Goal: Transaction & Acquisition: Purchase product/service

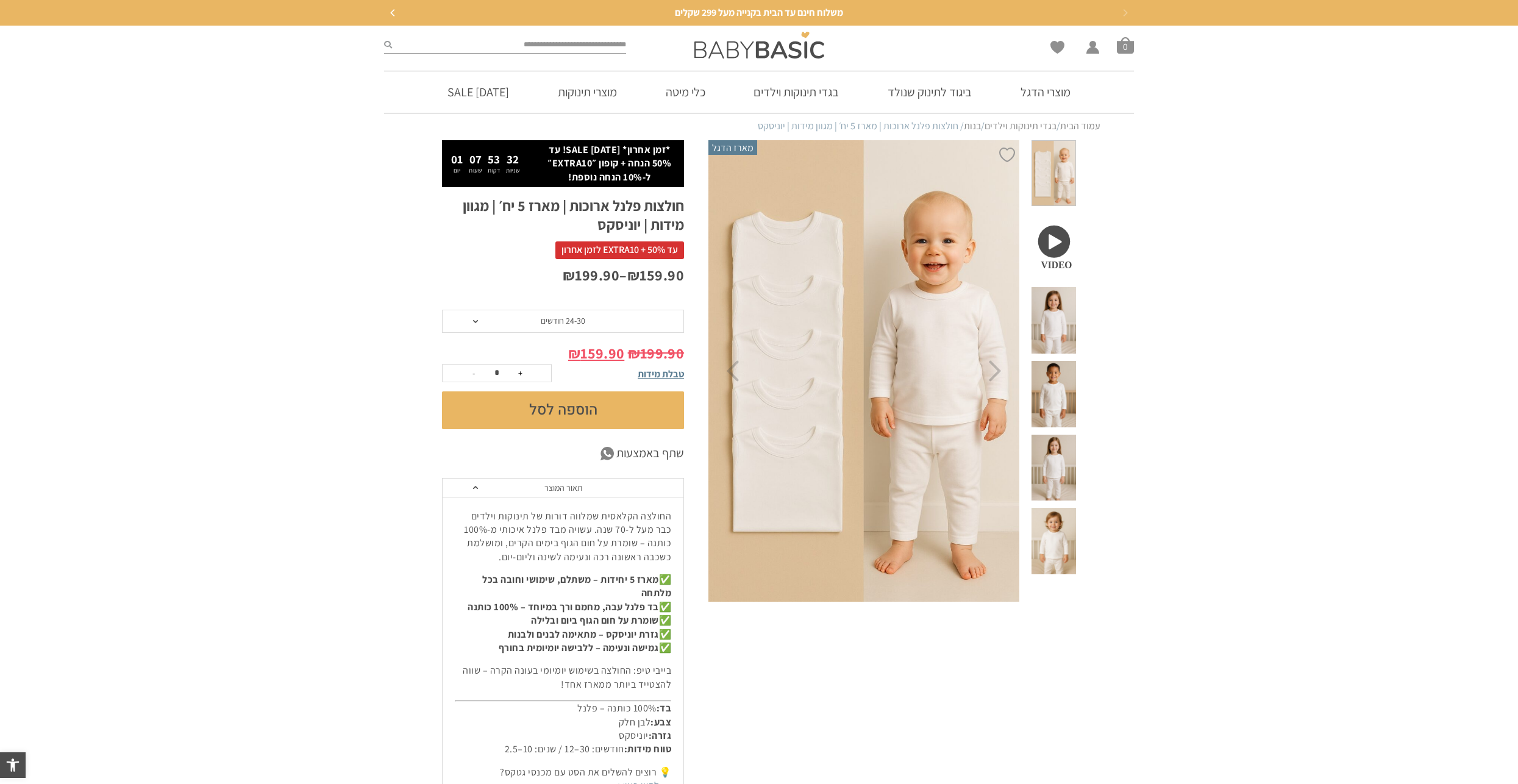
click at [544, 318] on span "24-30 חודשים" at bounding box center [563, 321] width 45 height 11
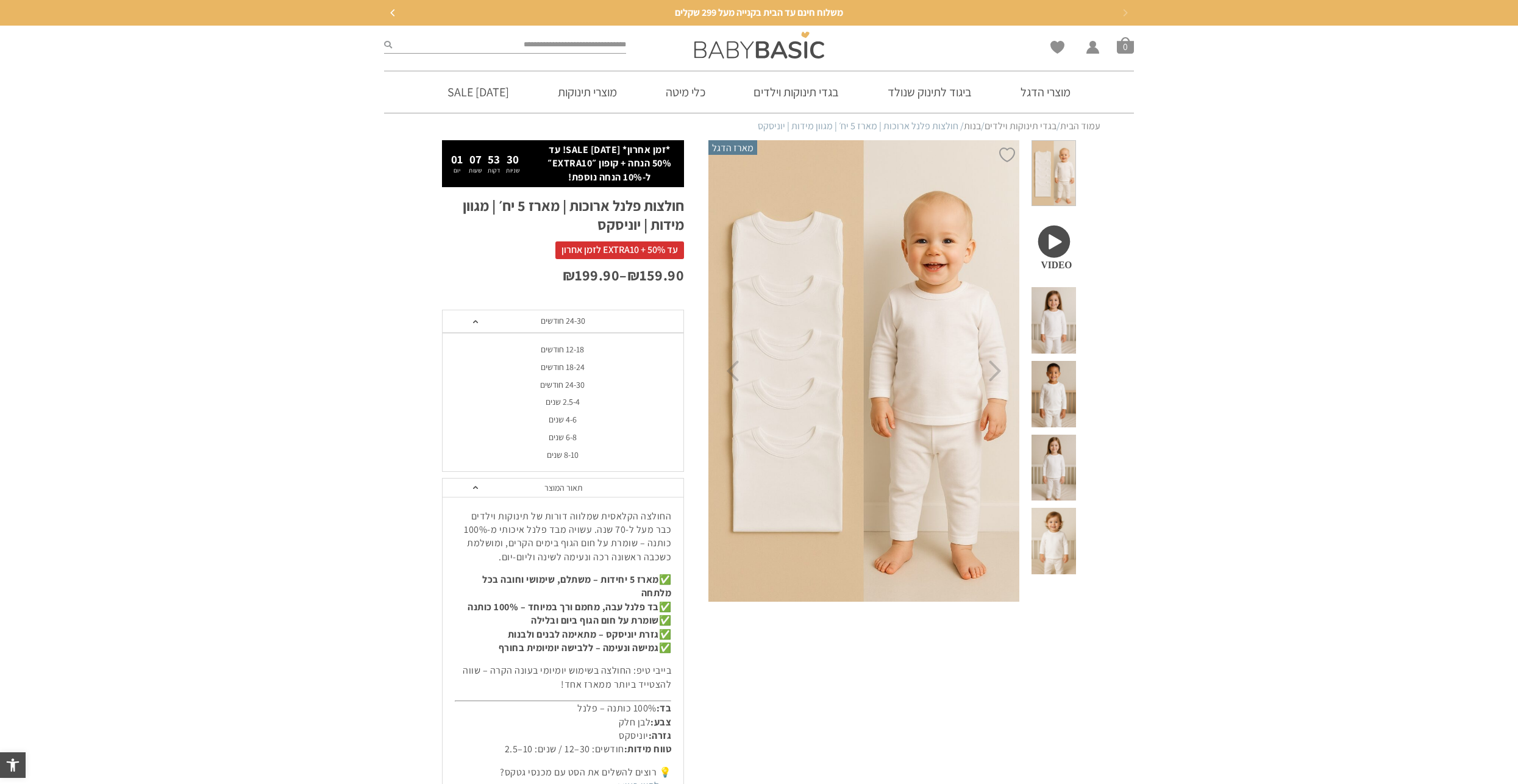
click at [558, 383] on div "24-30 חודשים" at bounding box center [562, 385] width 242 height 11
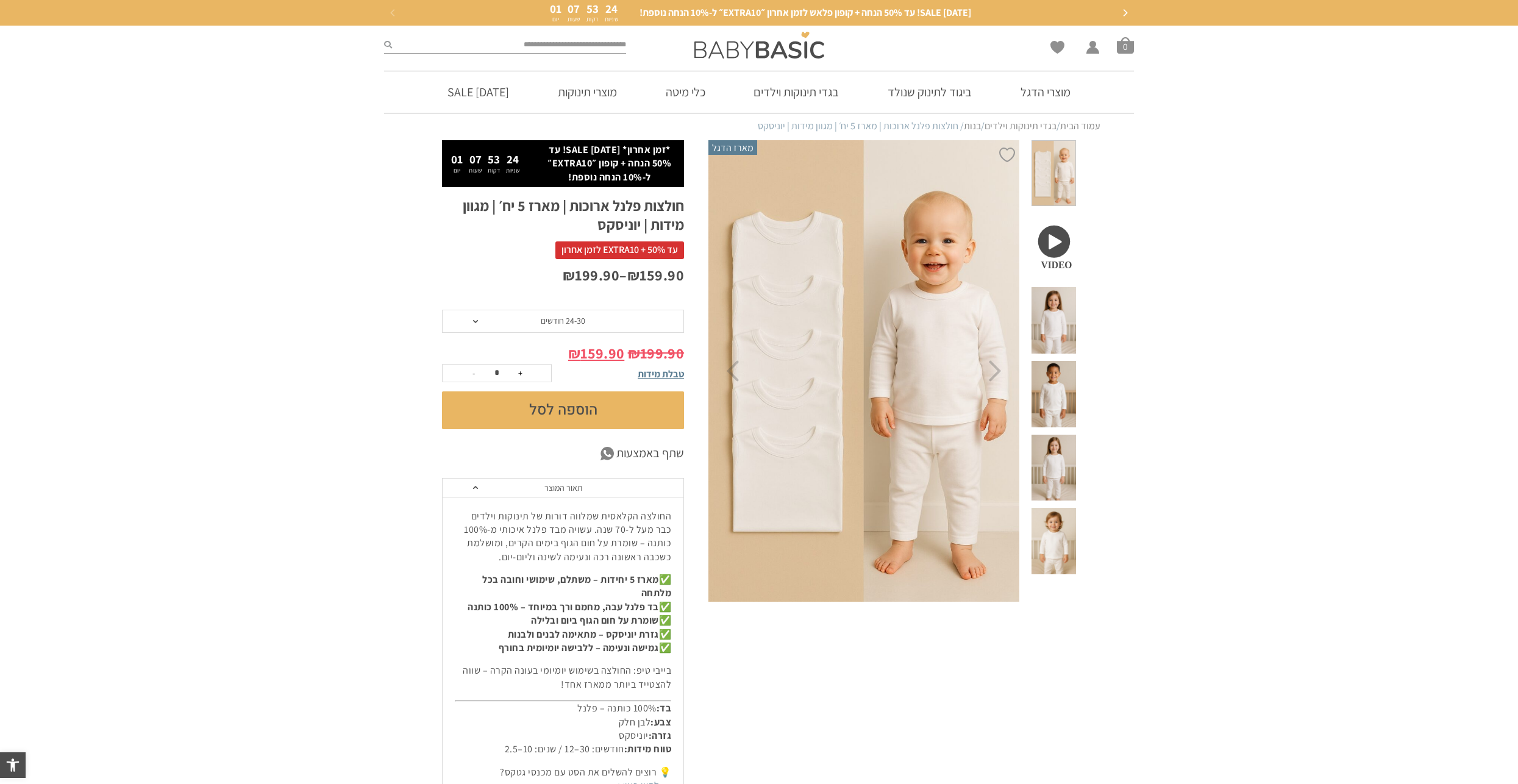
click at [559, 412] on button "הוספה לסל" at bounding box center [563, 410] width 242 height 38
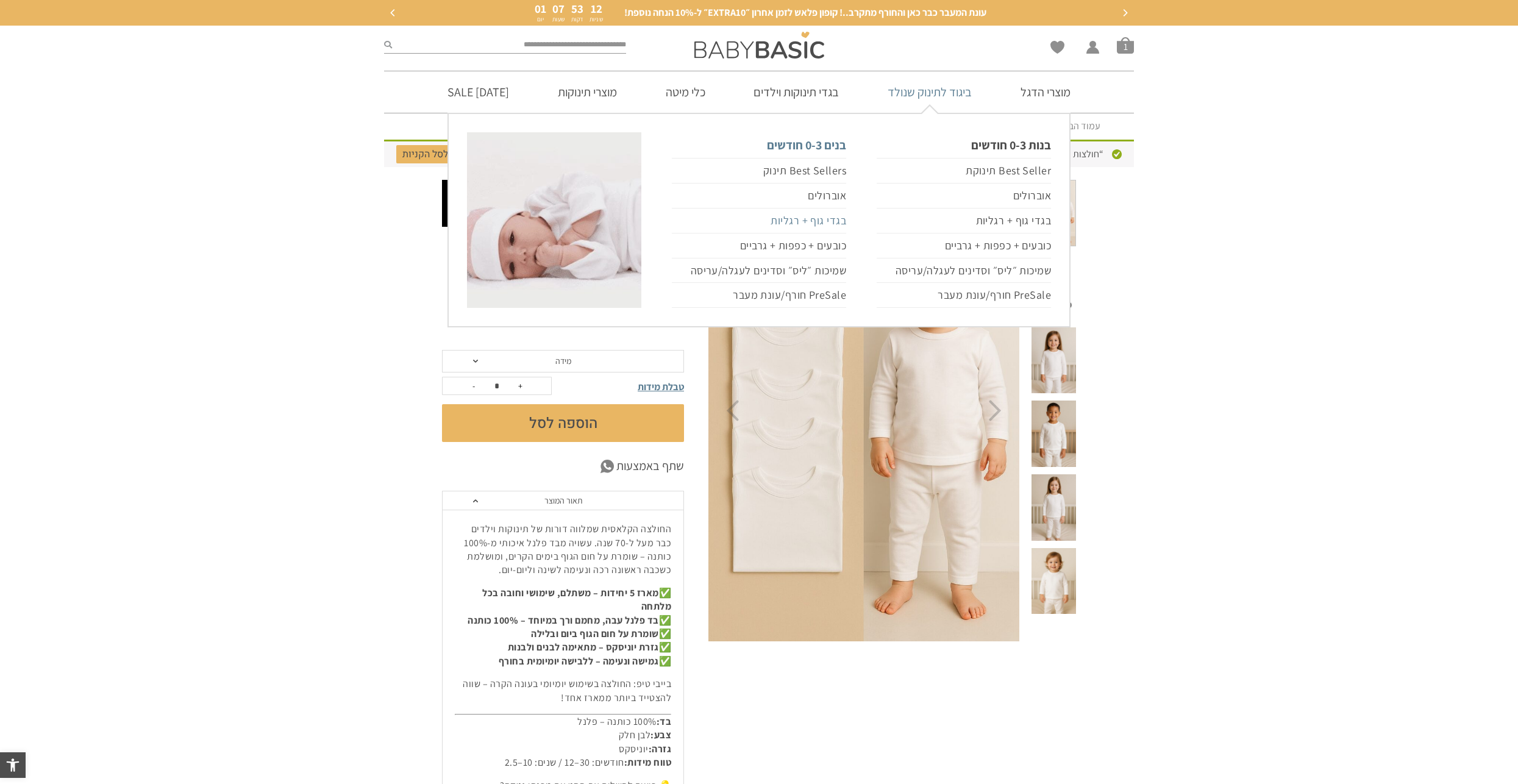
click at [817, 221] on link "בגדי גוף + רגליות" at bounding box center [759, 221] width 174 height 25
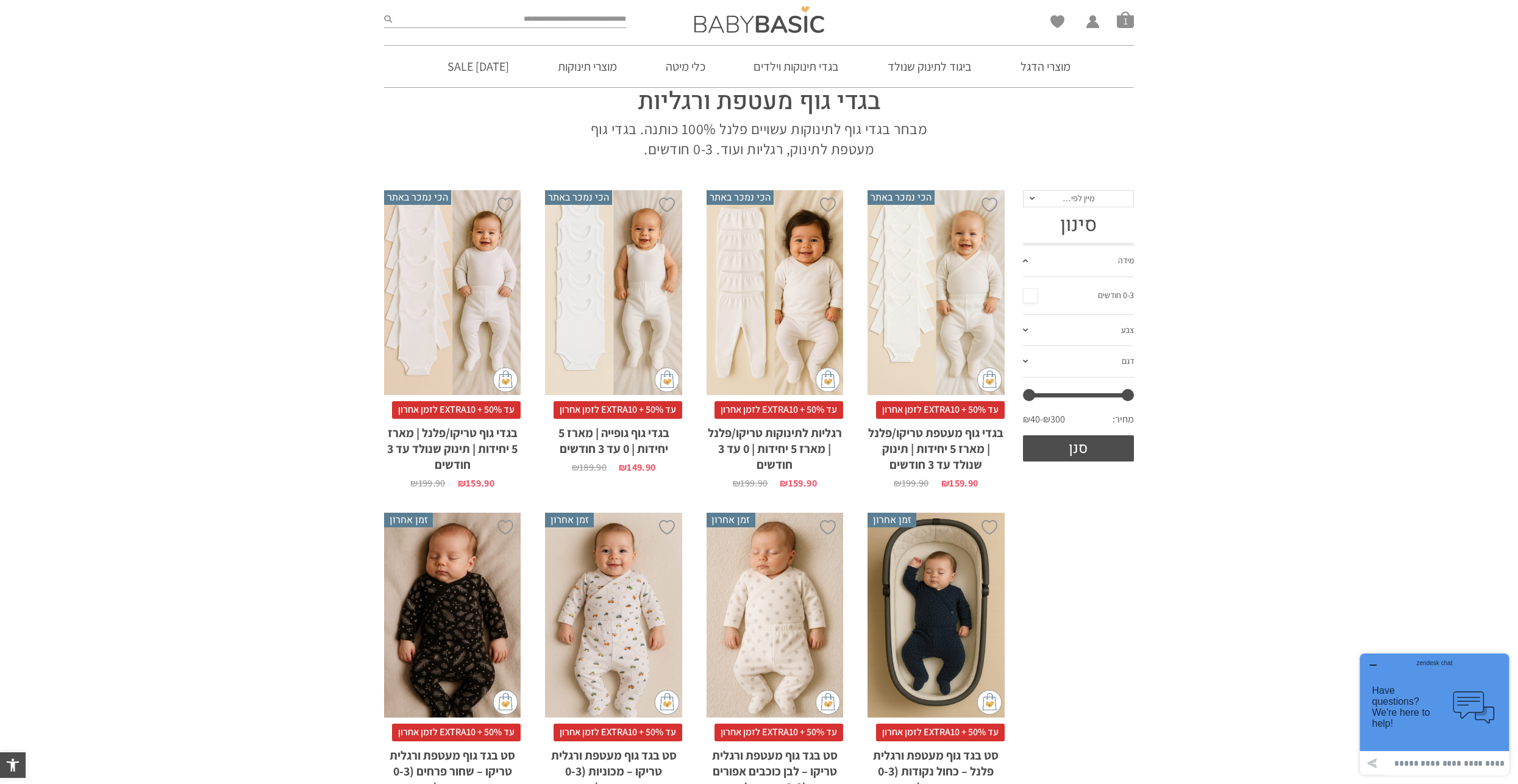
click at [972, 319] on div "x בחירת סוג בד טריקו (עונת מעבר/קיץ) פלנל (חורף)" at bounding box center [935, 293] width 137 height 205
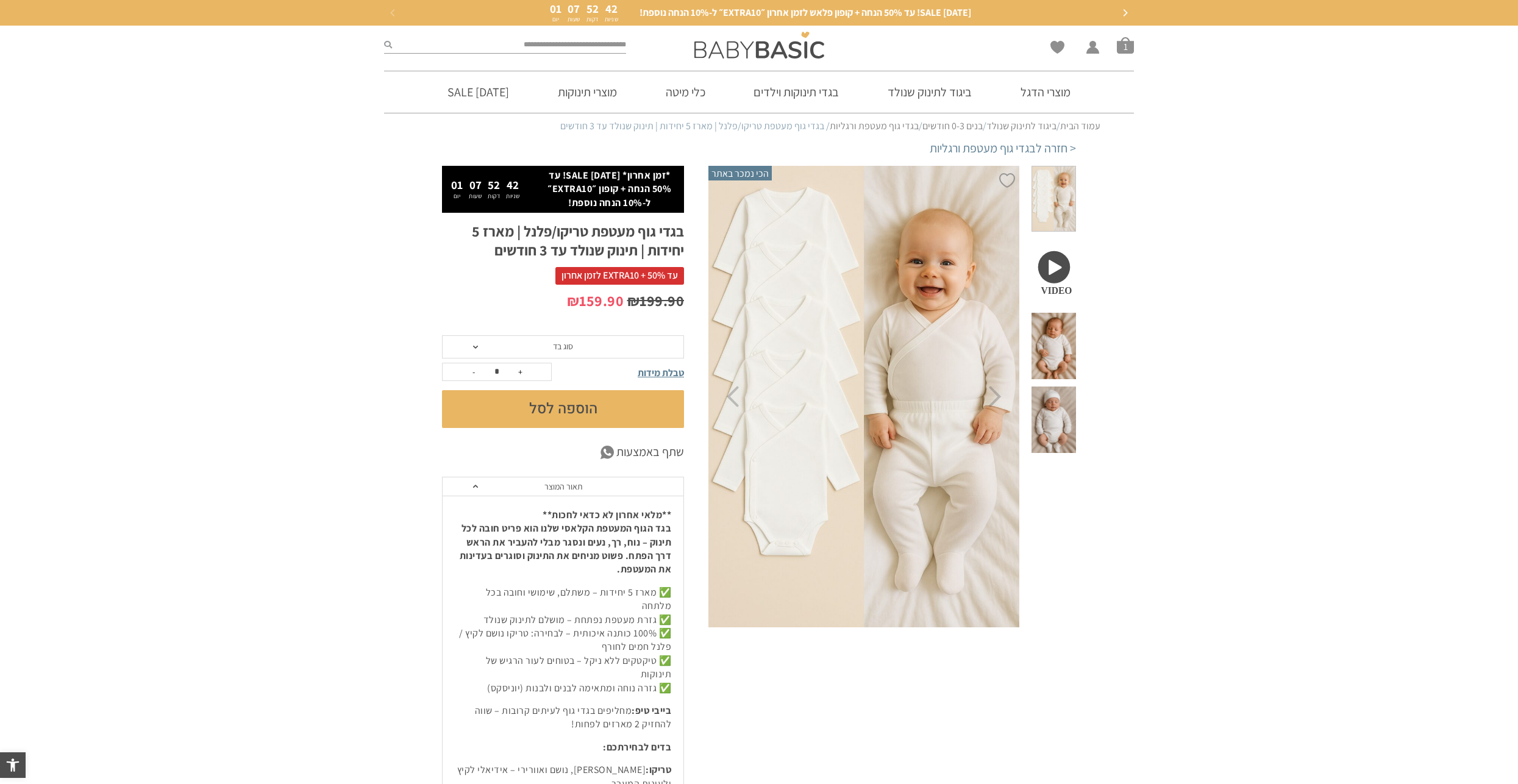
click at [574, 346] on span "סוג בד" at bounding box center [563, 346] width 242 height 23
drag, startPoint x: 574, startPoint y: 389, endPoint x: 580, endPoint y: 404, distance: 16.2
click at [579, 400] on li "פלנל (חורף)" at bounding box center [562, 393] width 242 height 18
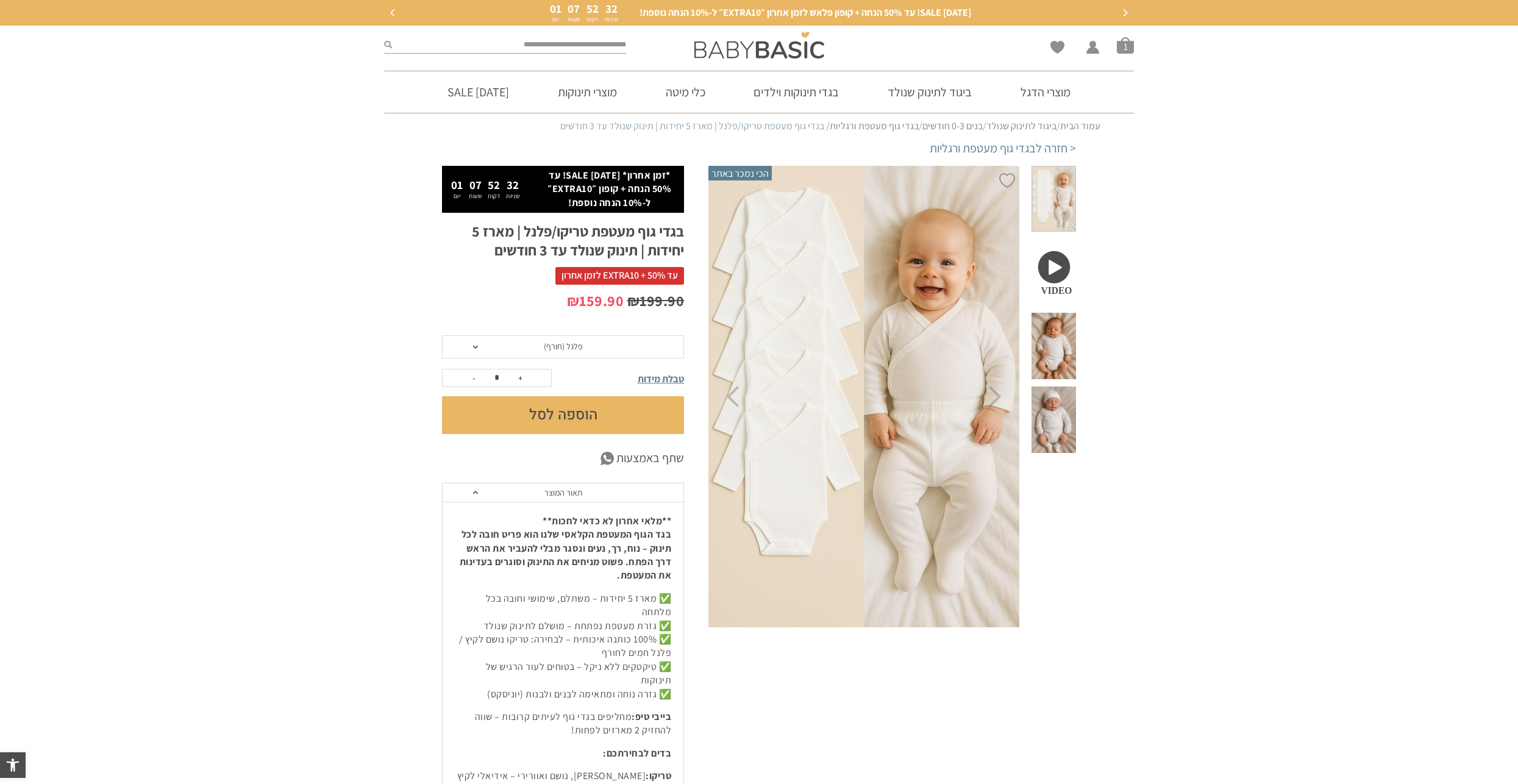
drag, startPoint x: 574, startPoint y: 397, endPoint x: 1051, endPoint y: 371, distance: 477.7
click at [1051, 387] on span at bounding box center [1054, 420] width 45 height 66
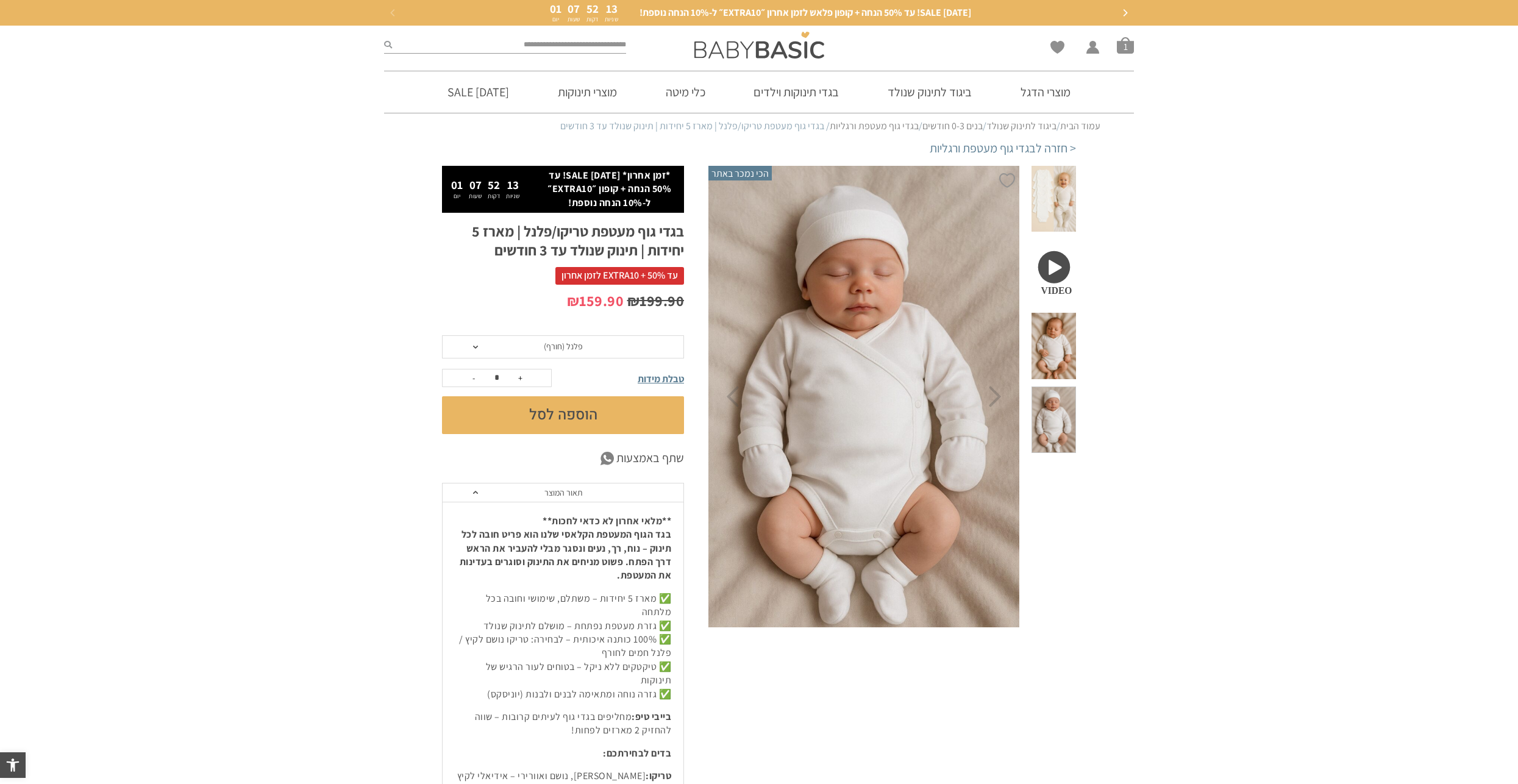
click at [1056, 316] on span at bounding box center [1054, 346] width 45 height 66
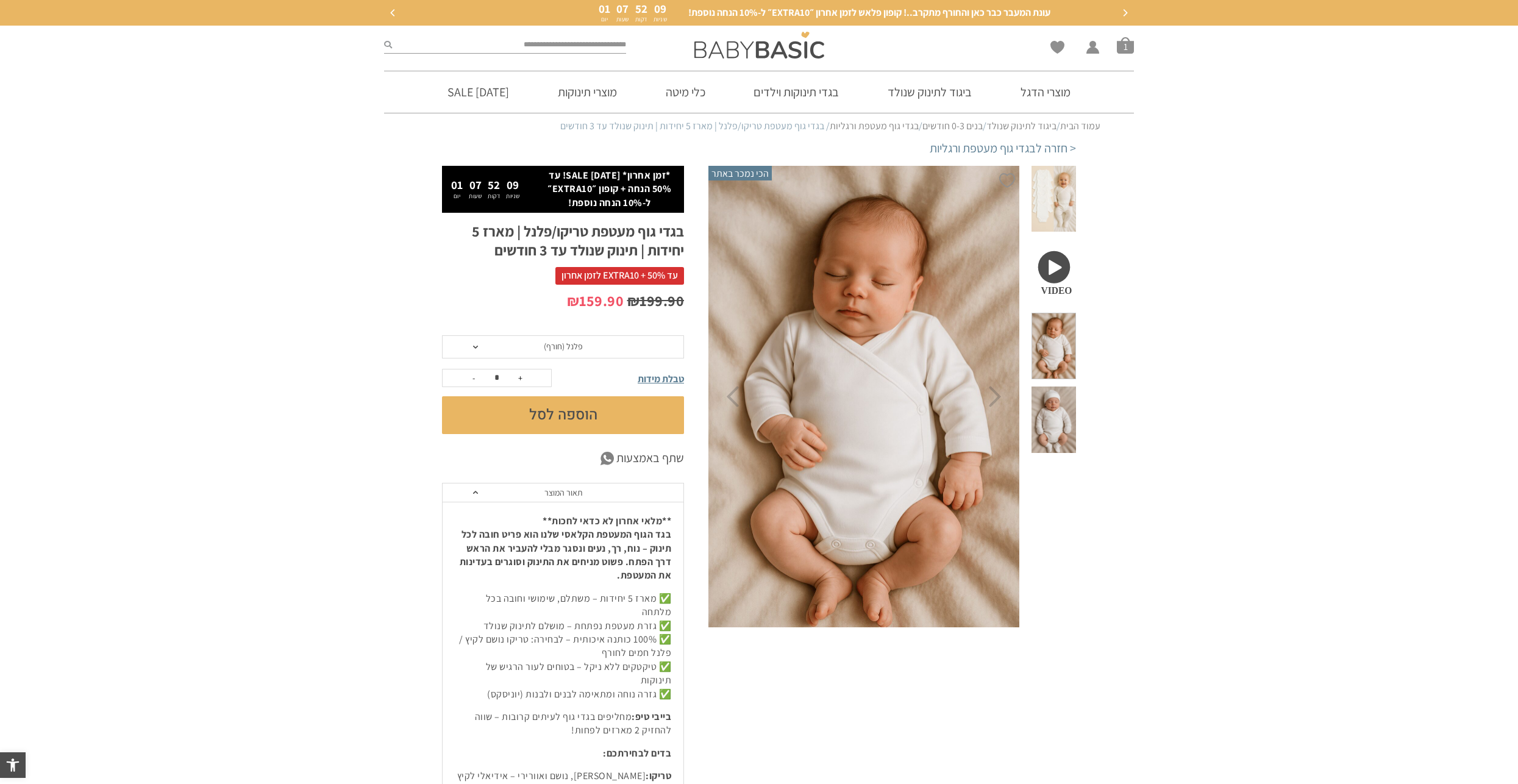
click at [1047, 387] on span at bounding box center [1054, 420] width 45 height 66
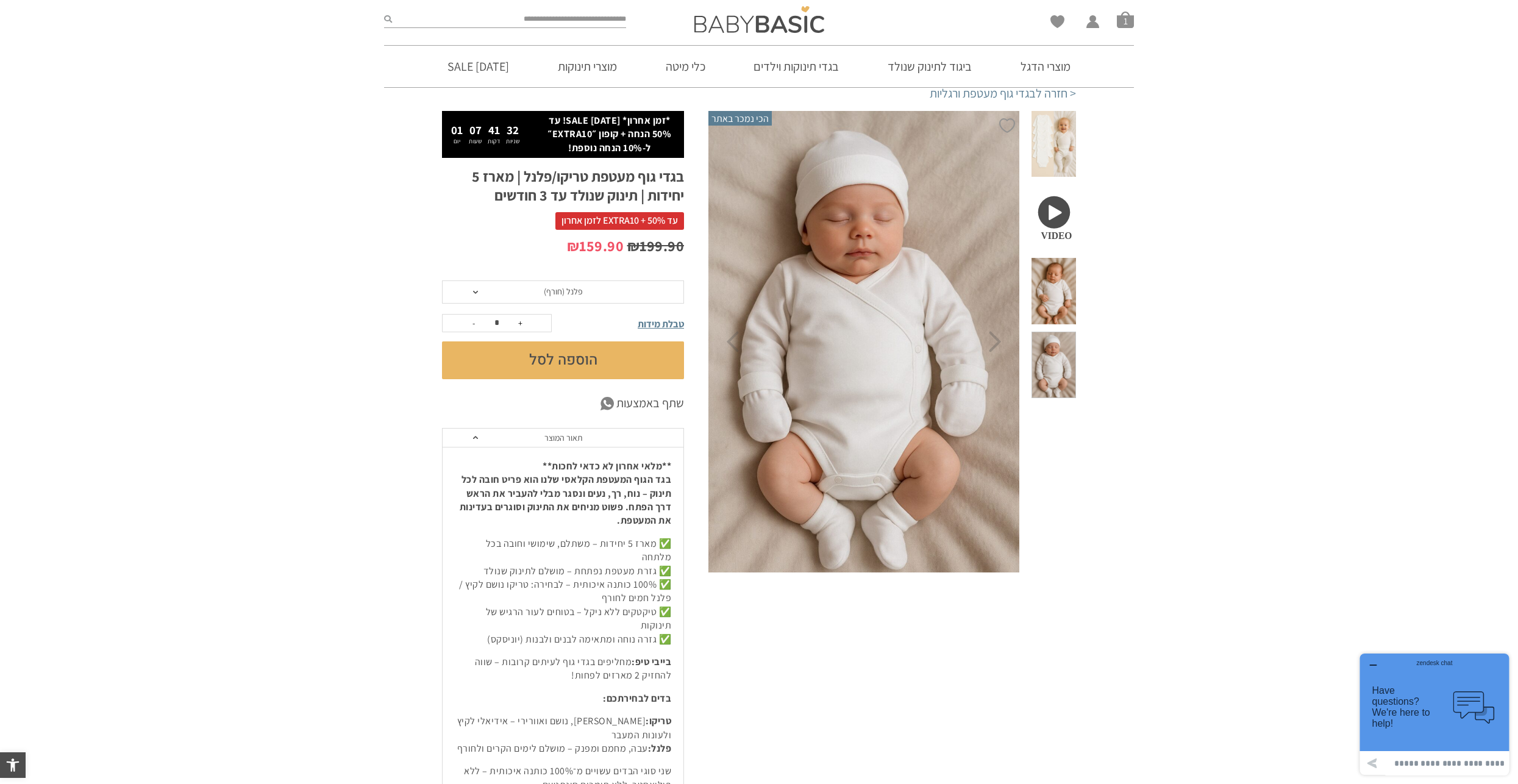
scroll to position [61, 0]
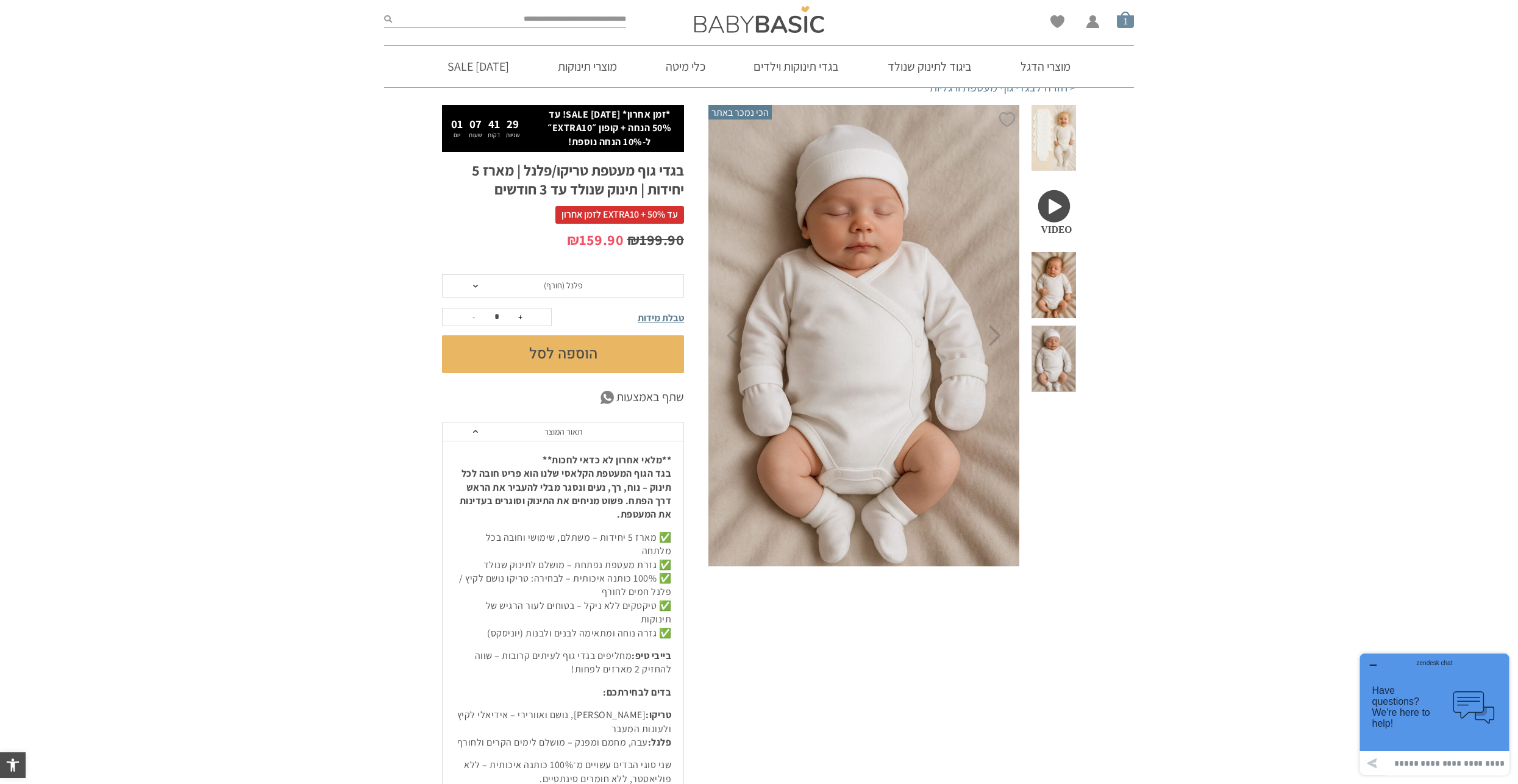
click at [1133, 22] on span "סל קניות" at bounding box center [1125, 19] width 17 height 17
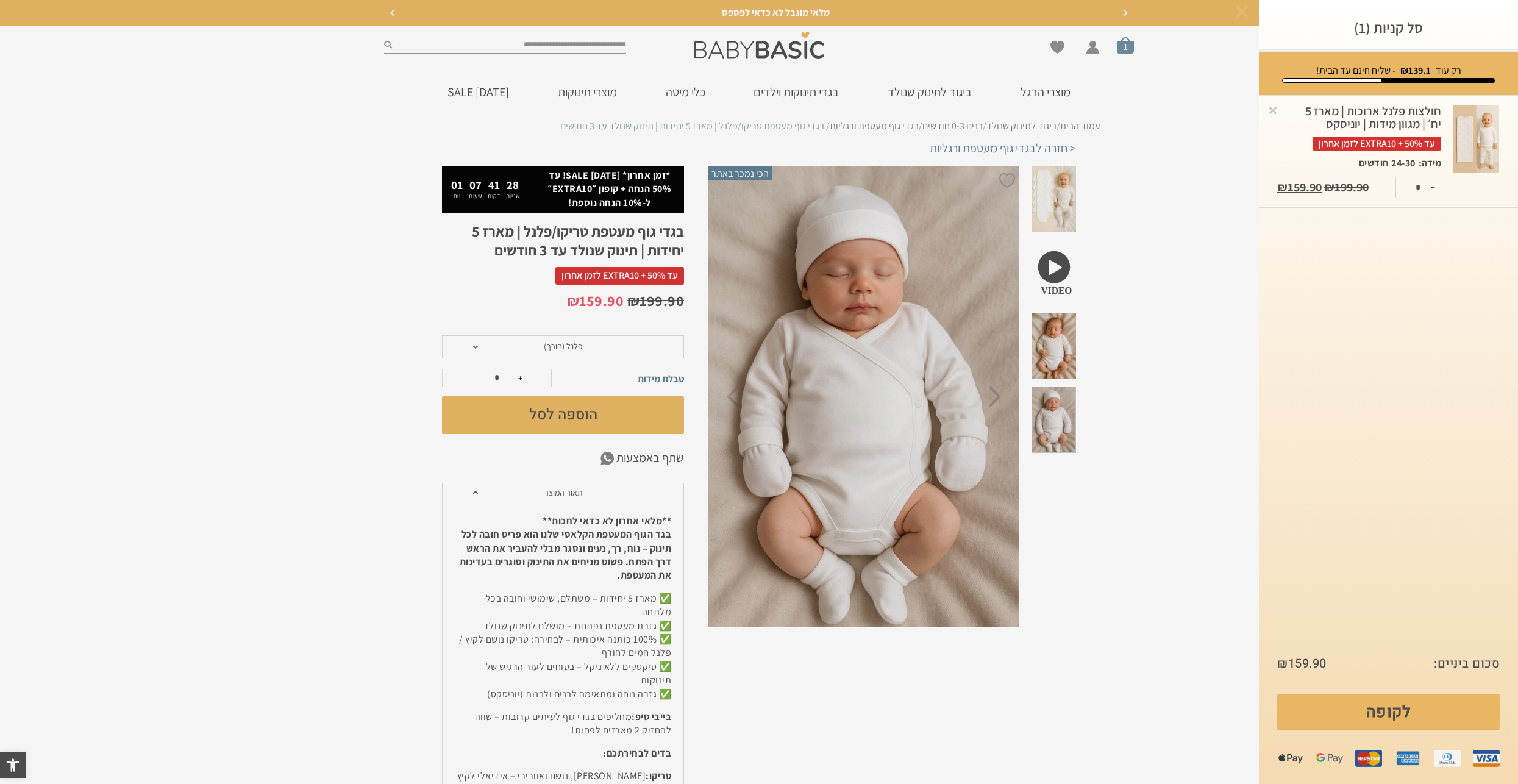
scroll to position [0, 0]
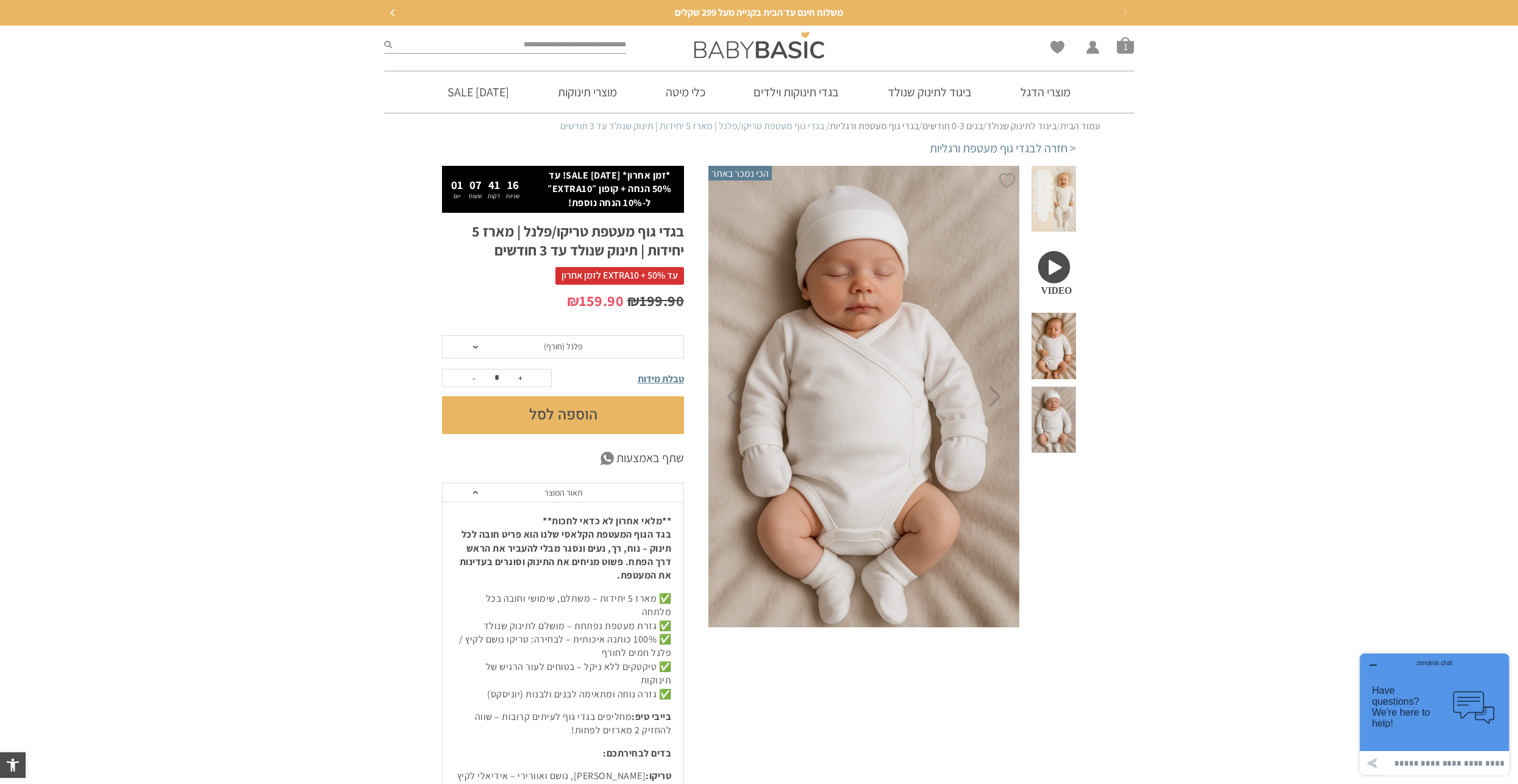
click at [600, 415] on button "הוספה לסל" at bounding box center [563, 415] width 242 height 38
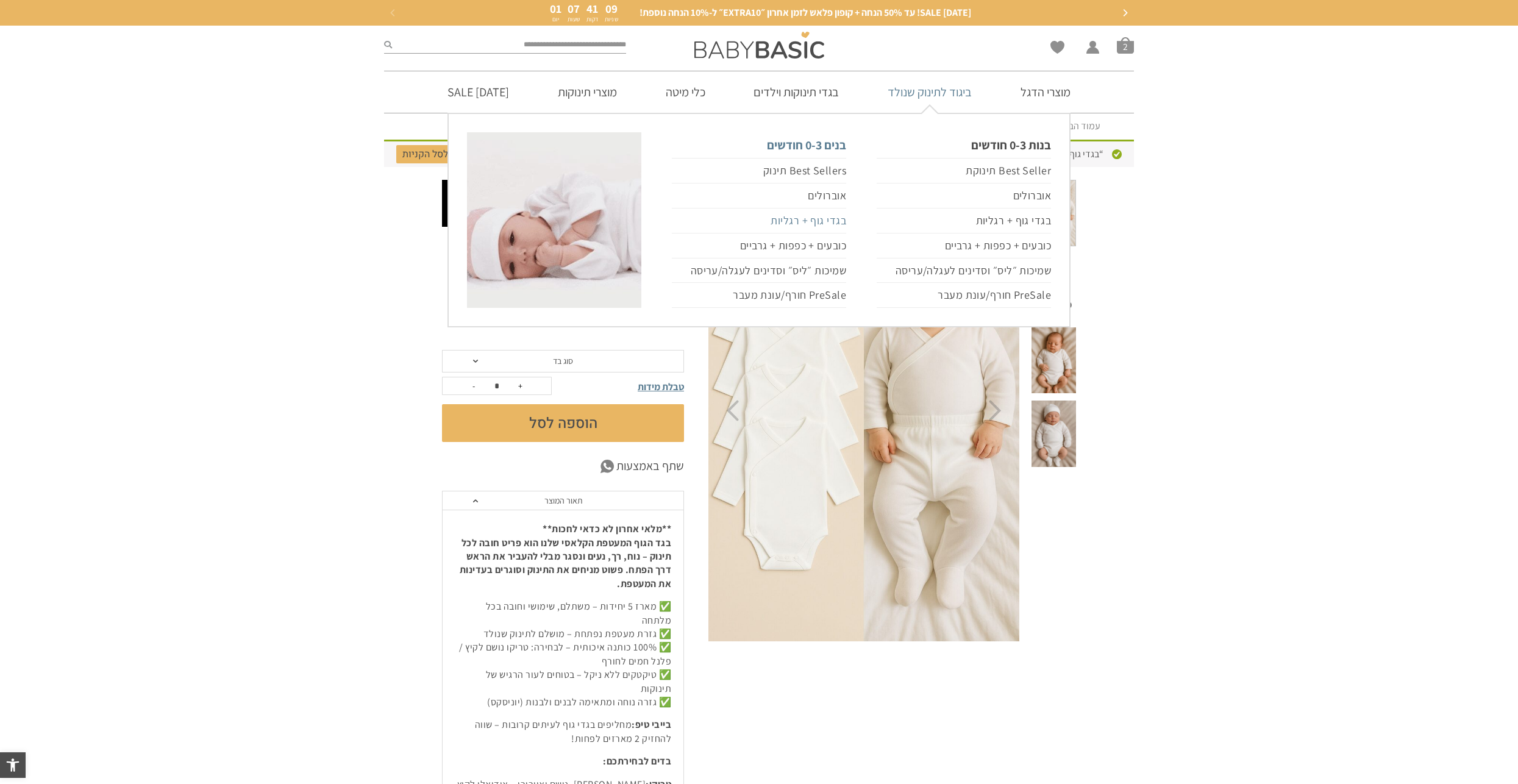
click at [800, 221] on link "בגדי גוף + רגליות" at bounding box center [759, 221] width 174 height 25
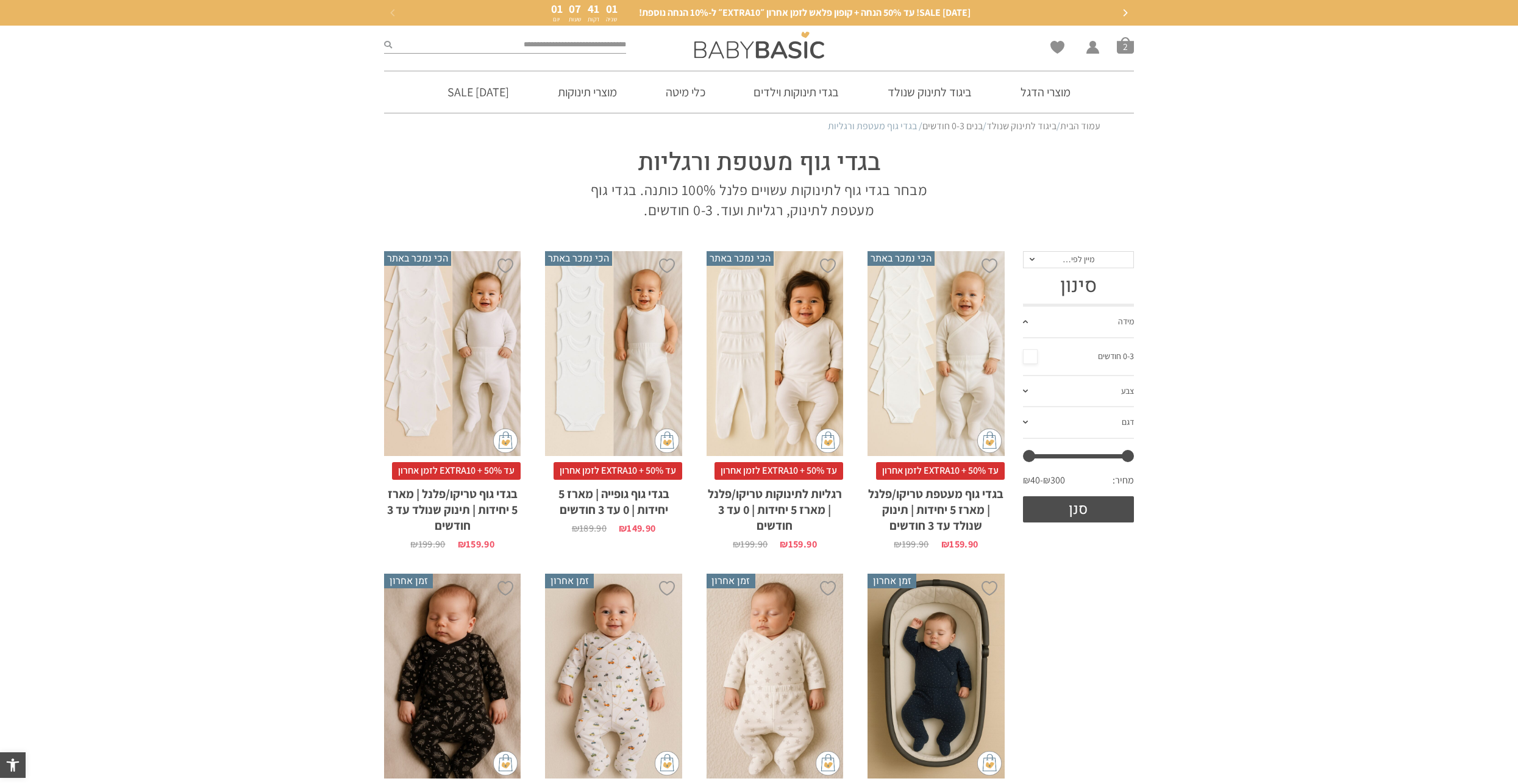
click at [782, 279] on div "x בחירת סוג בד טריקו (עונת מעבר/קיץ) פלנל (חורף)" at bounding box center [775, 354] width 137 height 205
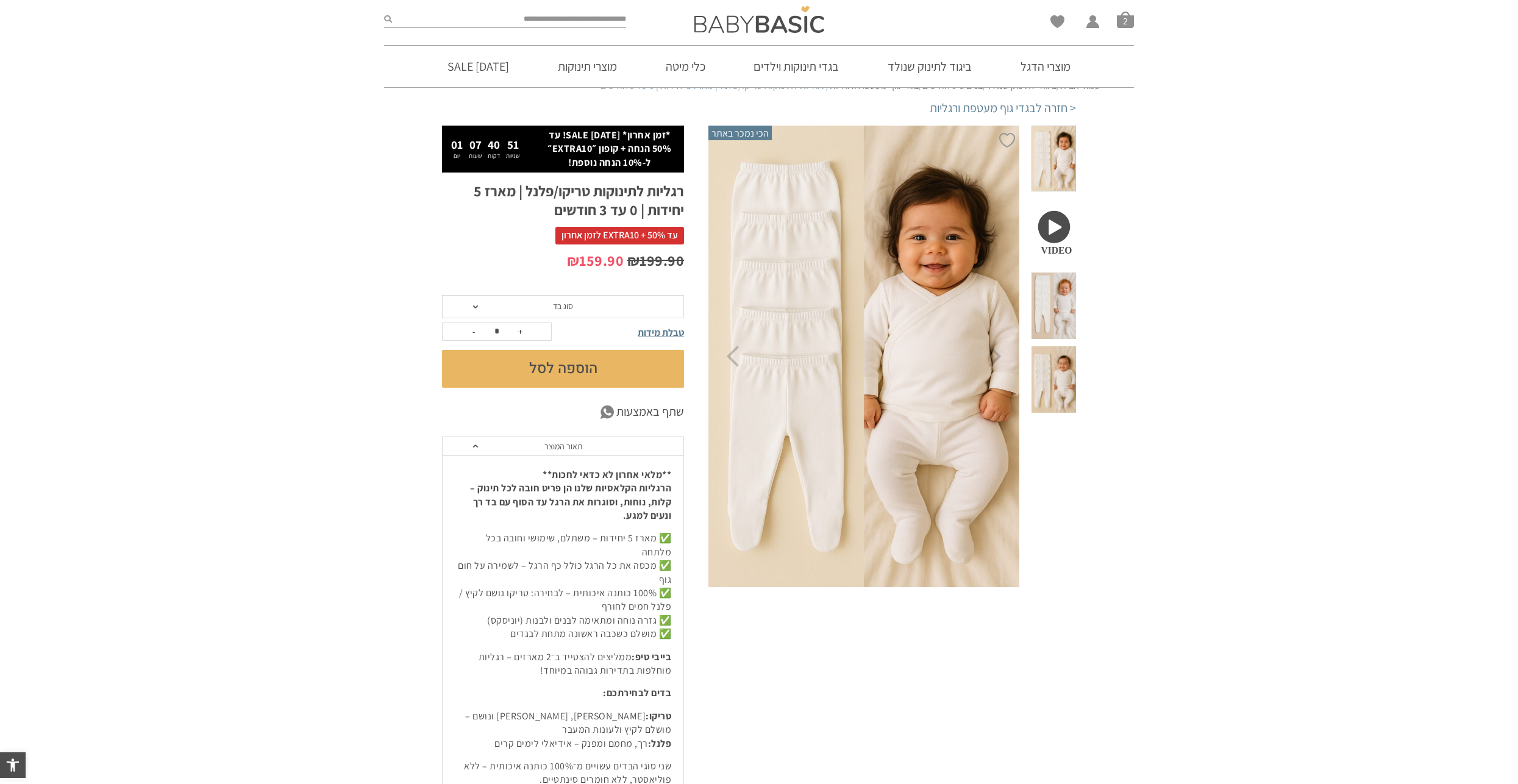
scroll to position [61, 0]
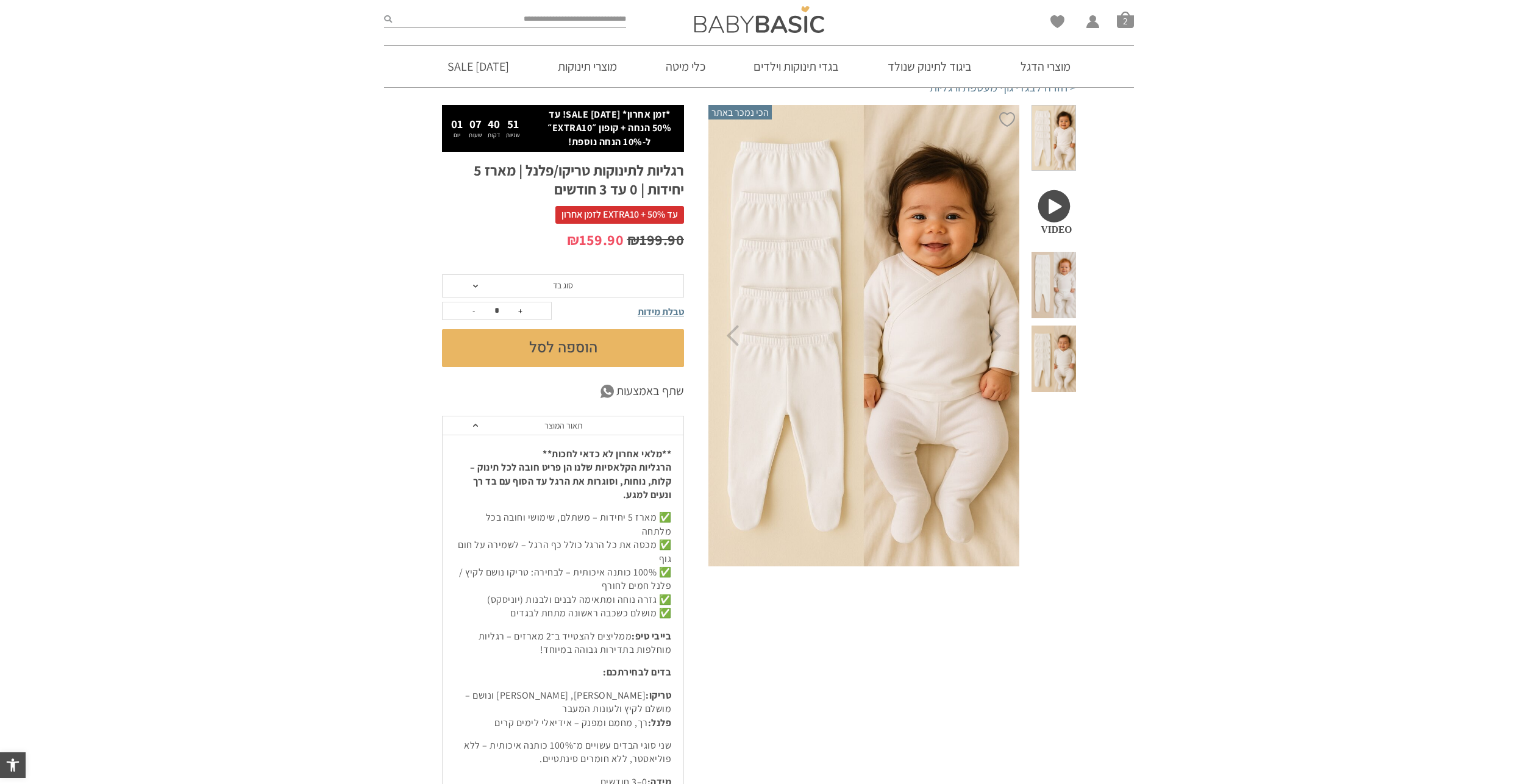
click at [616, 288] on span "סוג בד" at bounding box center [563, 286] width 242 height 23
click at [600, 327] on div "פלנל (חורף)" at bounding box center [562, 332] width 242 height 11
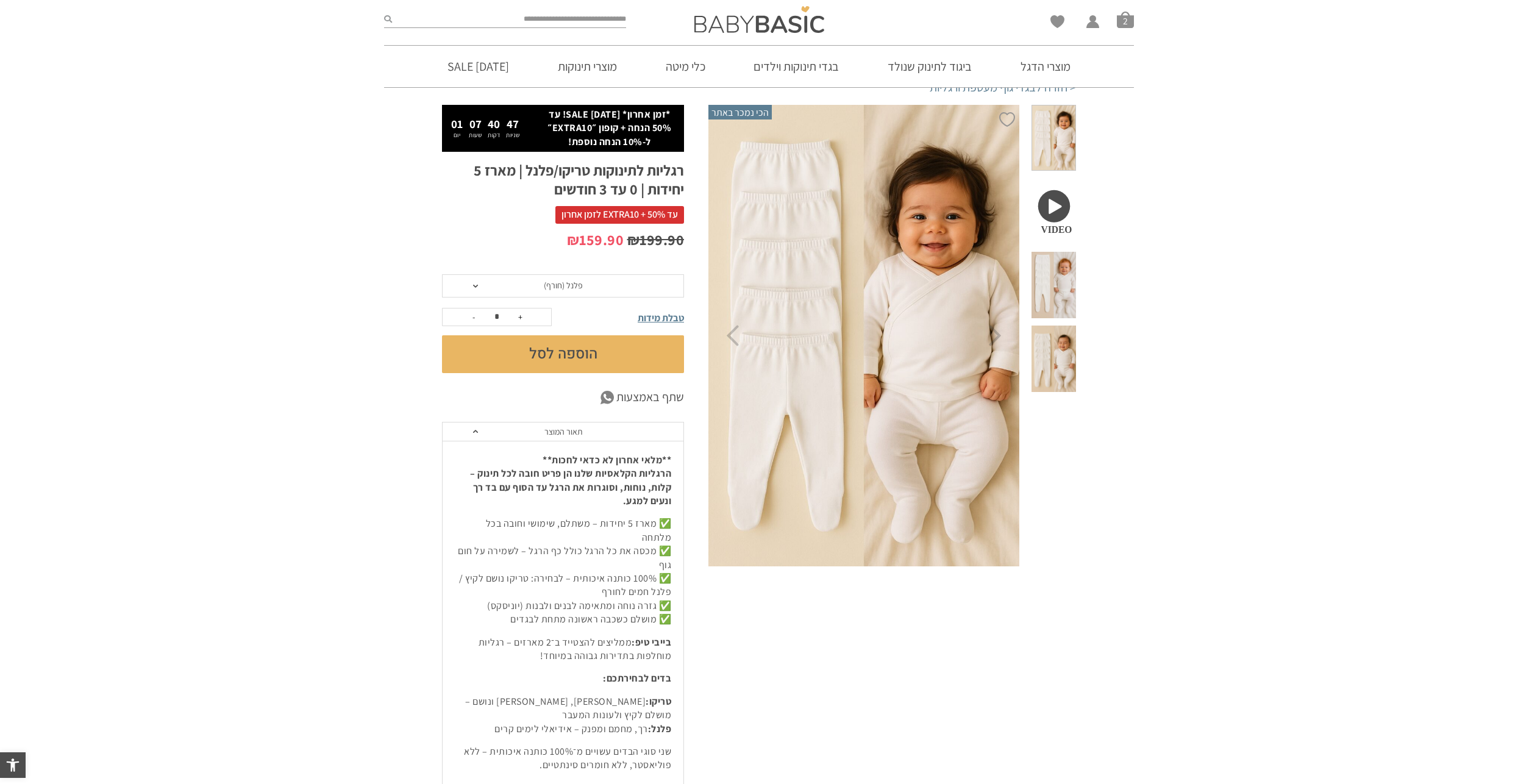
click at [600, 355] on button "הוספה לסל" at bounding box center [563, 354] width 242 height 38
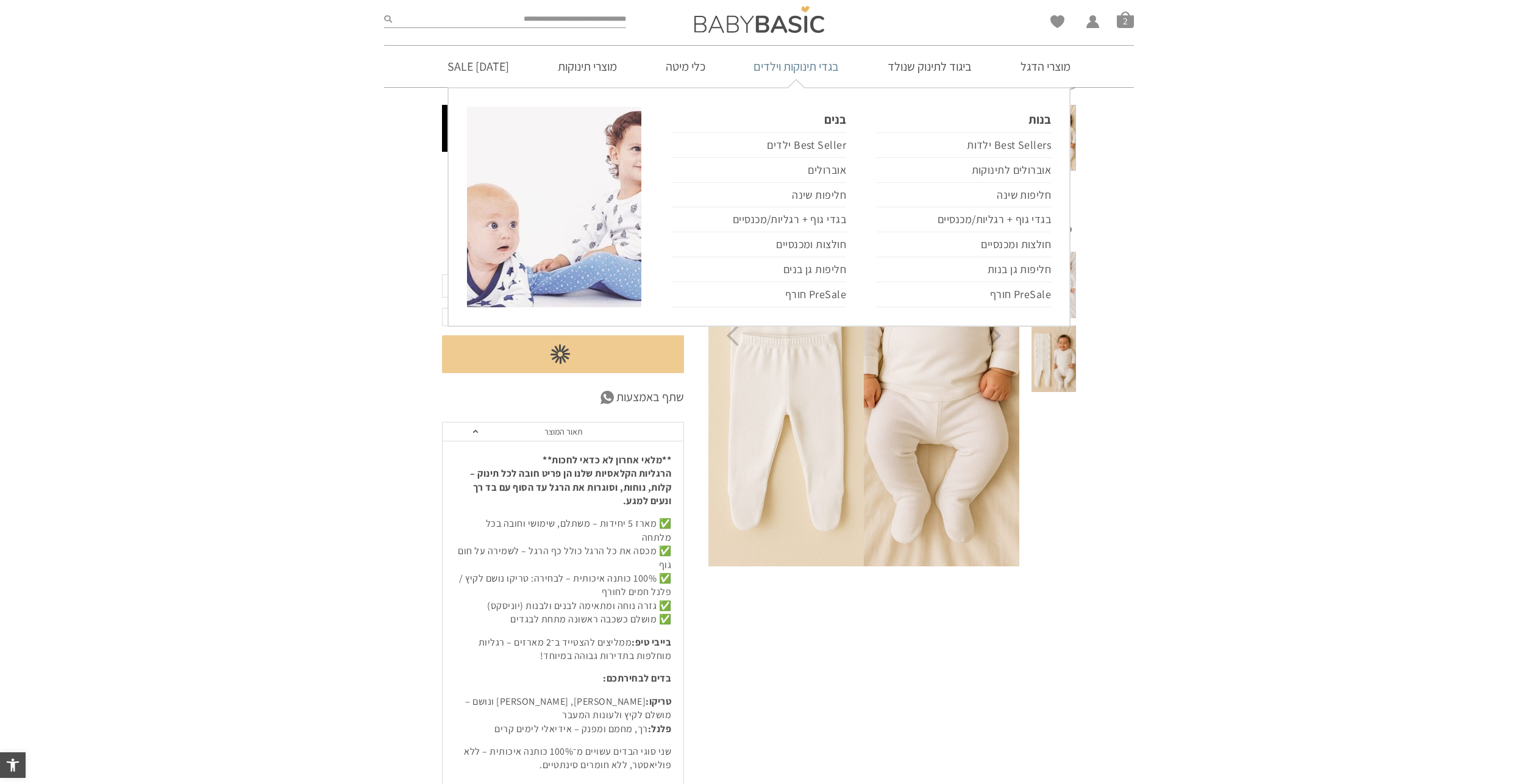
scroll to position [0, 0]
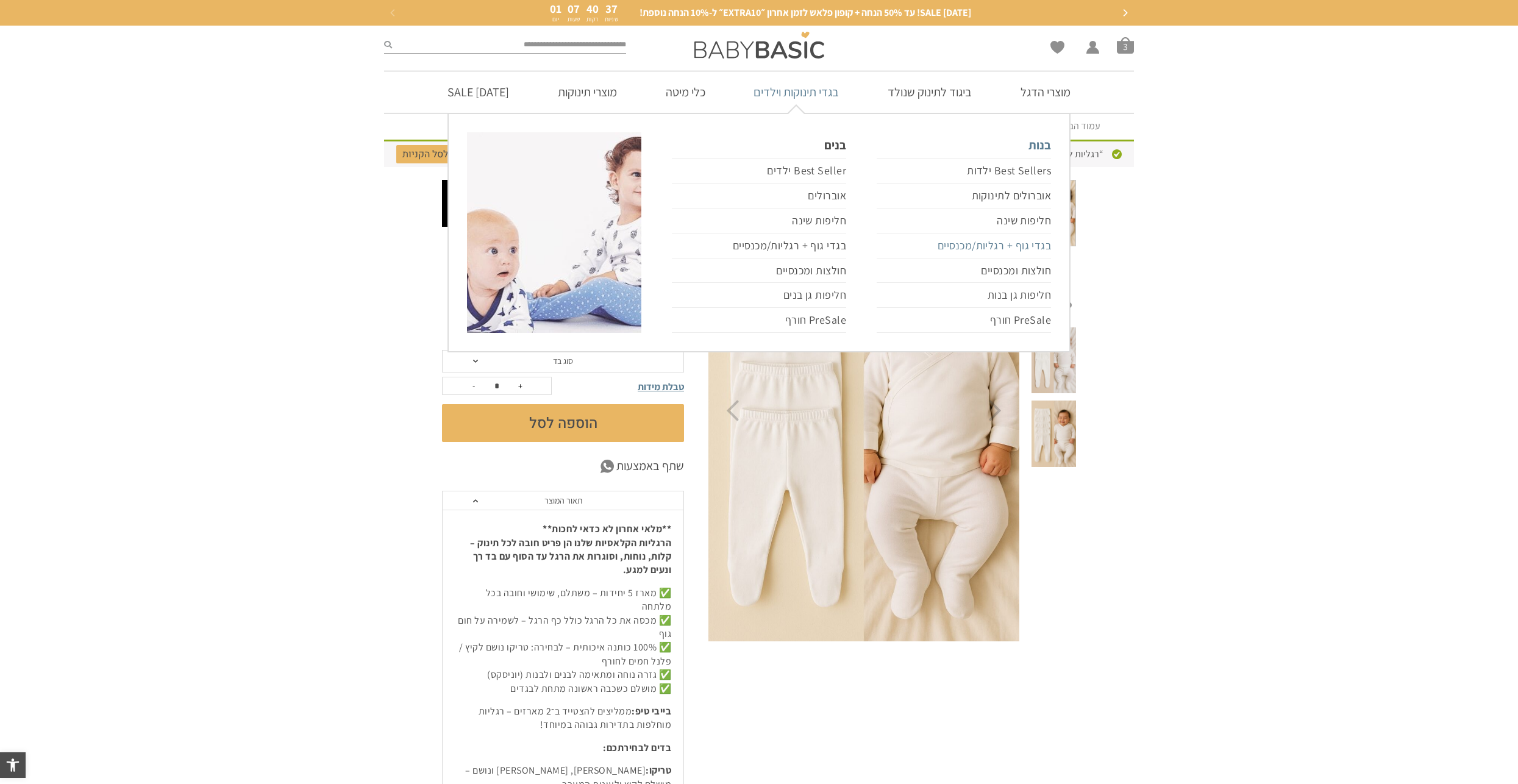
click at [1010, 244] on link "בגדי גוף + רגליות/מכנסיים" at bounding box center [963, 246] width 174 height 25
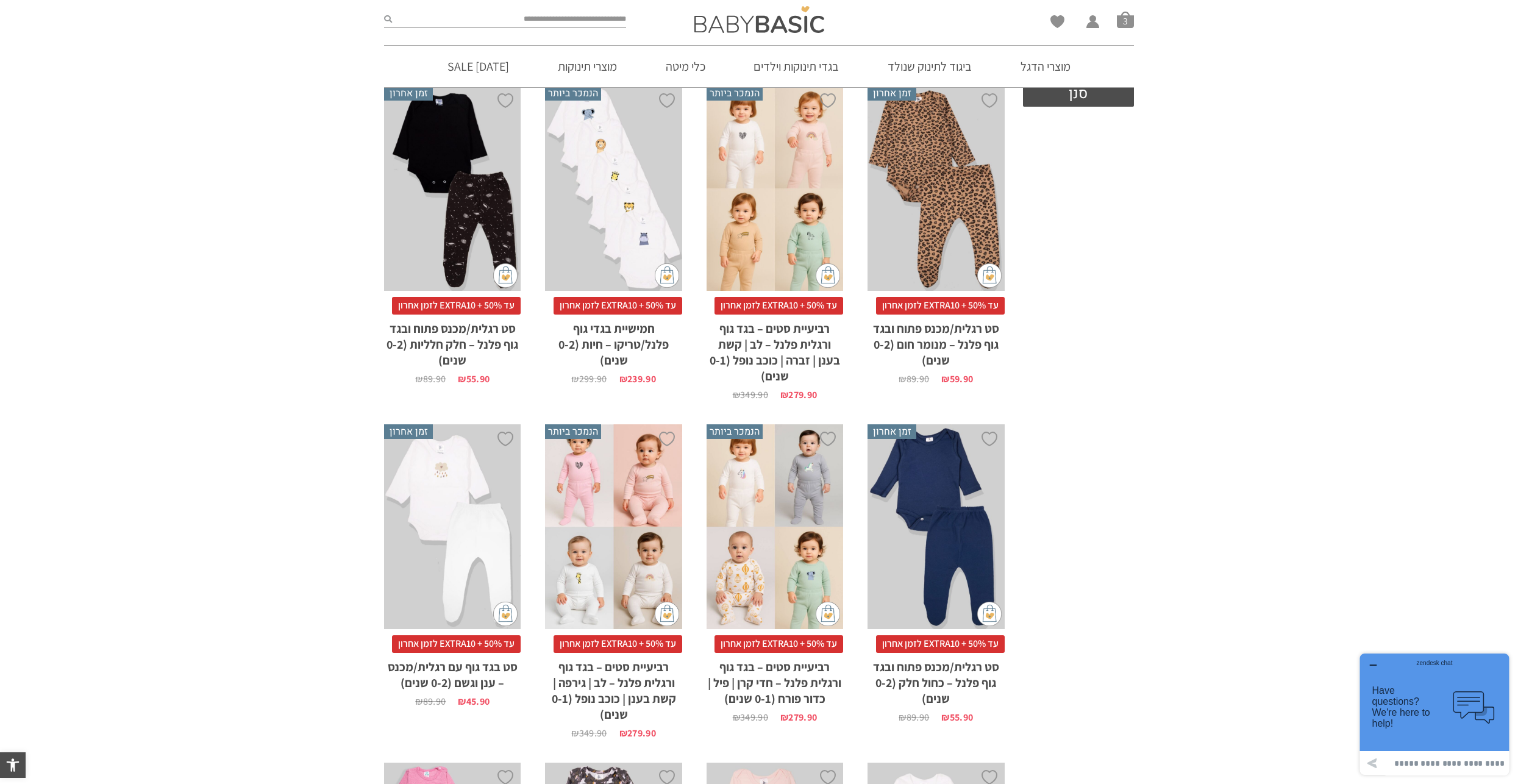
click at [621, 474] on div "x בחירת מידה 0-3m 3-6m 6-12m 12-18m 18-24m 24-30m" at bounding box center [613, 527] width 137 height 205
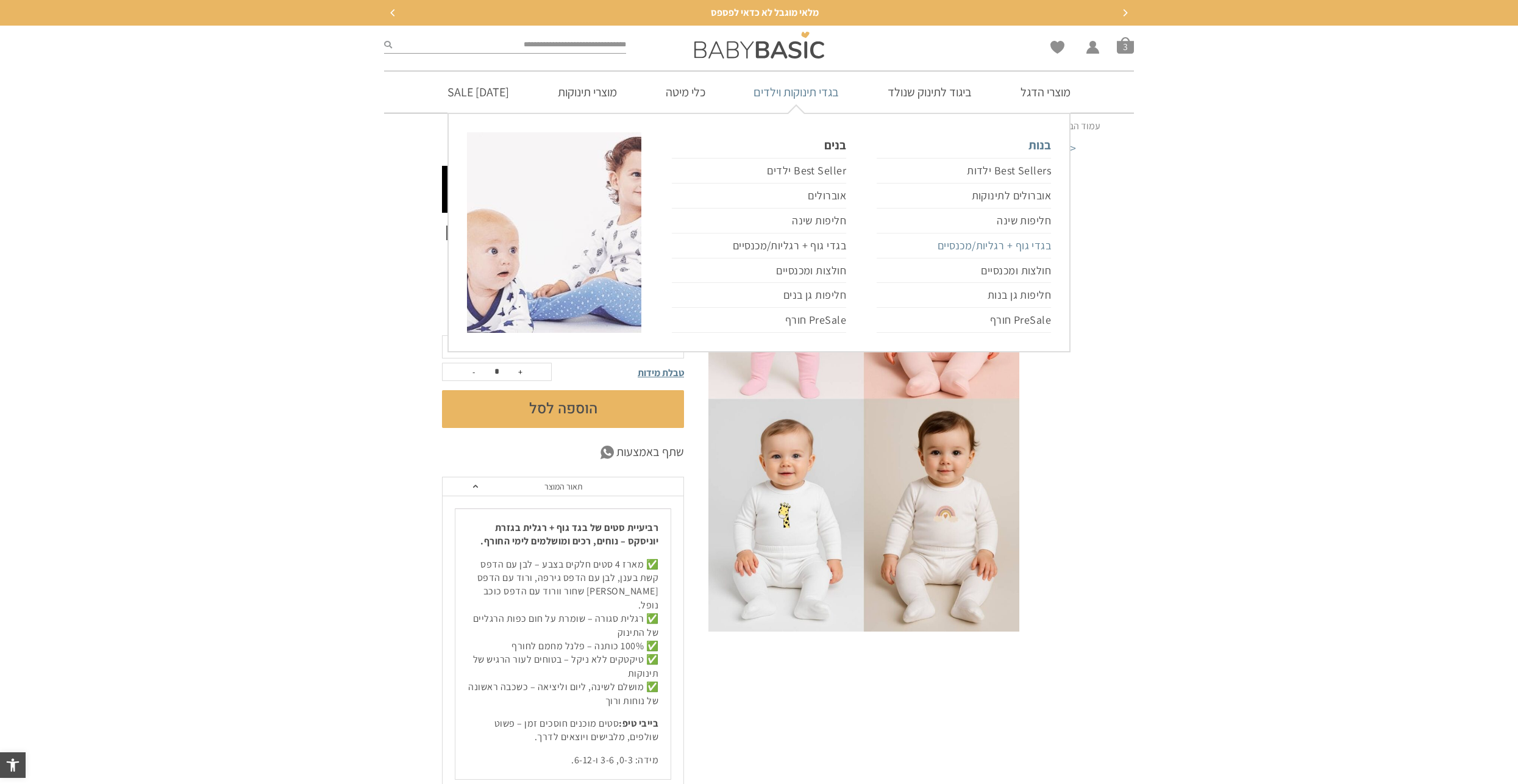
click at [1002, 238] on link "בגדי גוף + רגליות/מכנסיים" at bounding box center [963, 246] width 174 height 25
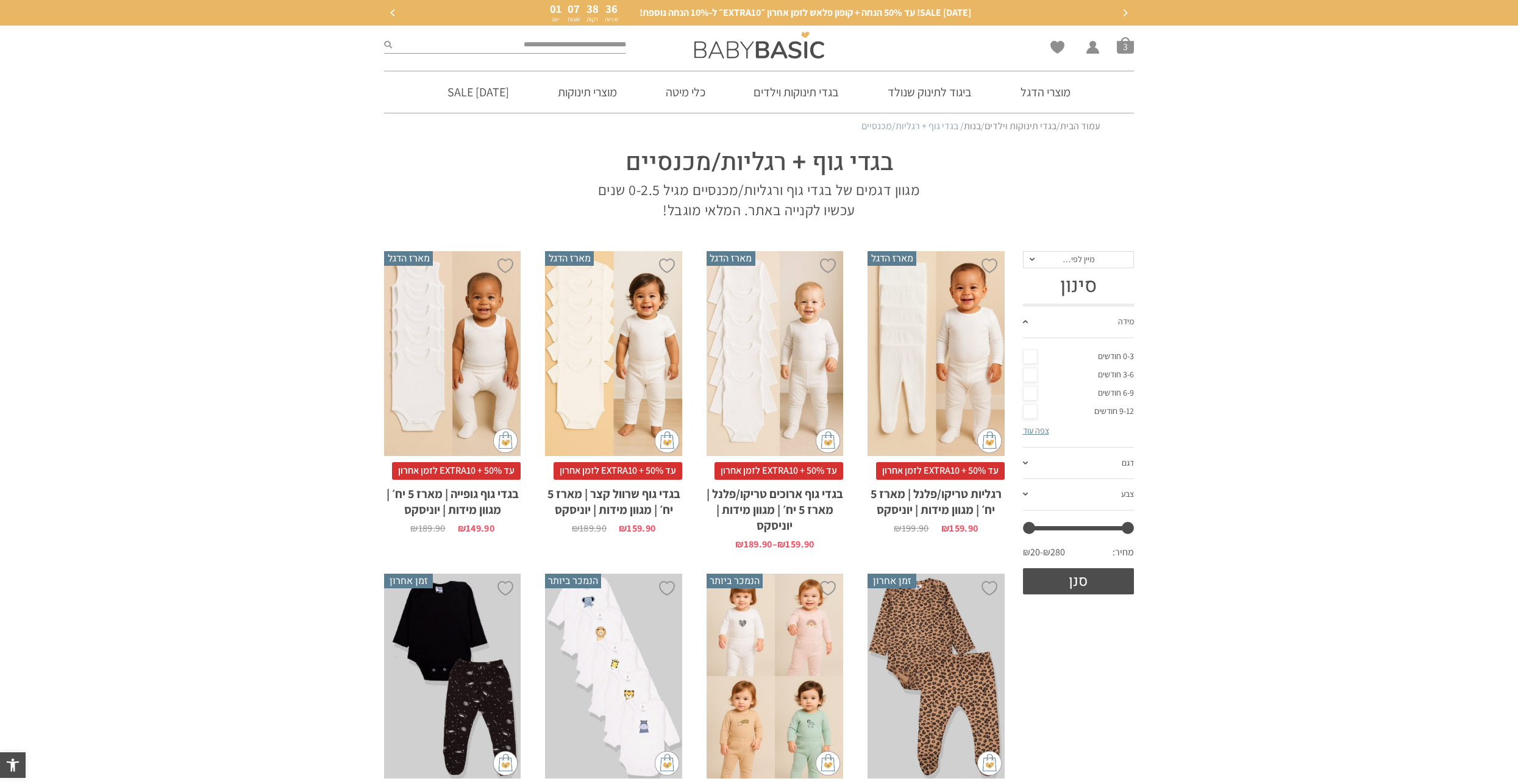
click at [926, 361] on div "x בחירת מידה 0-3m 3-6m 6-12m 12-18m 18-24m 24-30m בחירת סוג בד טריקו (עונת מעבר…" at bounding box center [935, 354] width 137 height 205
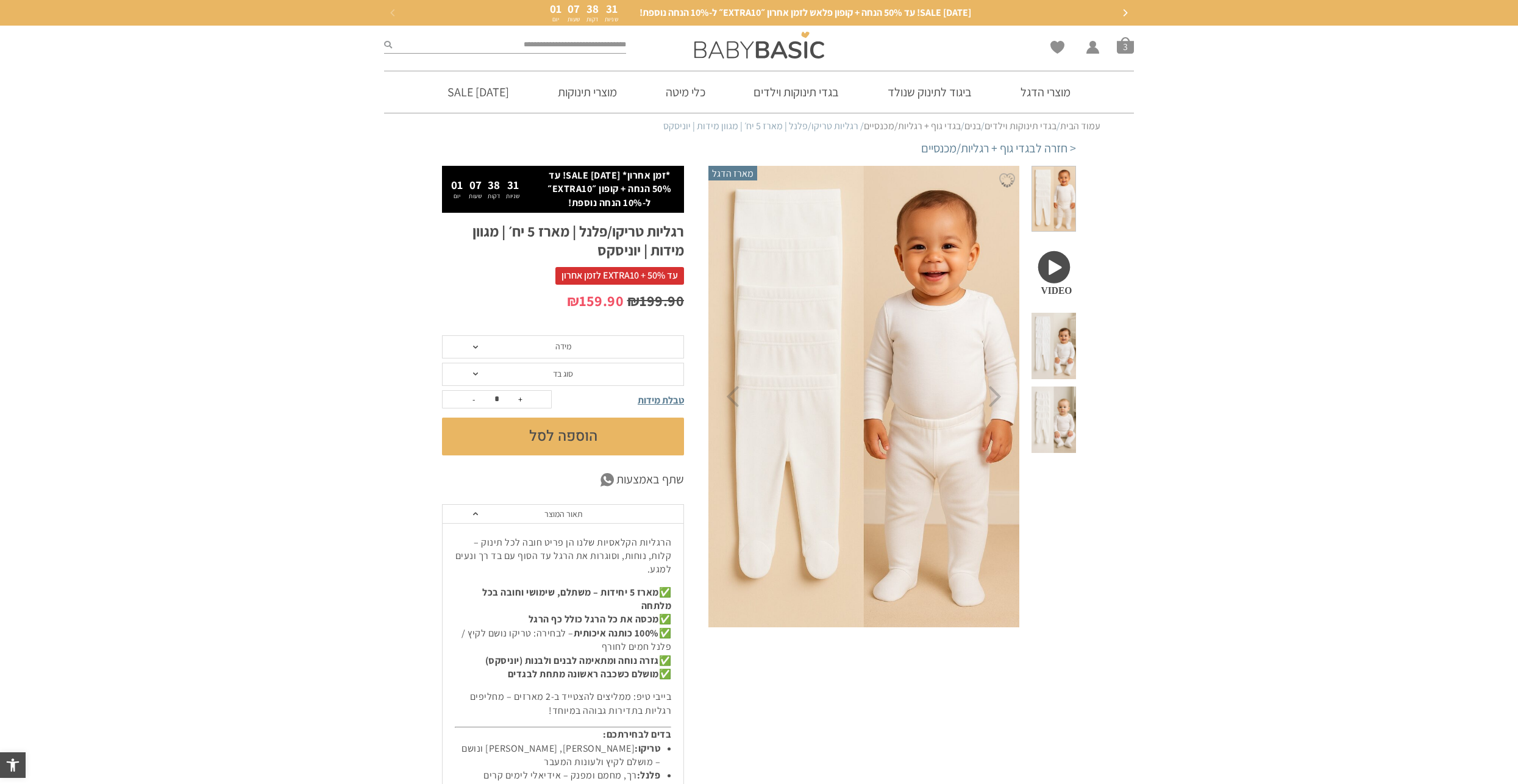
click at [537, 349] on span "מידה" at bounding box center [563, 346] width 242 height 23
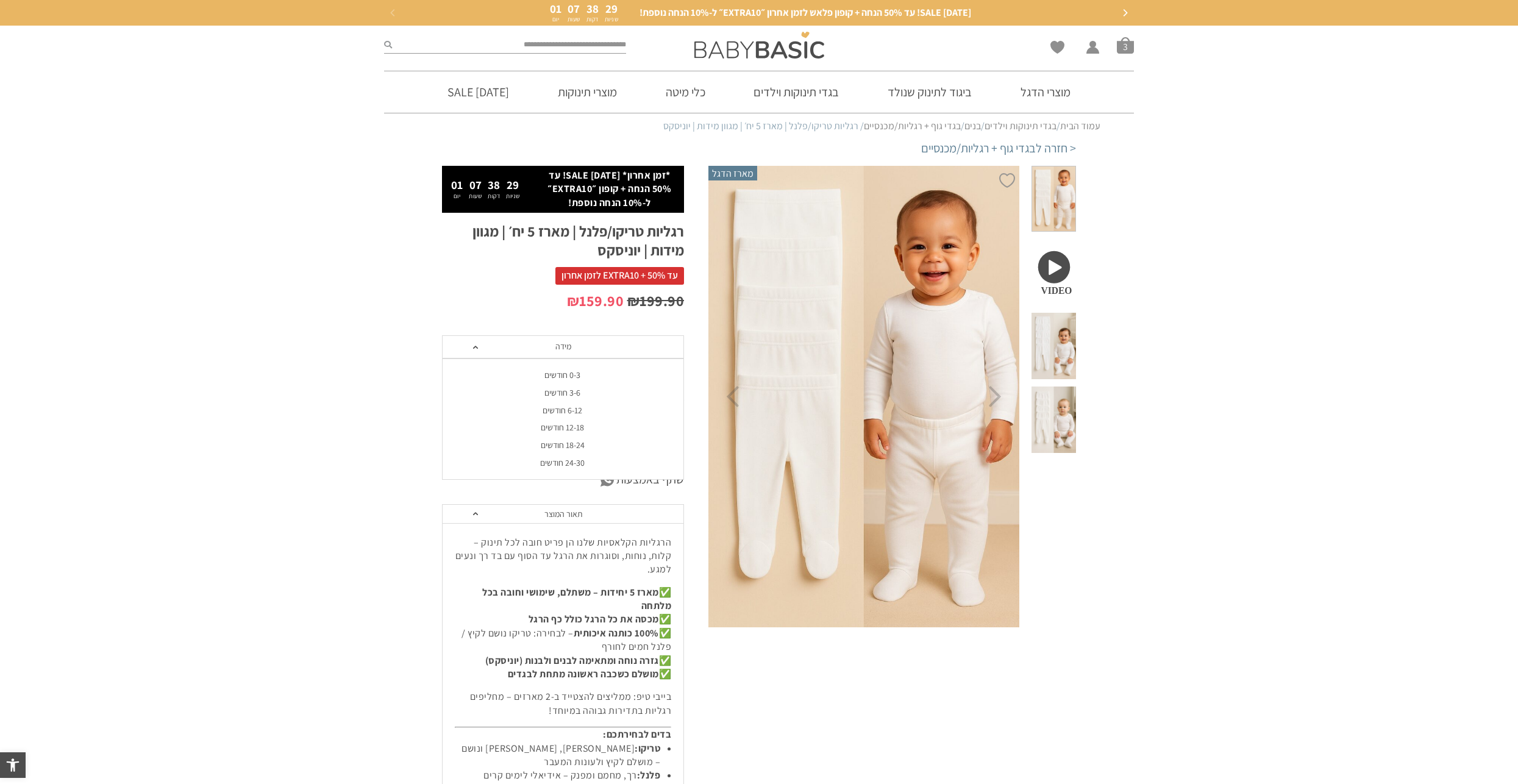
click at [541, 394] on div "3-6 חודשים" at bounding box center [562, 393] width 242 height 11
click at [555, 376] on span "סוג בד" at bounding box center [563, 373] width 21 height 11
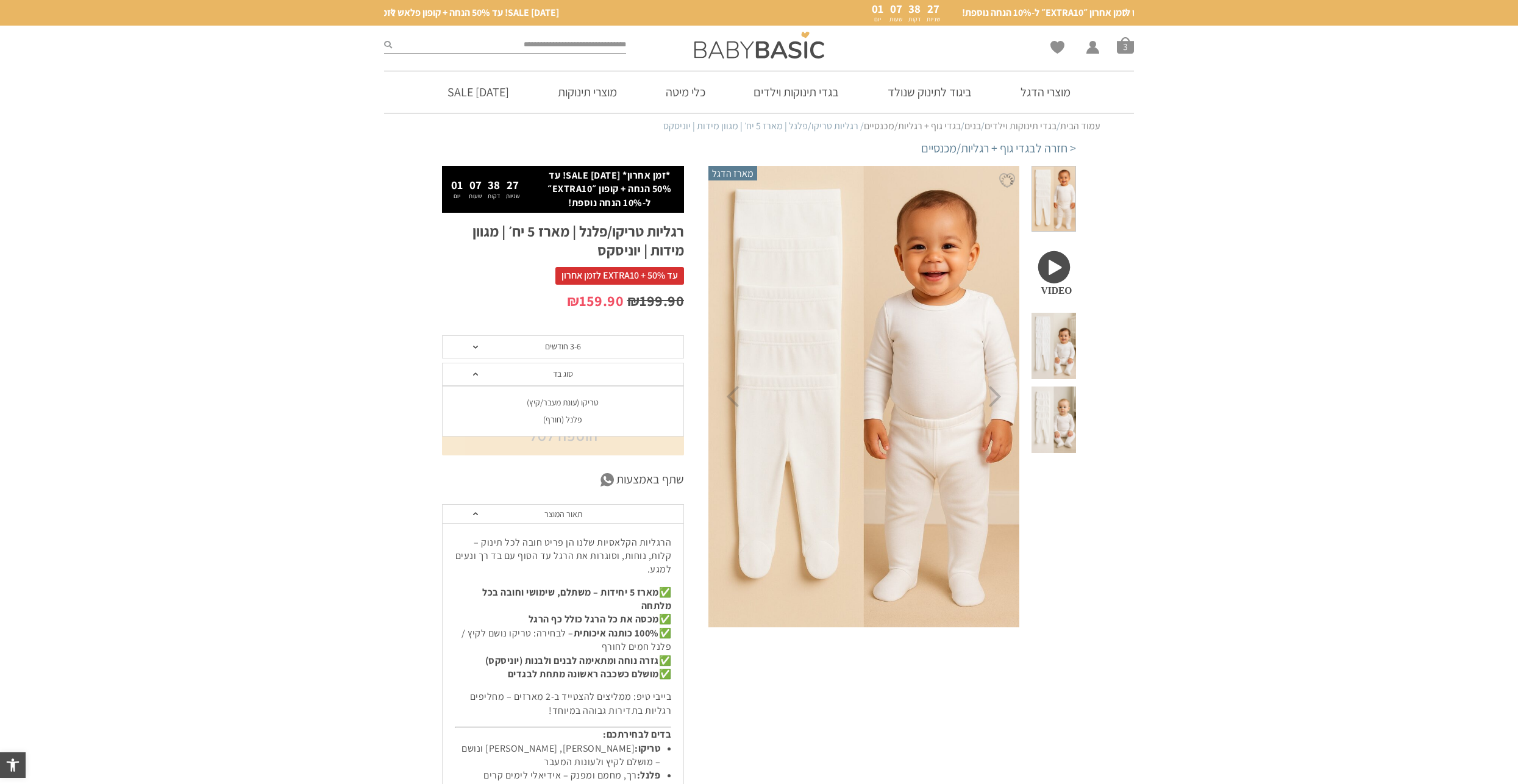
click at [557, 417] on div "פלנל (חורף)" at bounding box center [562, 420] width 242 height 11
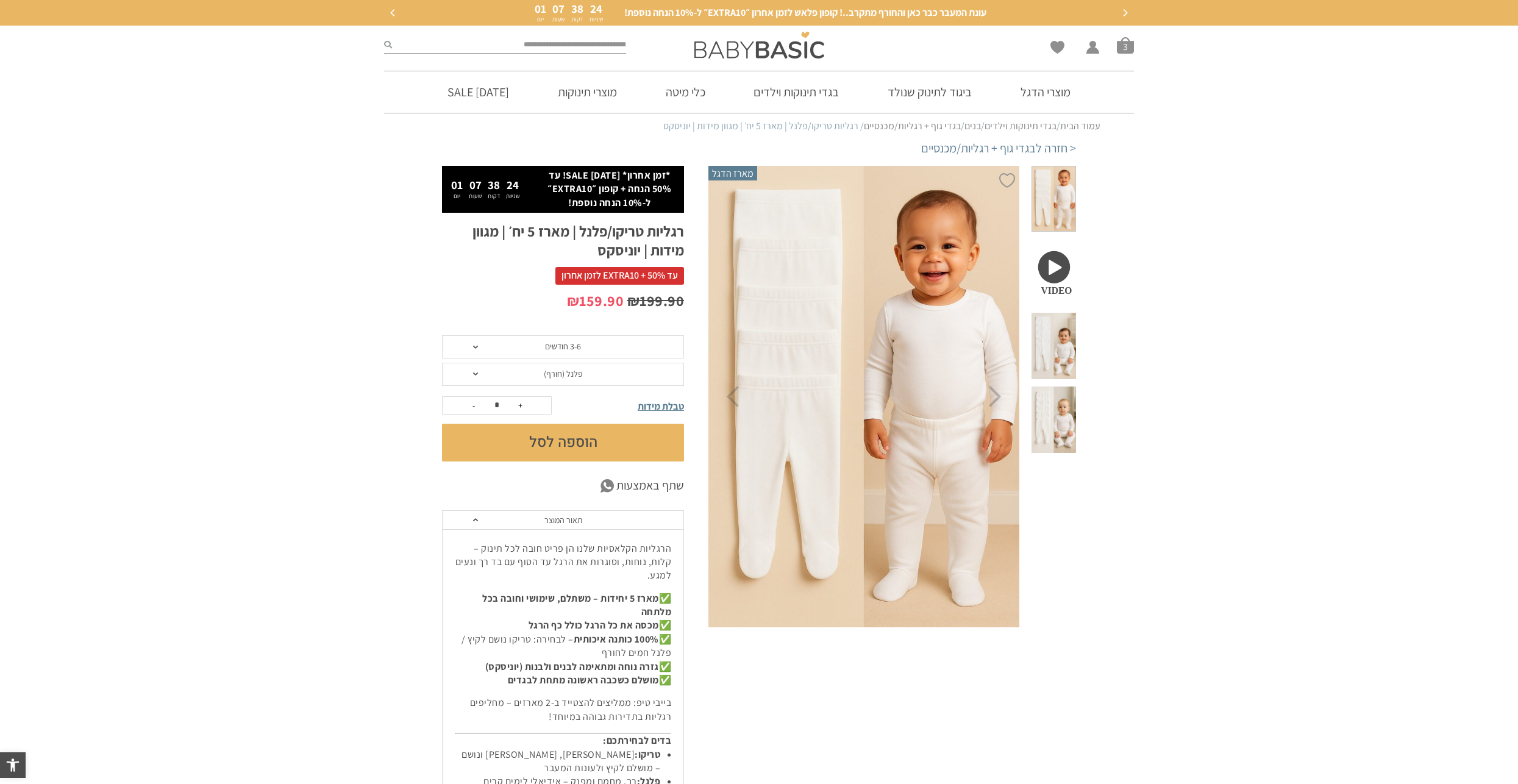
click at [571, 441] on button "הוספה לסל" at bounding box center [563, 442] width 242 height 38
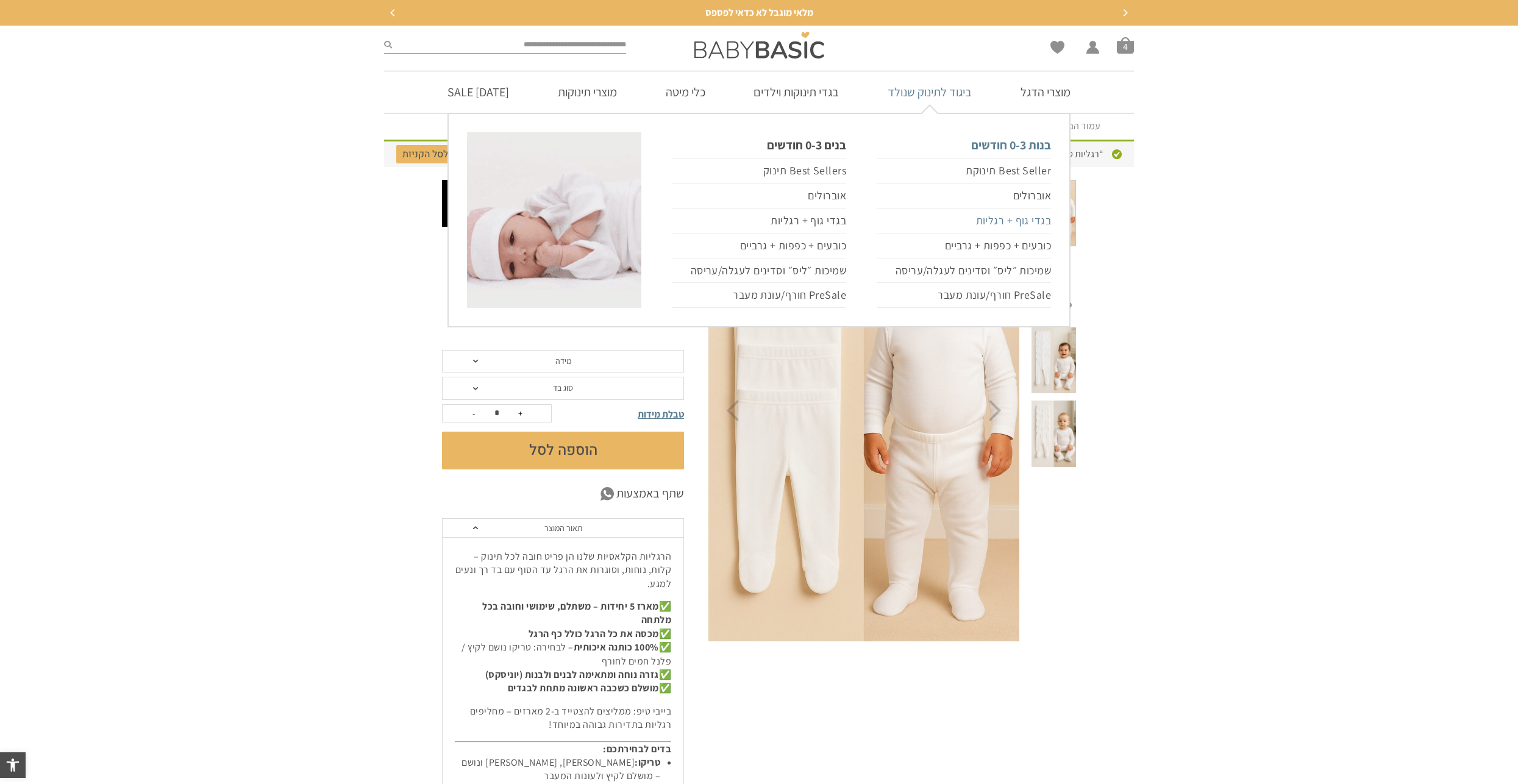
click at [987, 217] on link "בגדי גוף + רגליות" at bounding box center [963, 221] width 174 height 25
click at [987, 218] on link "בגדי גוף + רגליות" at bounding box center [963, 221] width 174 height 25
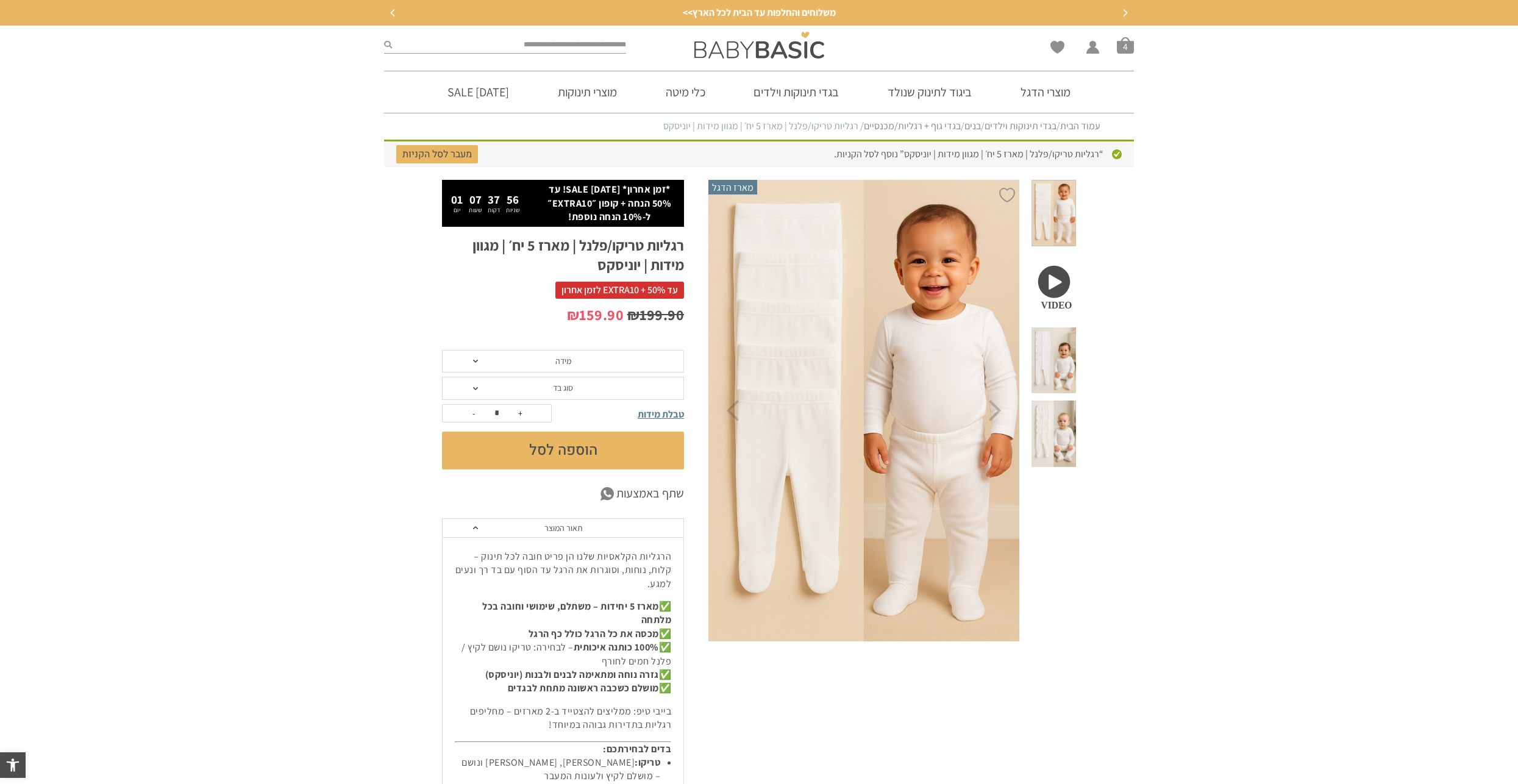
click at [592, 369] on span "מידה" at bounding box center [563, 362] width 242 height 23
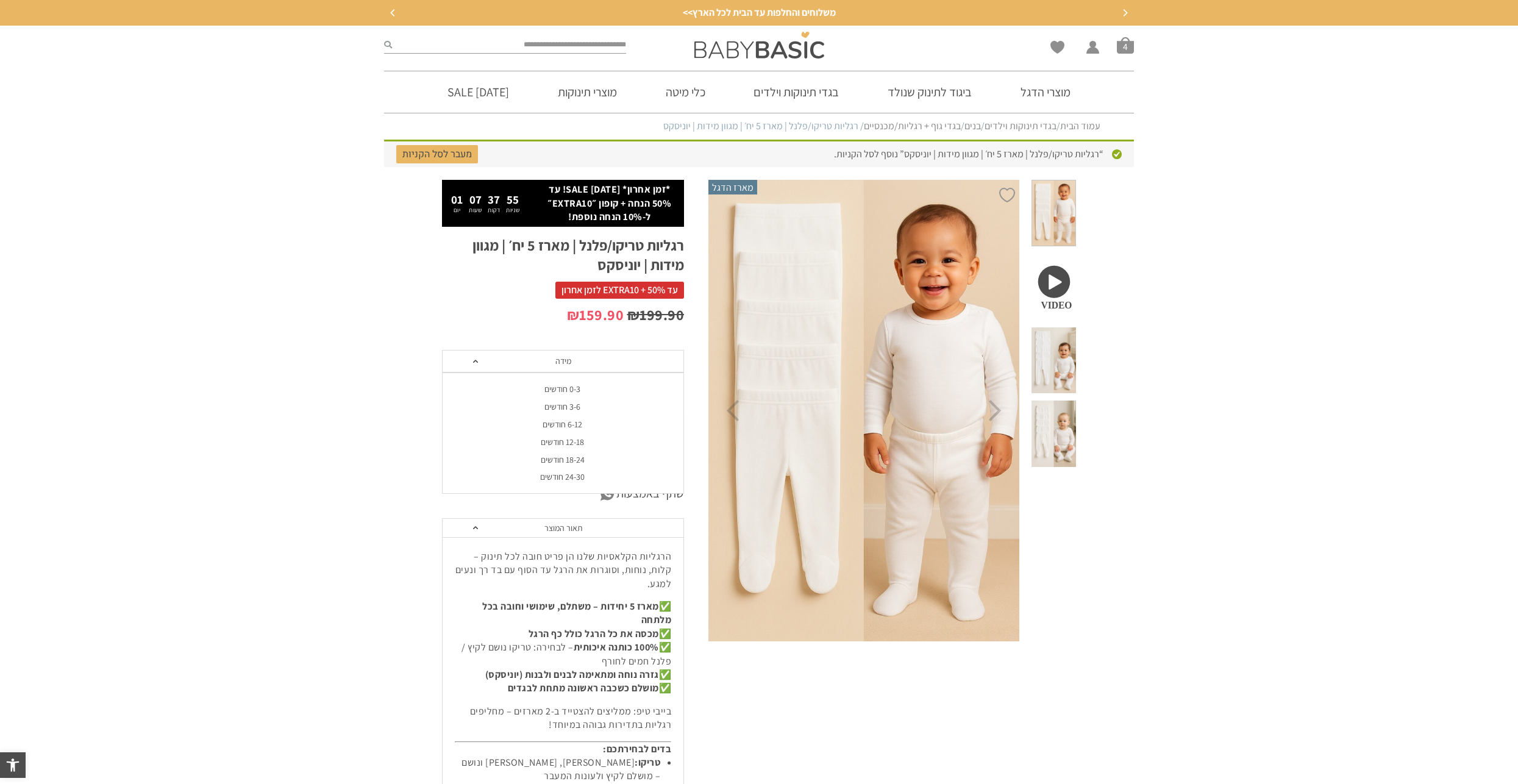
click at [591, 410] on div "3-6 חודשים" at bounding box center [562, 407] width 242 height 11
click at [596, 387] on span "סוג בד" at bounding box center [563, 388] width 242 height 23
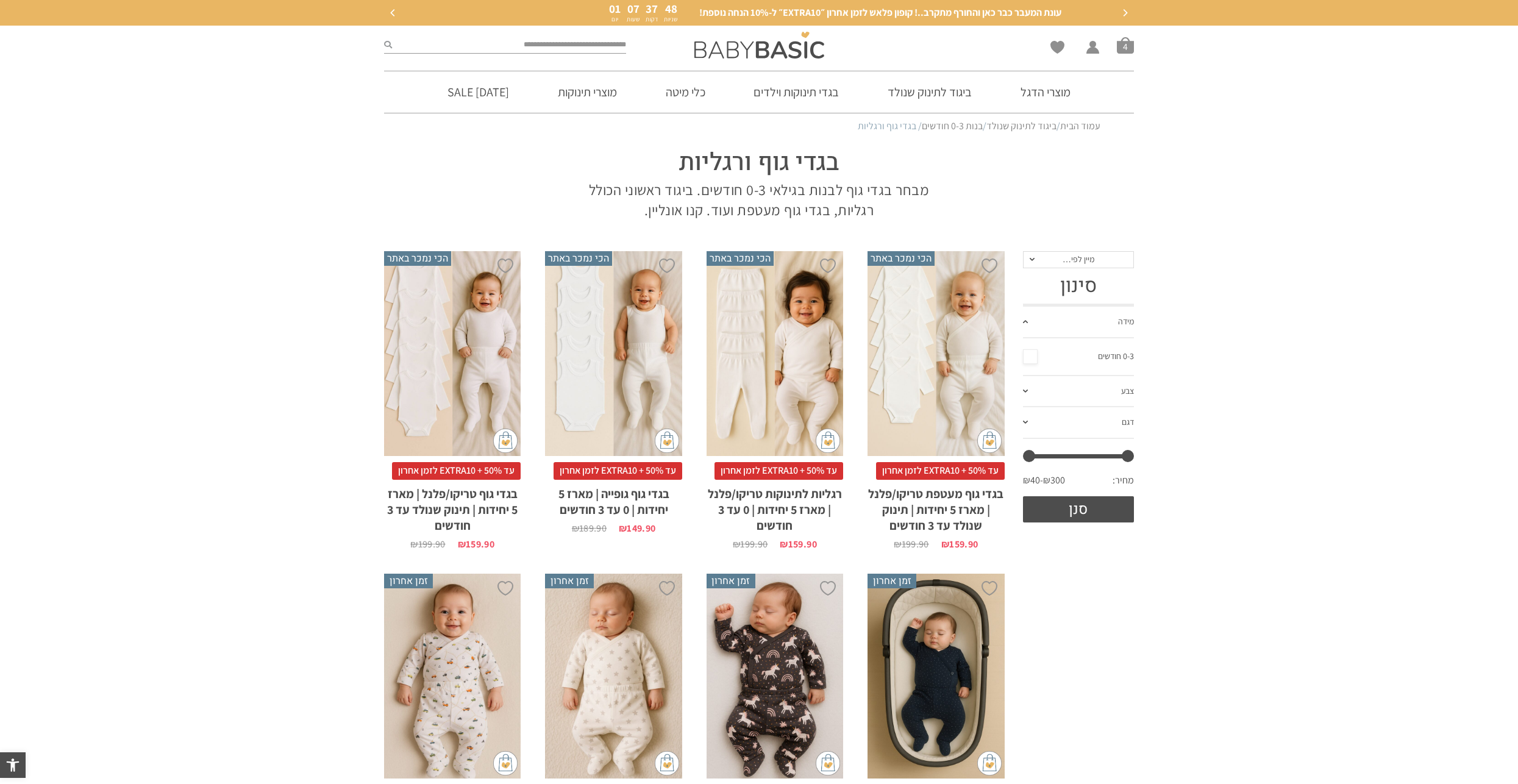
click at [949, 314] on div "x בחירת סוג בד טריקו (עונת מעבר/קיץ) פלנל (חורף)" at bounding box center [935, 354] width 137 height 205
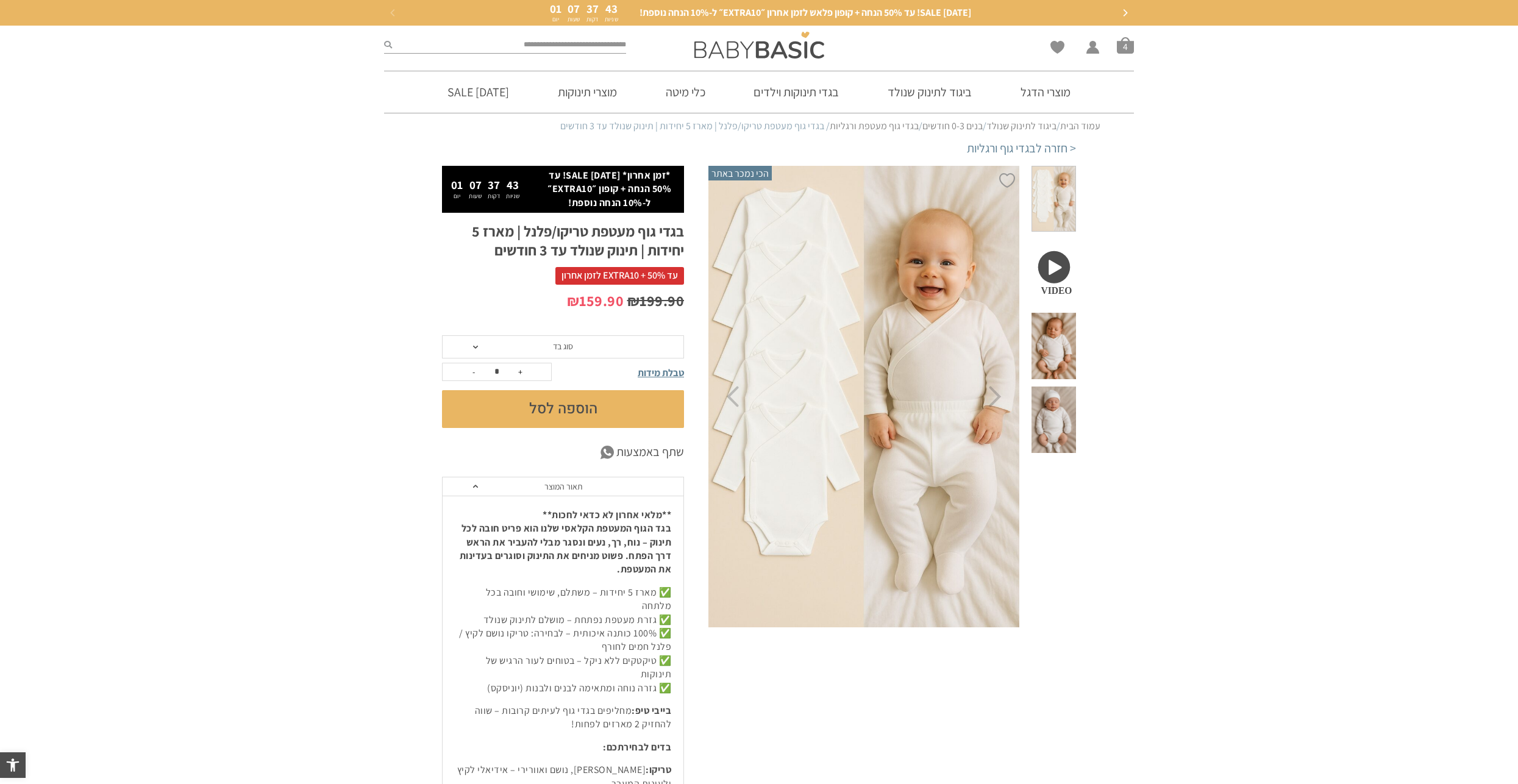
click at [565, 350] on span "סוג בד" at bounding box center [563, 346] width 21 height 11
click at [566, 396] on div "פלנל (חורף)" at bounding box center [562, 393] width 242 height 11
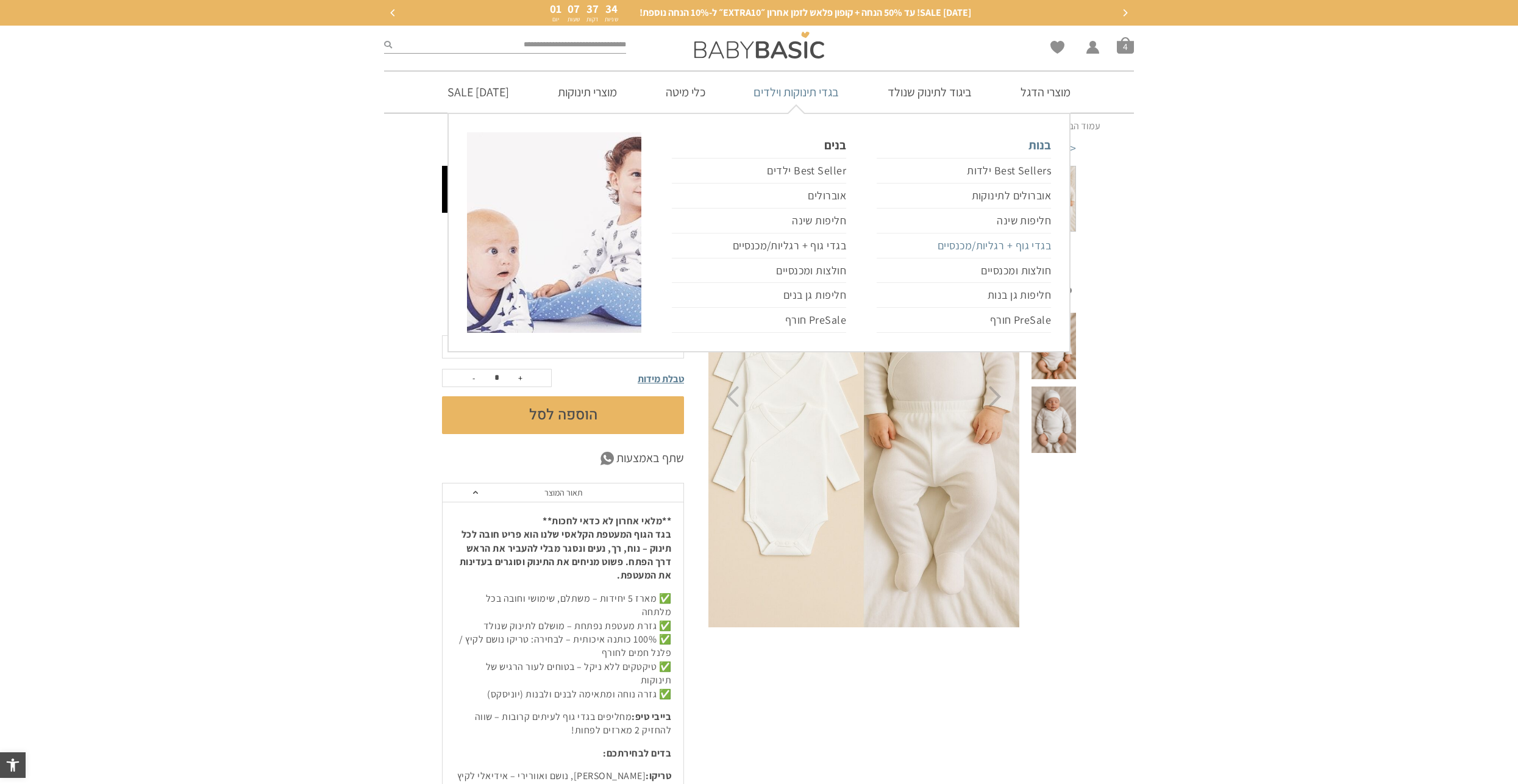
click at [1011, 246] on link "בגדי גוף + רגליות/מכנסיים" at bounding box center [963, 246] width 174 height 25
click at [1006, 319] on link "PreSale חורף" at bounding box center [963, 321] width 174 height 25
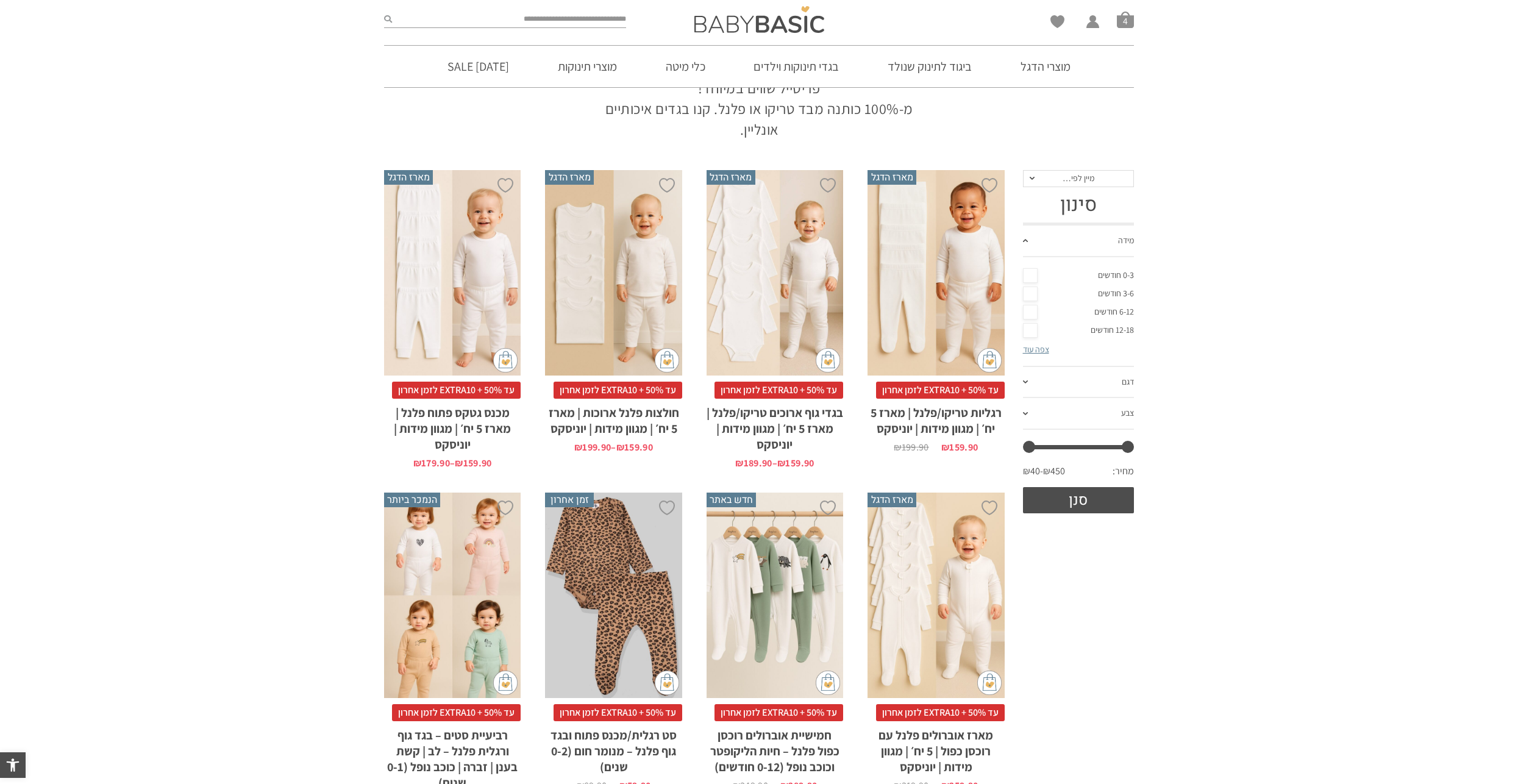
click at [809, 276] on div "x בחירת מידה 0-3m 3-6m 6-12m 12-18m 18-24m 24-30m בחירת סוג בד טריקו (עונת מעבר…" at bounding box center [775, 272] width 137 height 205
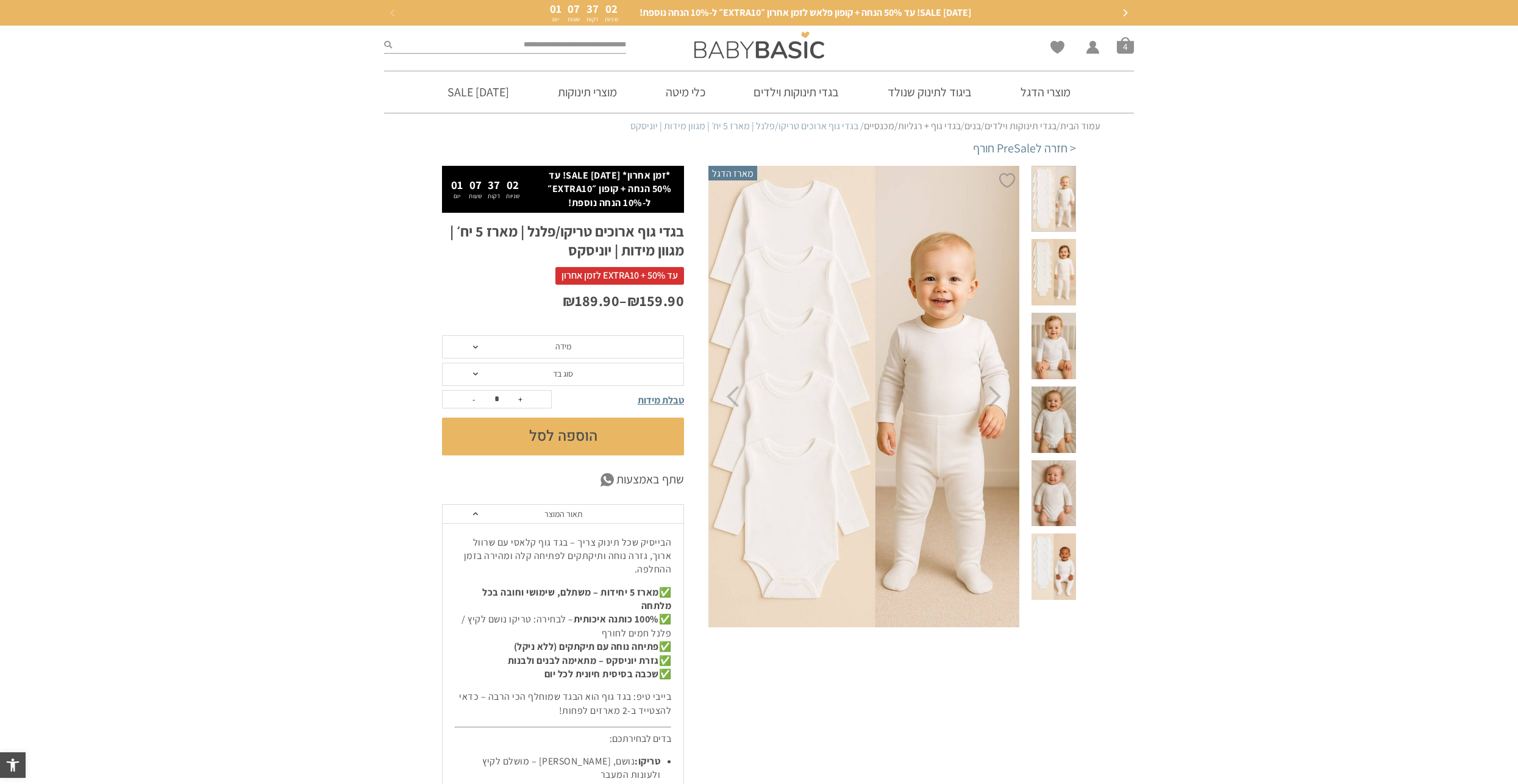
click at [569, 349] on span "מידה" at bounding box center [564, 346] width 16 height 11
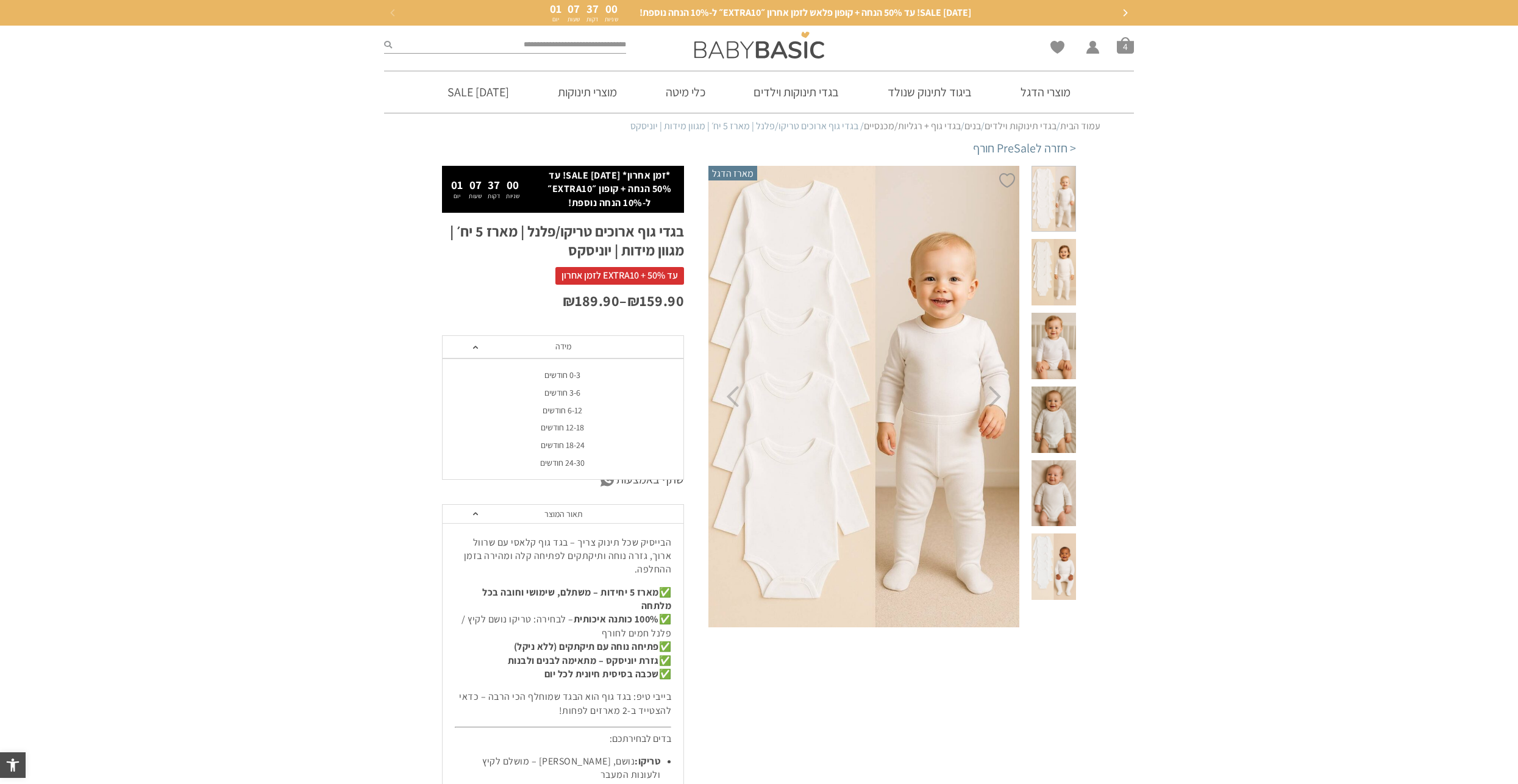
click at [558, 395] on div "3-6 חודשים" at bounding box center [562, 393] width 242 height 11
click at [574, 383] on span "סוג בד" at bounding box center [563, 374] width 242 height 23
click at [569, 420] on div "פלנל (חורף)" at bounding box center [562, 420] width 242 height 11
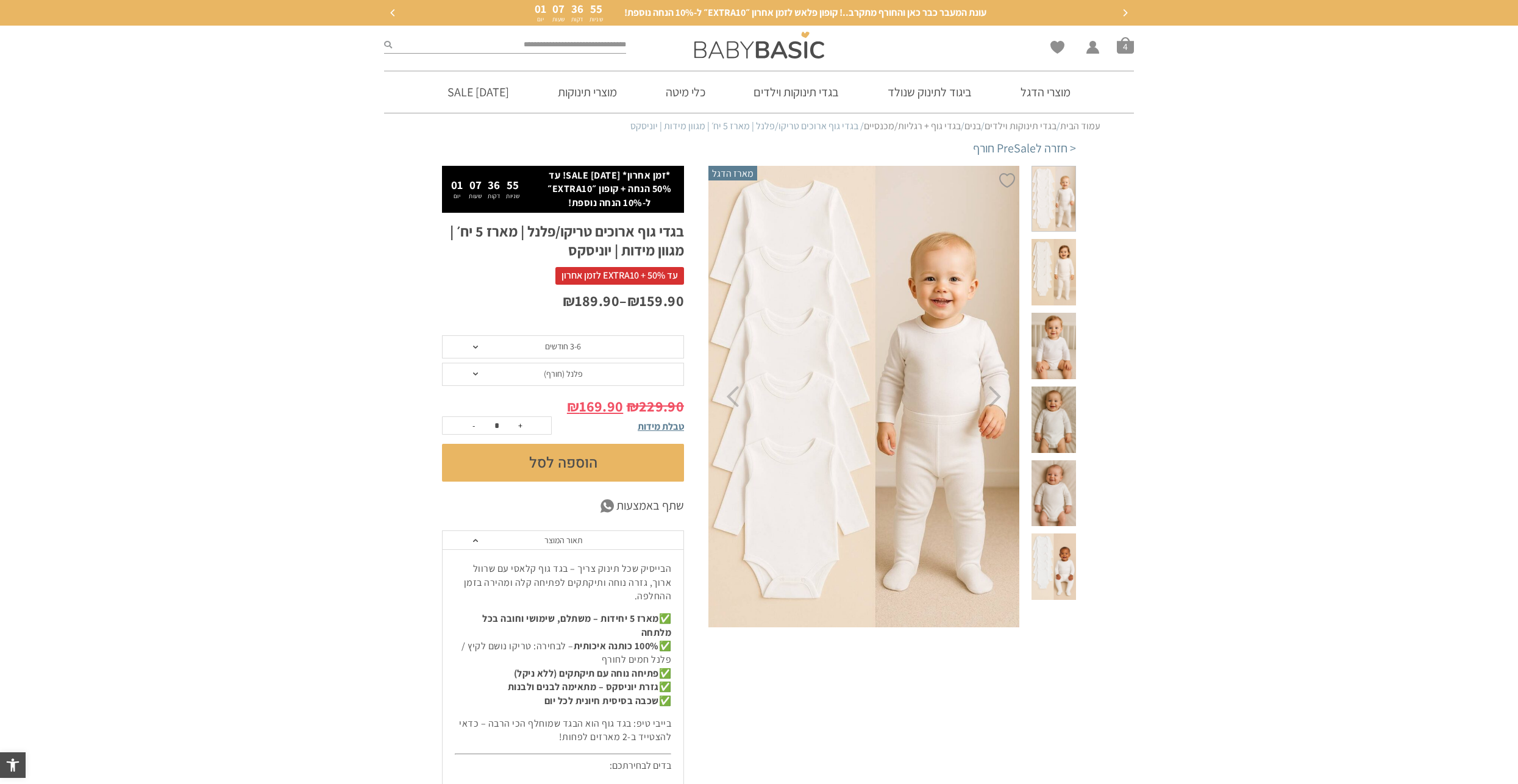
click at [600, 465] on button "הוספה לסל" at bounding box center [563, 463] width 242 height 38
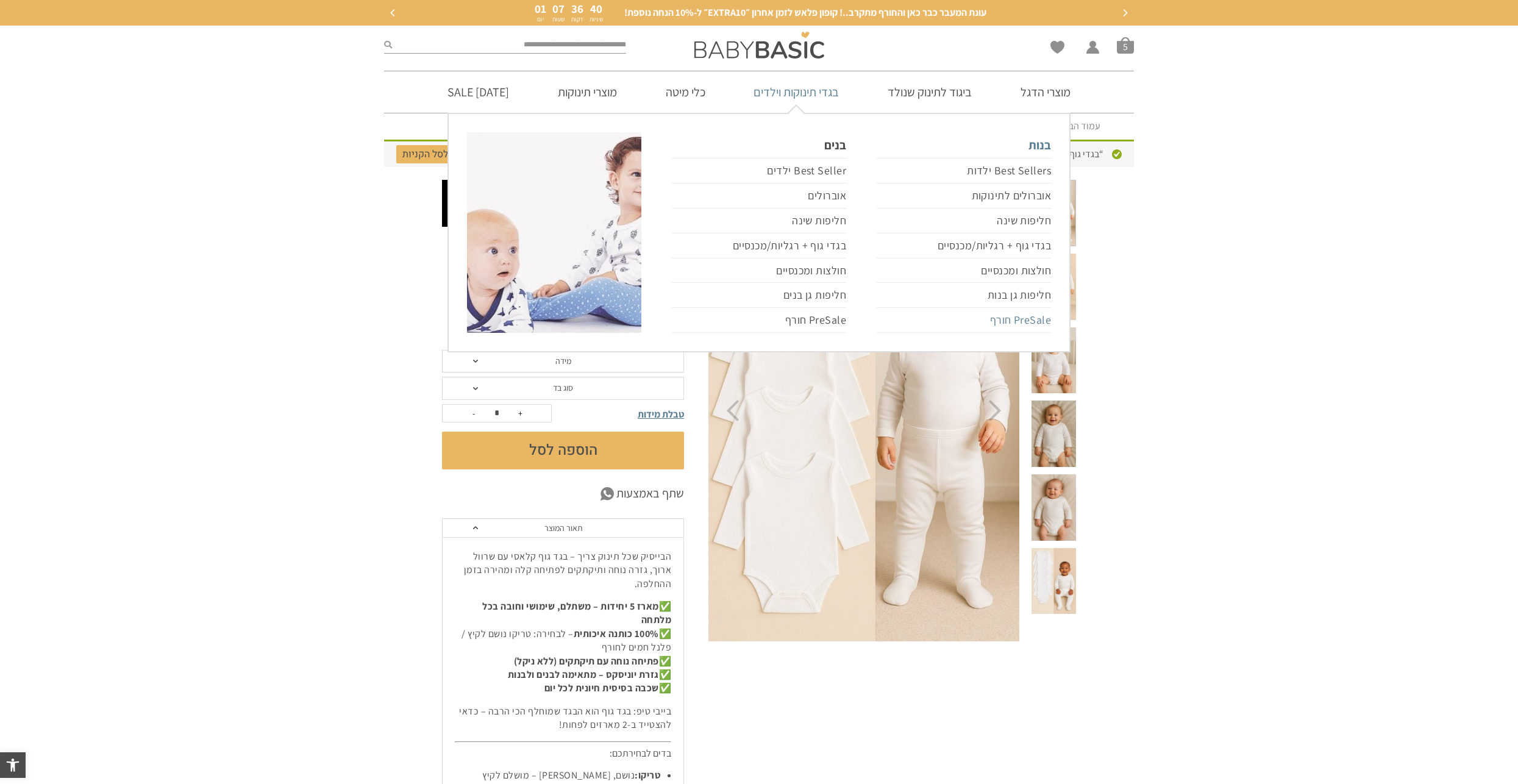
click at [1012, 314] on link "PreSale חורף" at bounding box center [963, 321] width 174 height 25
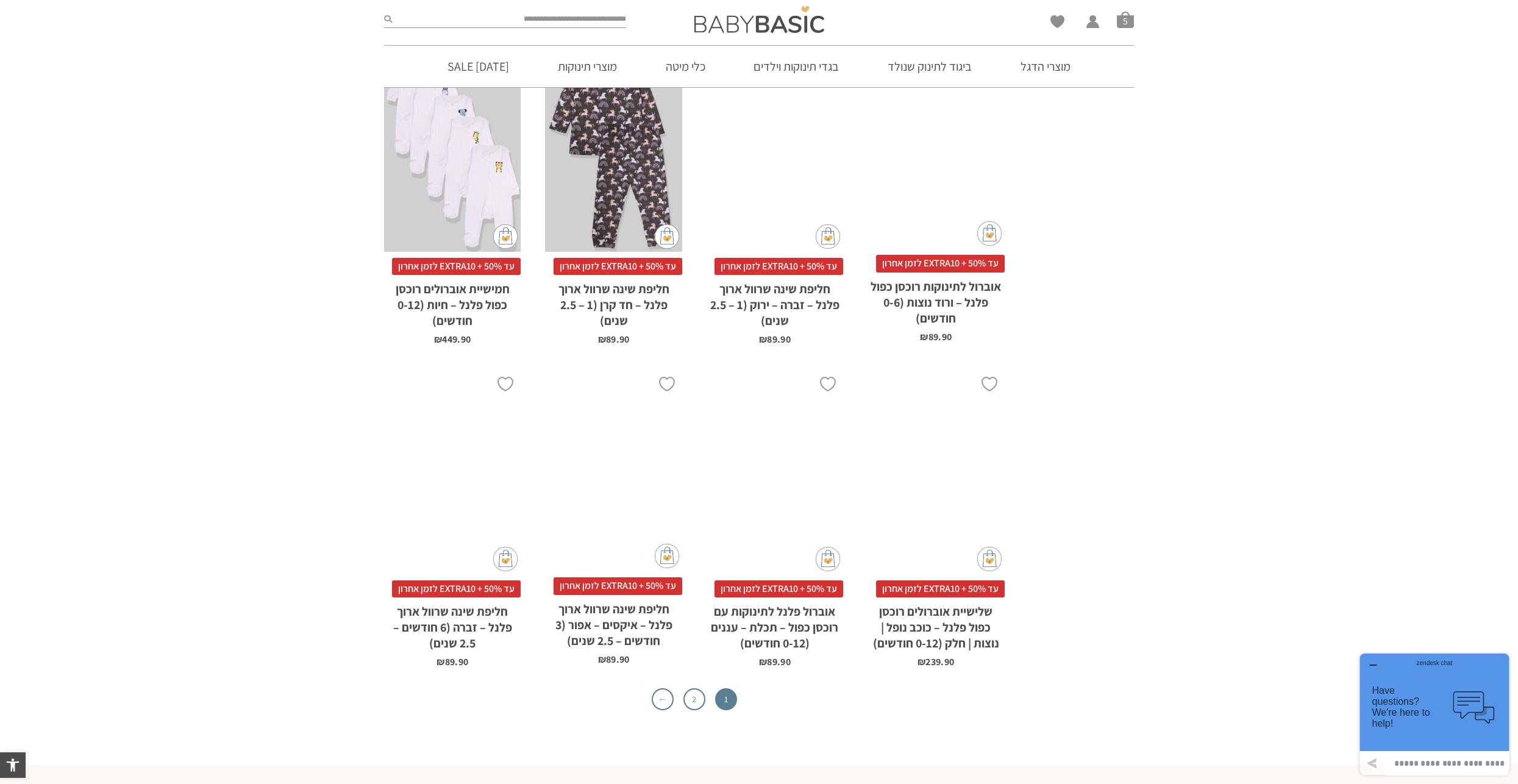
scroll to position [3656, 0]
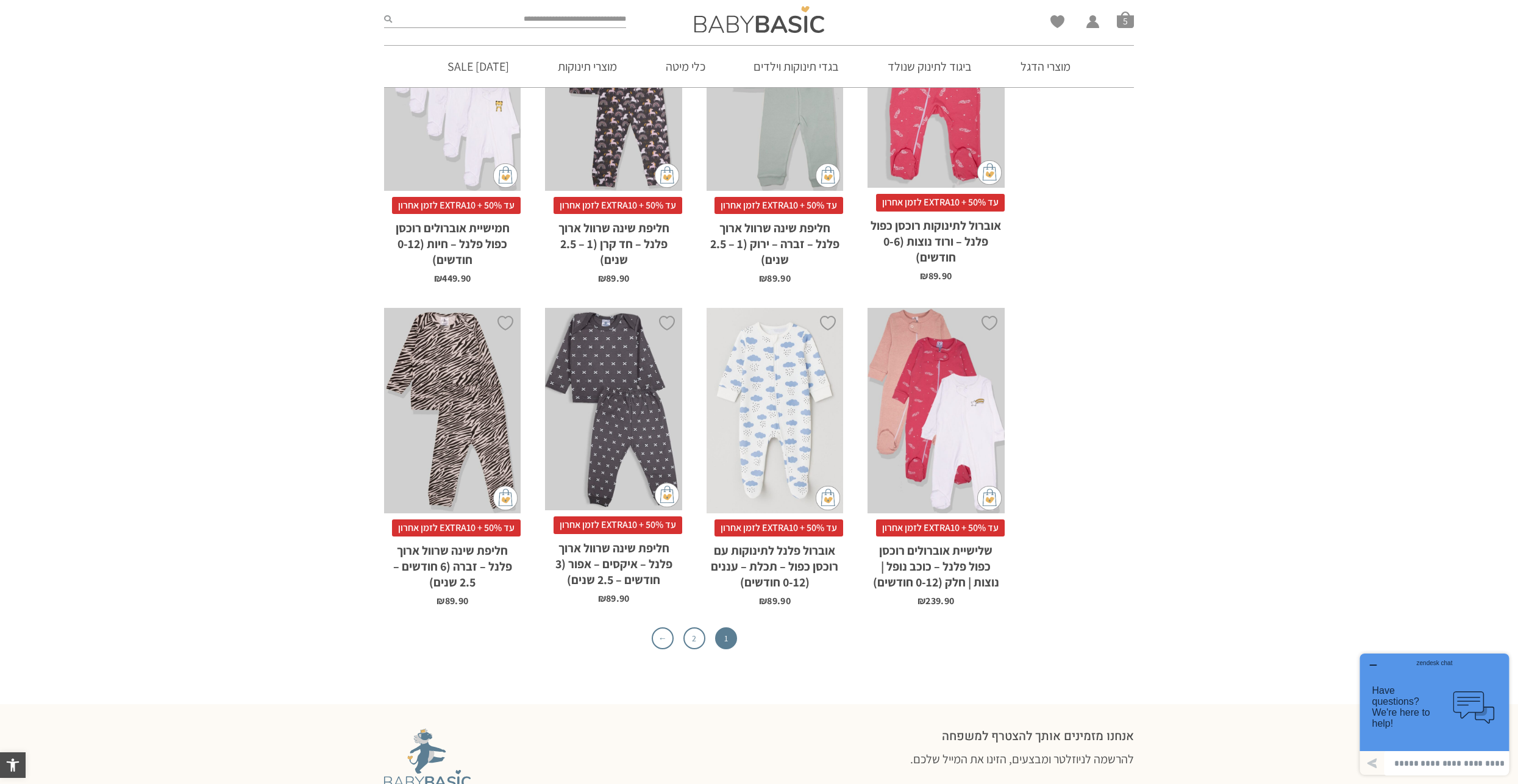
click at [765, 410] on div "x בחירת מידה 0-3m 3-6m 6-12m" at bounding box center [775, 411] width 137 height 205
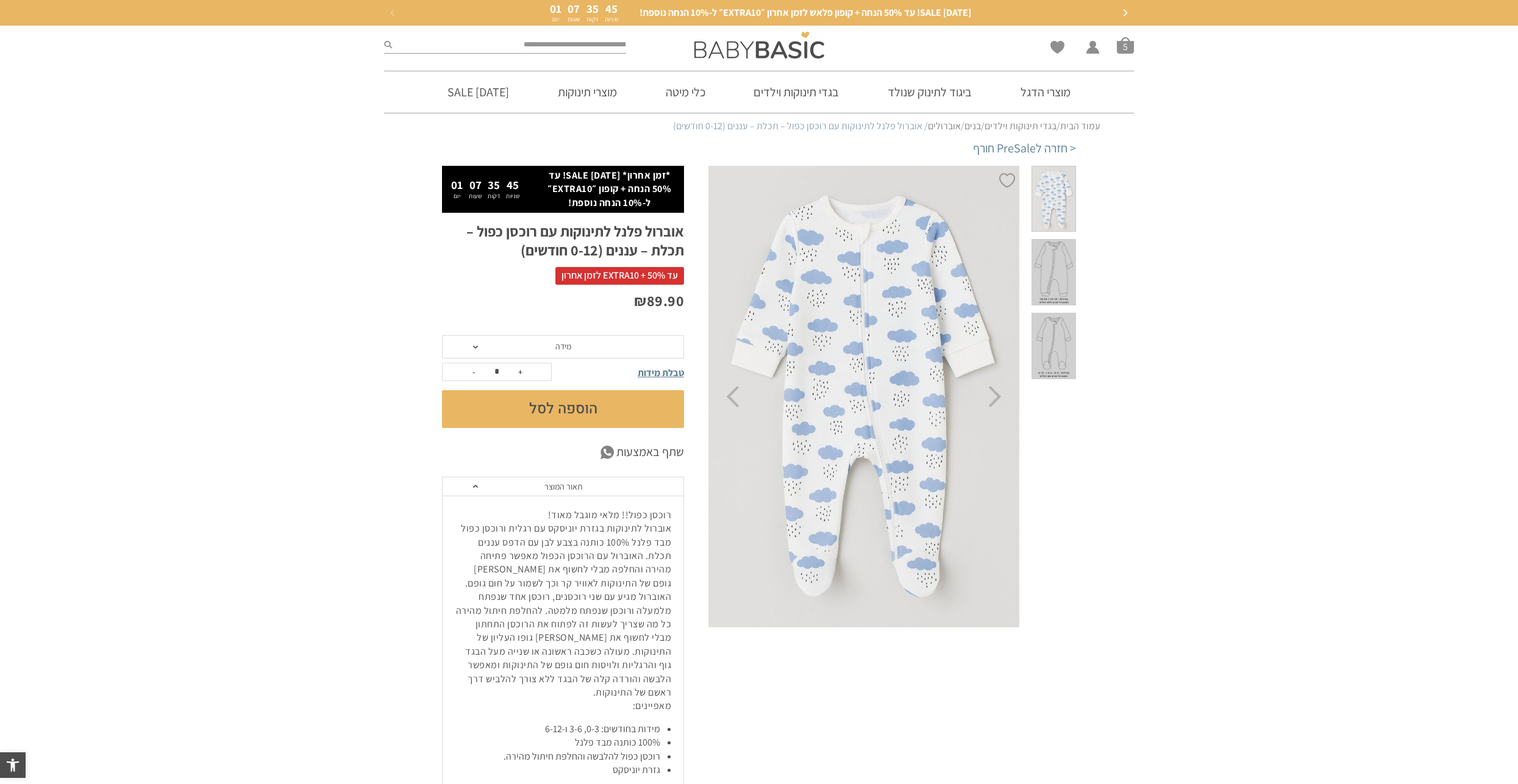
click at [643, 346] on span "מידה" at bounding box center [563, 346] width 242 height 23
click at [567, 396] on div "3-6 חודשים" at bounding box center [562, 393] width 242 height 11
click at [1049, 320] on span at bounding box center [1054, 346] width 45 height 66
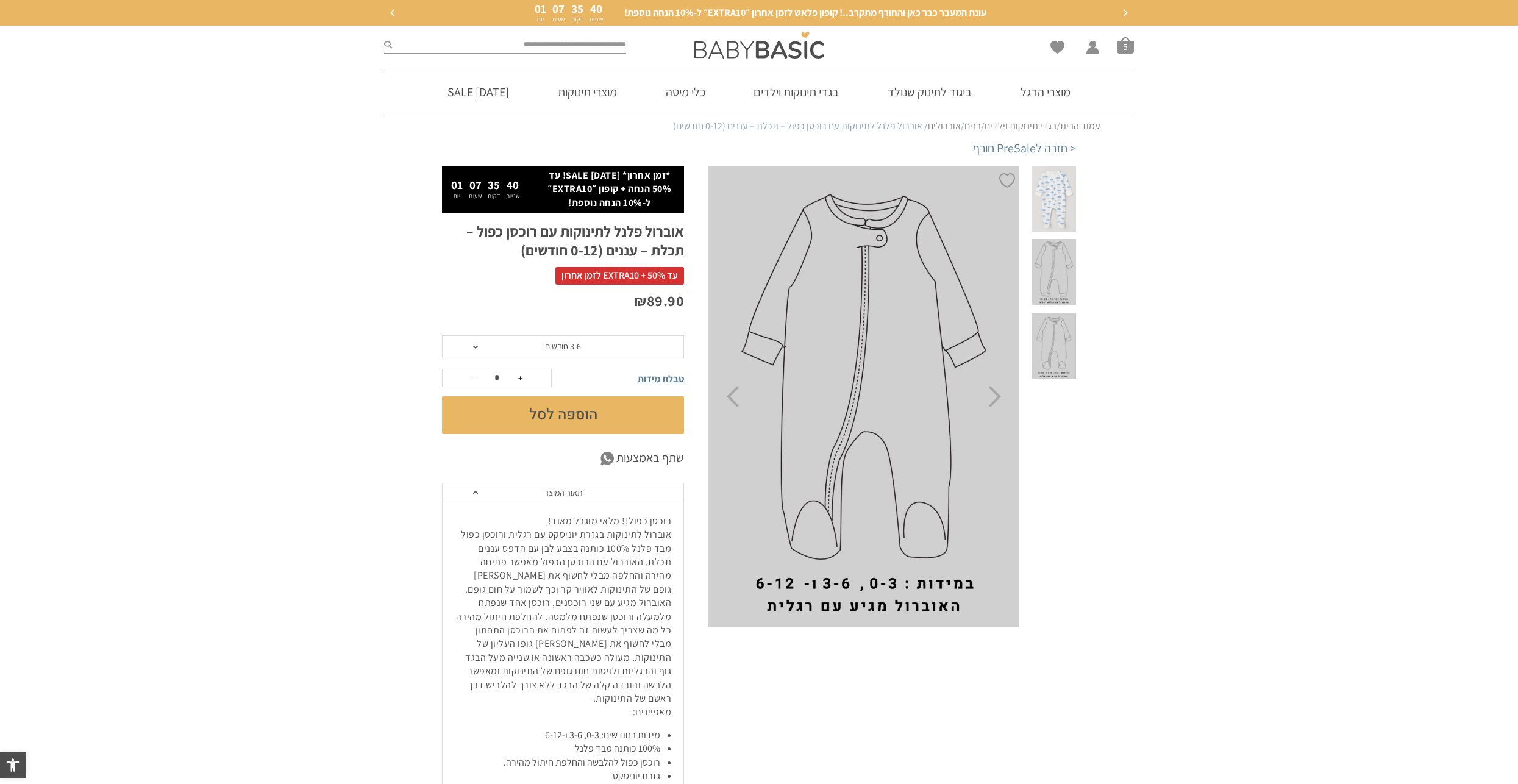
click at [1045, 248] on span at bounding box center [1054, 271] width 45 height 66
click at [1053, 313] on span at bounding box center [1054, 346] width 45 height 66
click at [600, 415] on button "הוספה לסל" at bounding box center [563, 415] width 242 height 38
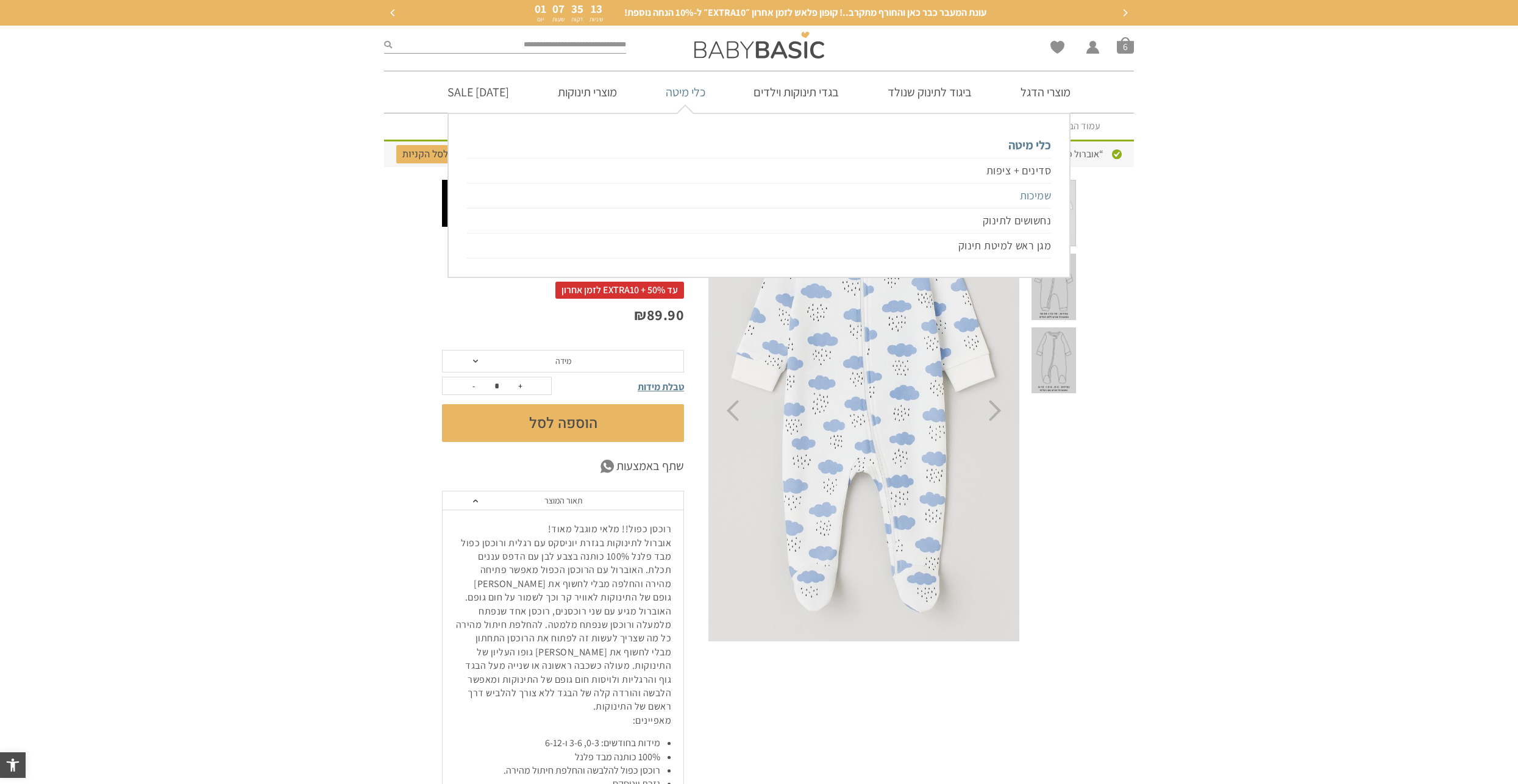
click at [1034, 195] on link "שמיכות" at bounding box center [759, 196] width 584 height 25
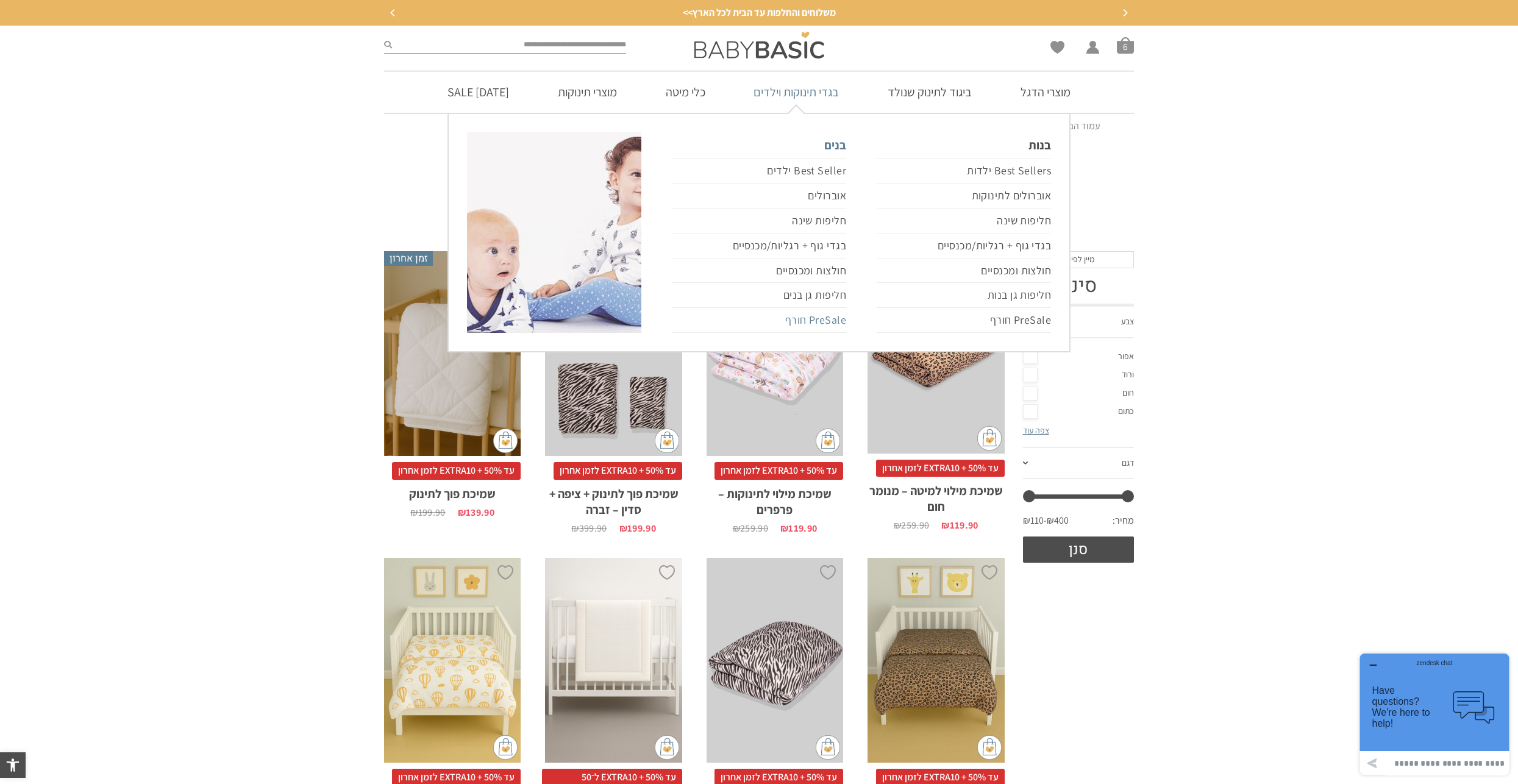
click at [828, 321] on link "PreSale חורף" at bounding box center [759, 321] width 174 height 25
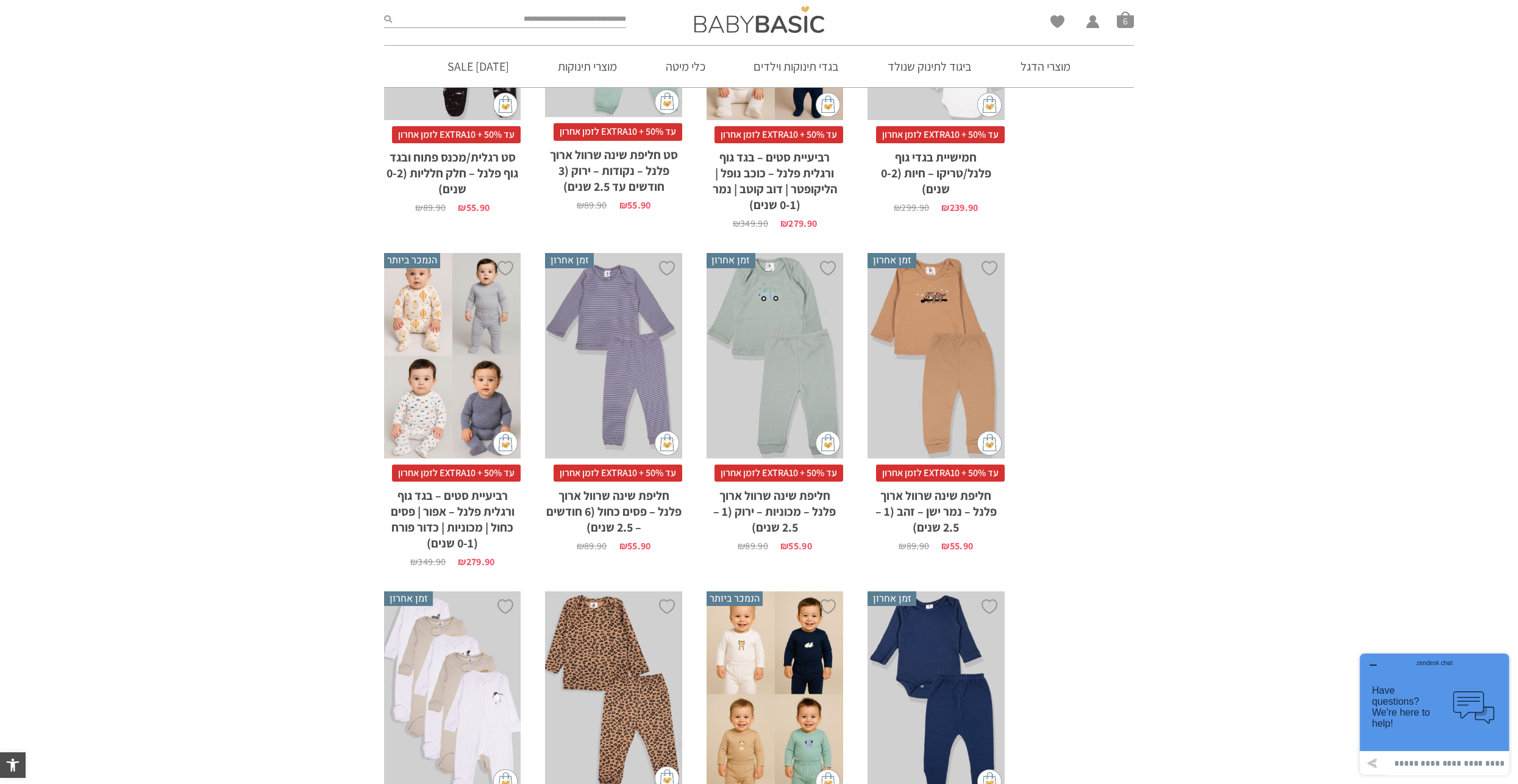
scroll to position [1097, 0]
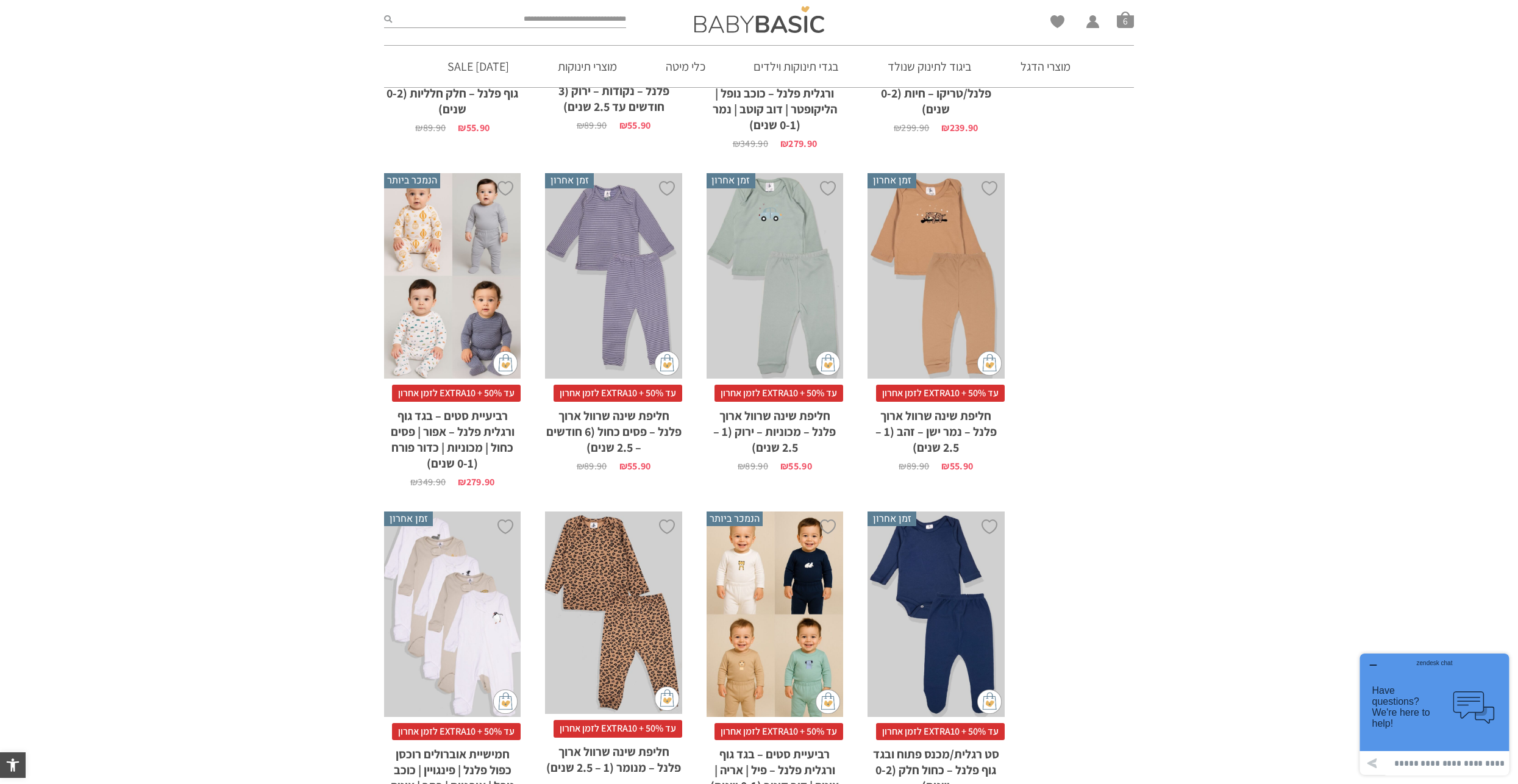
click at [790, 321] on div "x בחירת מידה 12-18m 18-24m 24-30m" at bounding box center [775, 276] width 137 height 205
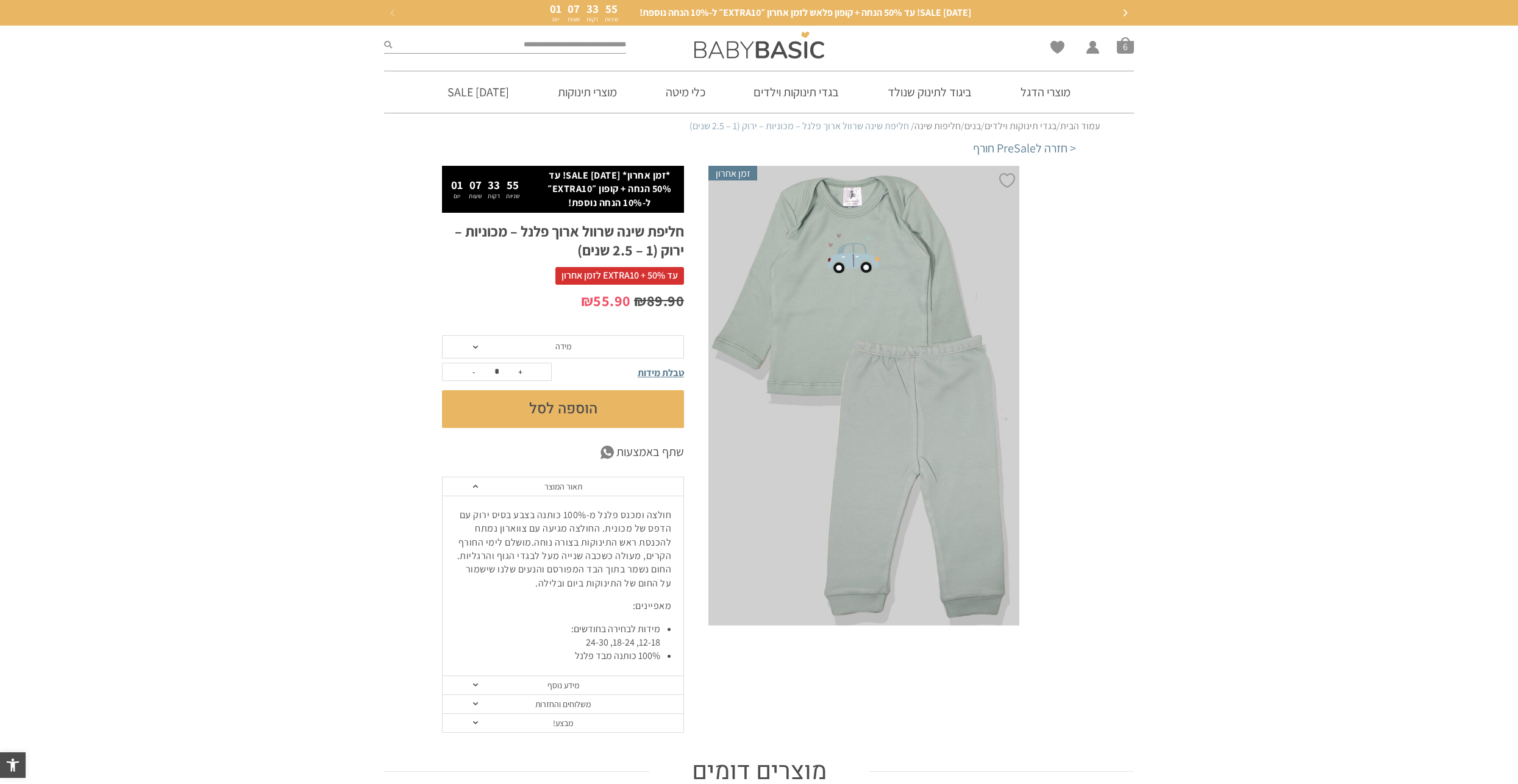
click at [541, 345] on span "מידה" at bounding box center [563, 346] width 242 height 23
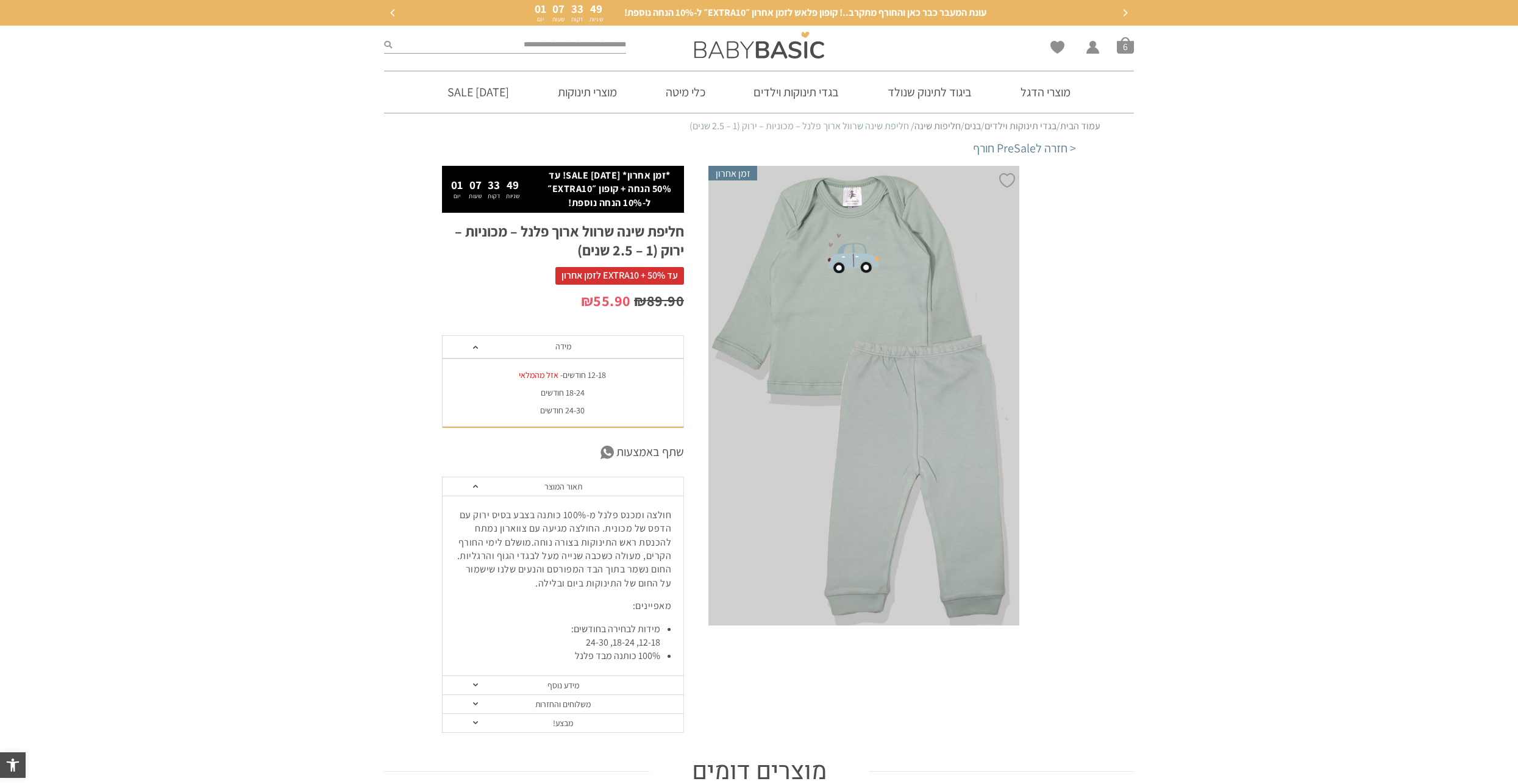
click at [575, 410] on div "24-30 חודשים" at bounding box center [562, 411] width 242 height 11
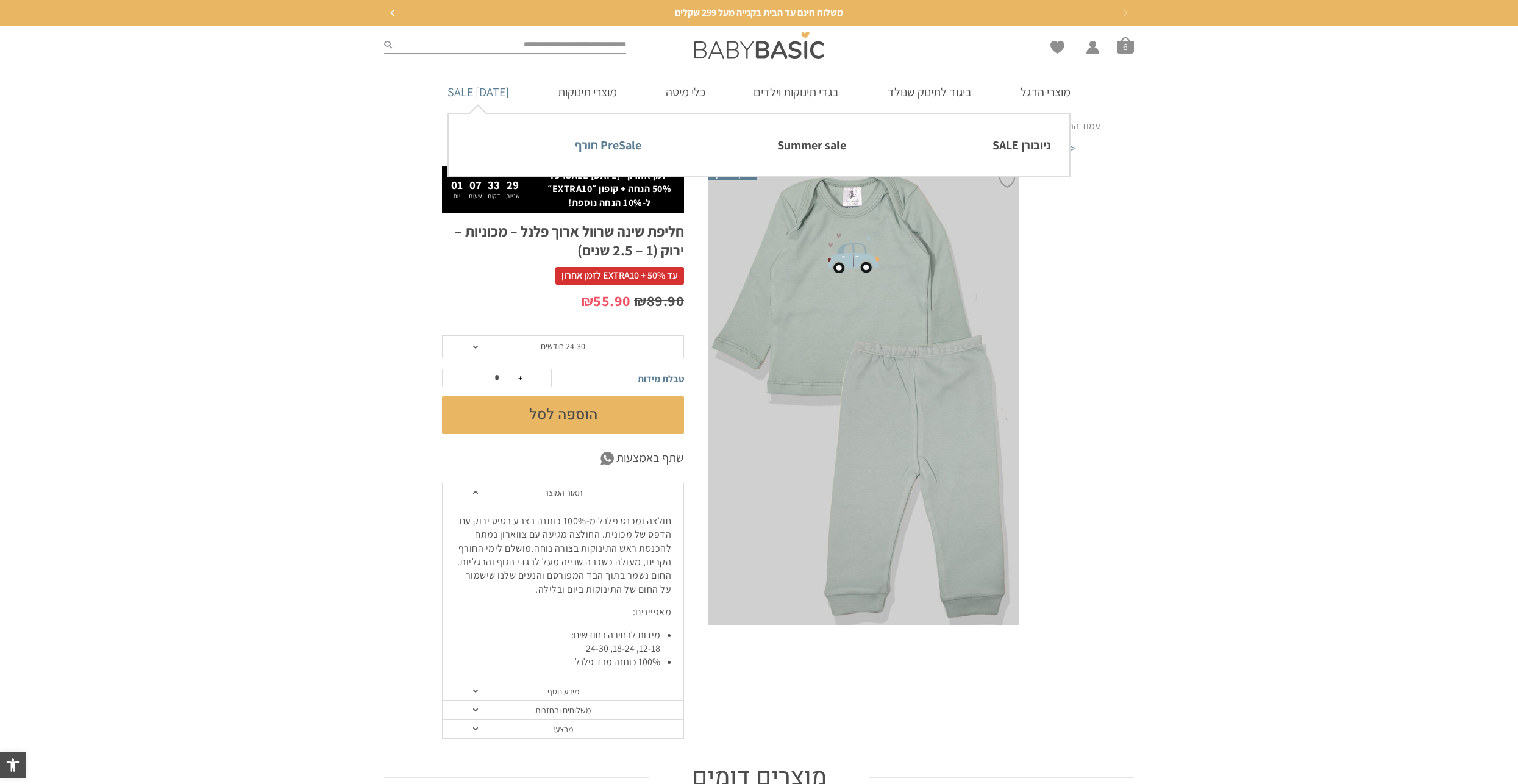
click at [597, 143] on link "PreSale חורף" at bounding box center [554, 145] width 174 height 26
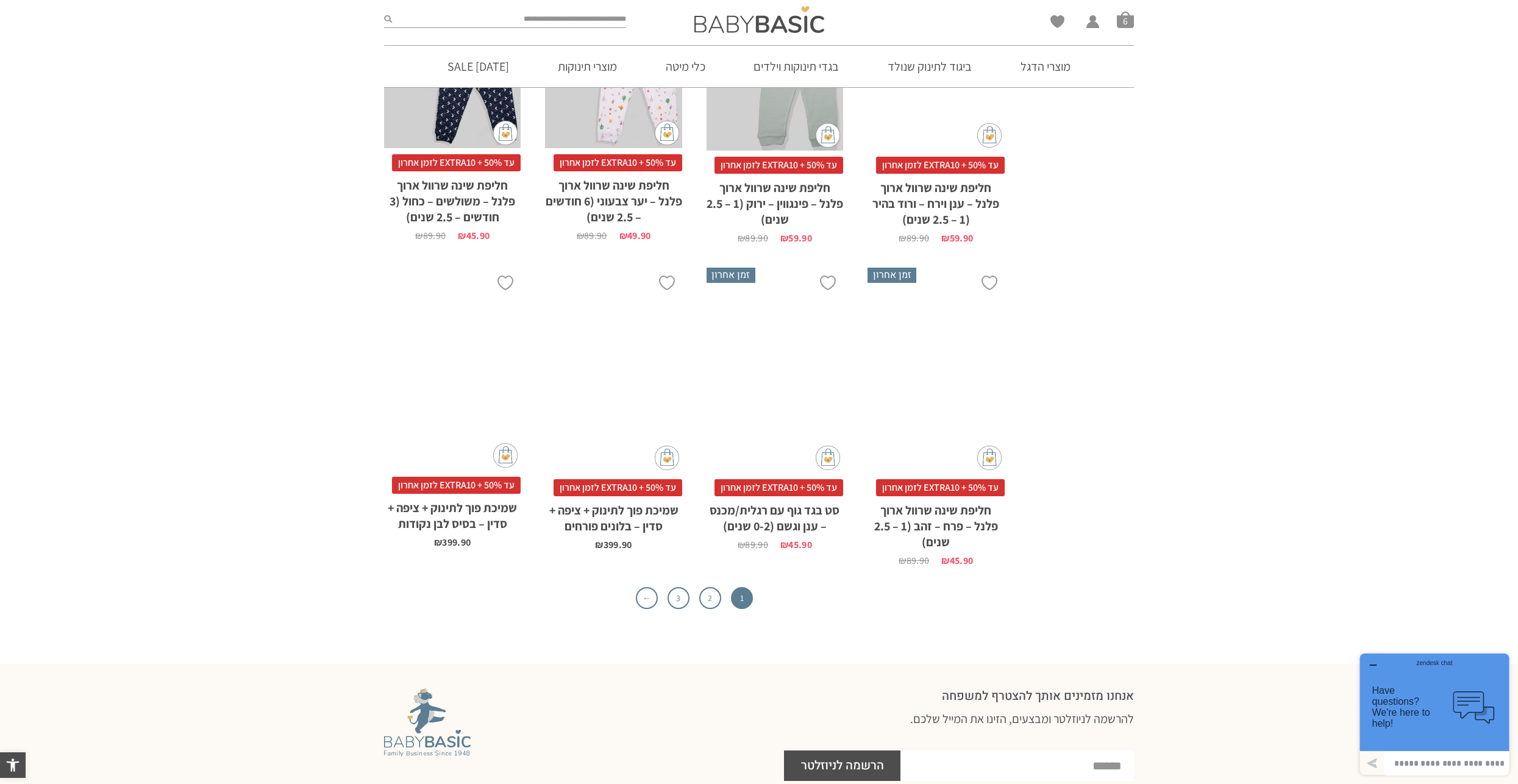
scroll to position [3682, 0]
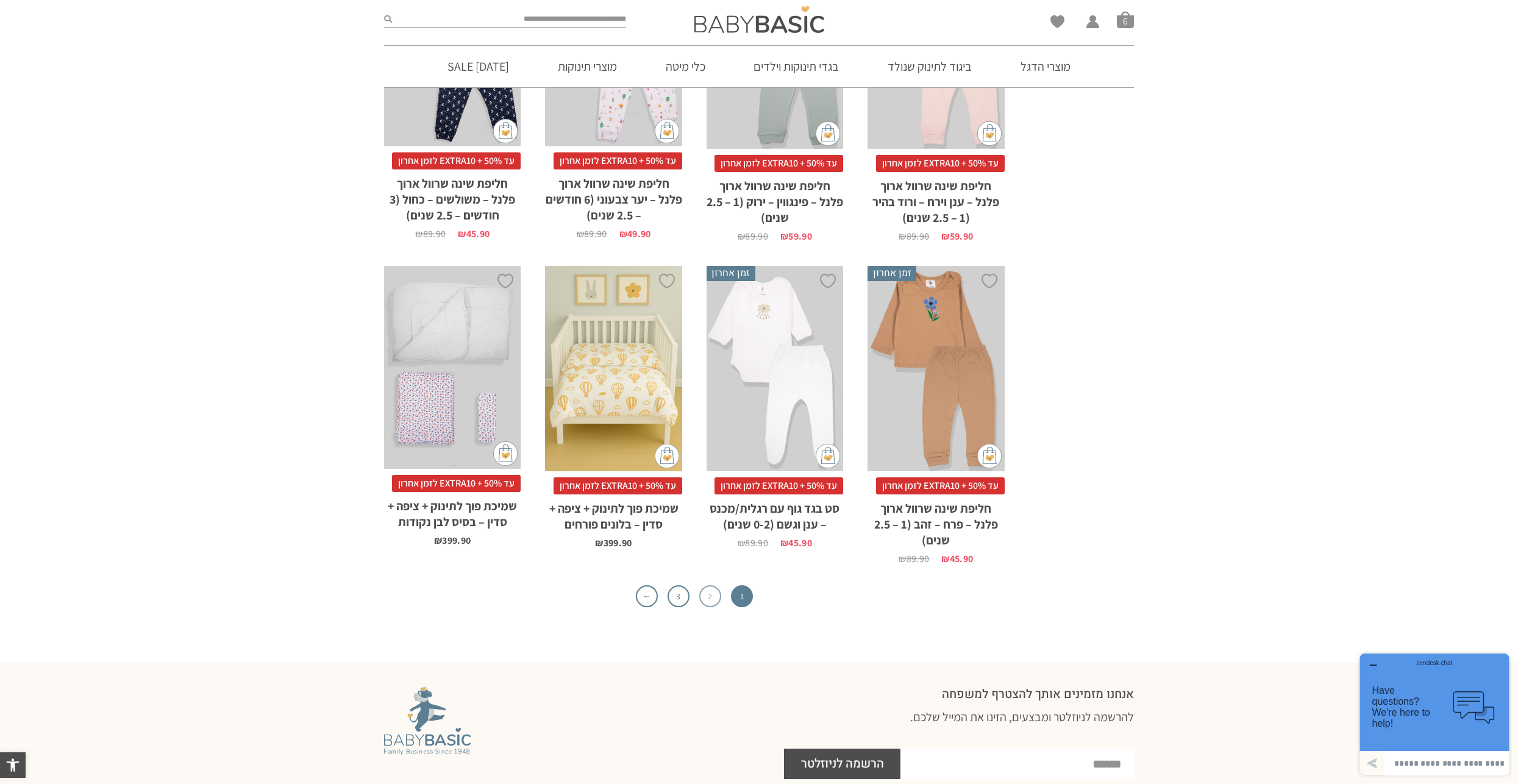
click at [709, 585] on link "2" at bounding box center [710, 596] width 22 height 22
click at [675, 585] on link "3" at bounding box center [678, 596] width 22 height 22
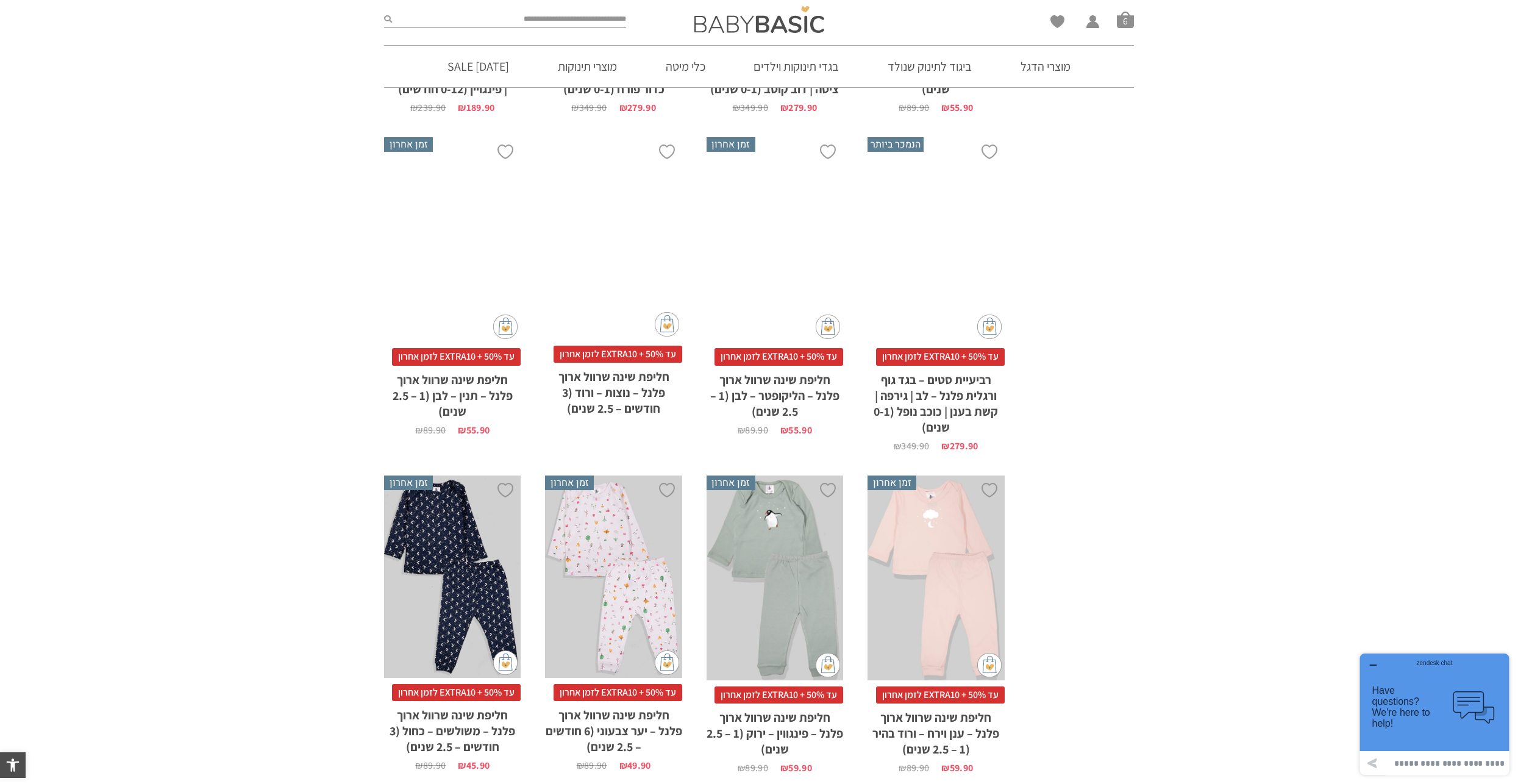
scroll to position [3133, 0]
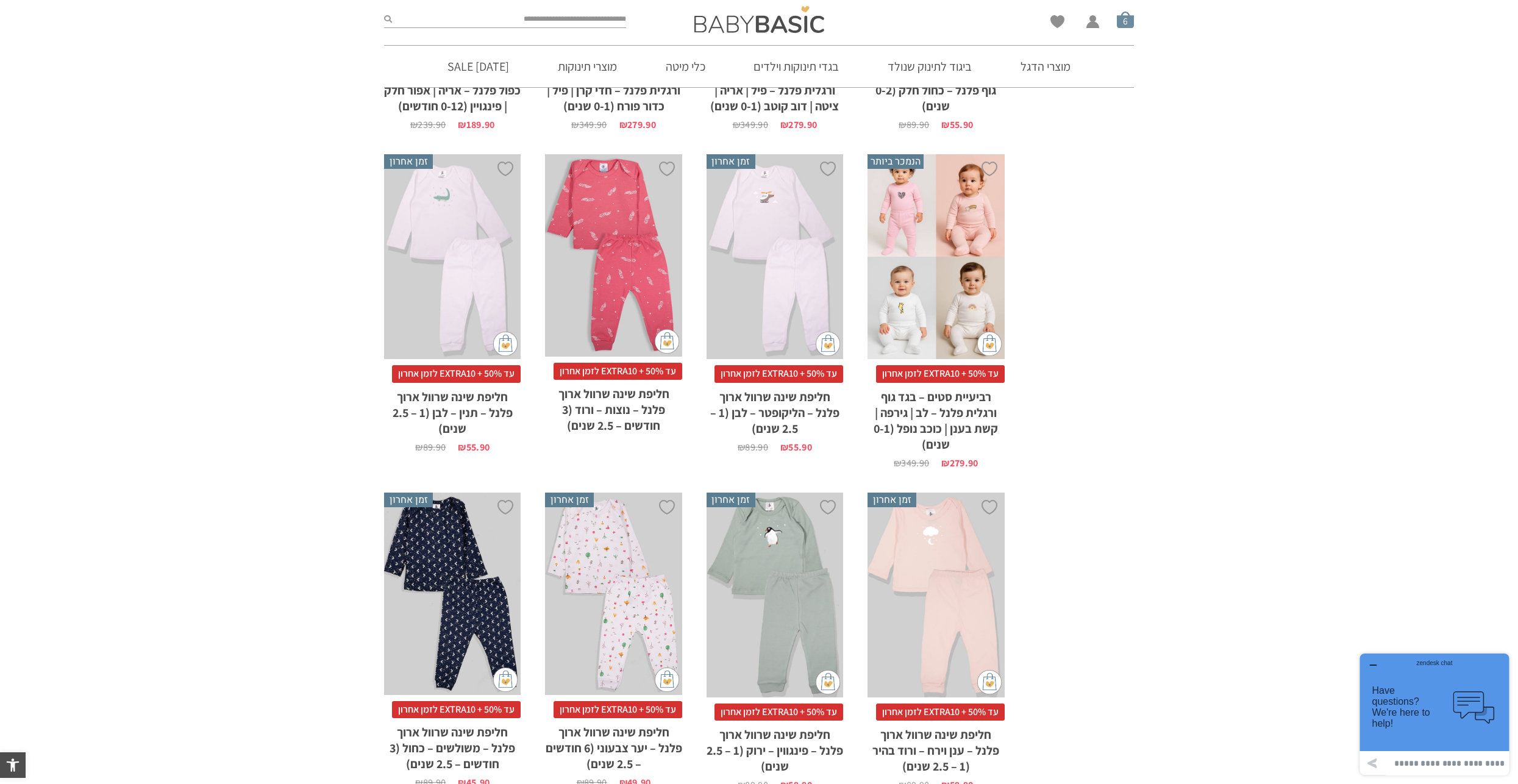
click at [1125, 21] on span "סל קניות" at bounding box center [1125, 19] width 17 height 17
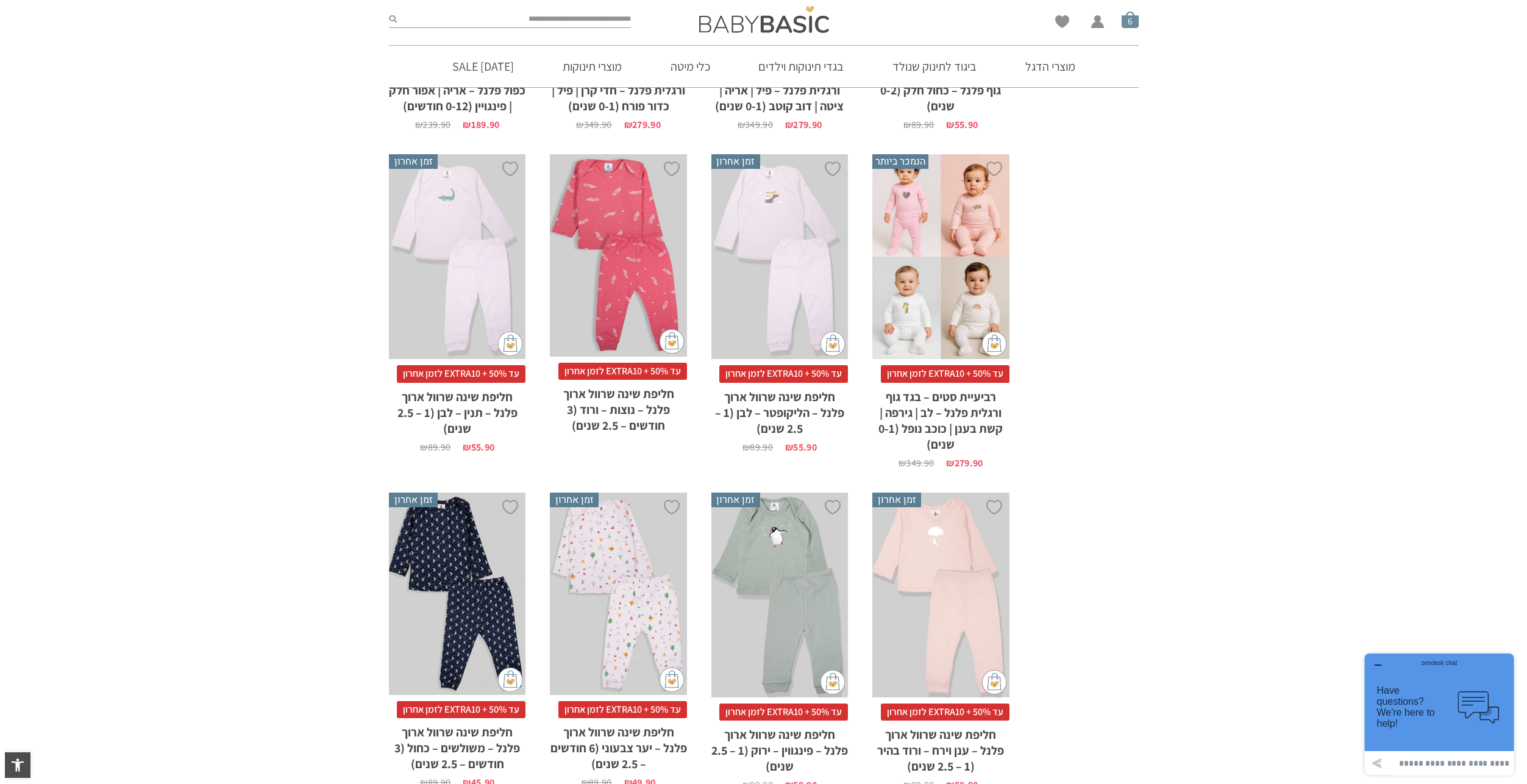
scroll to position [0, 0]
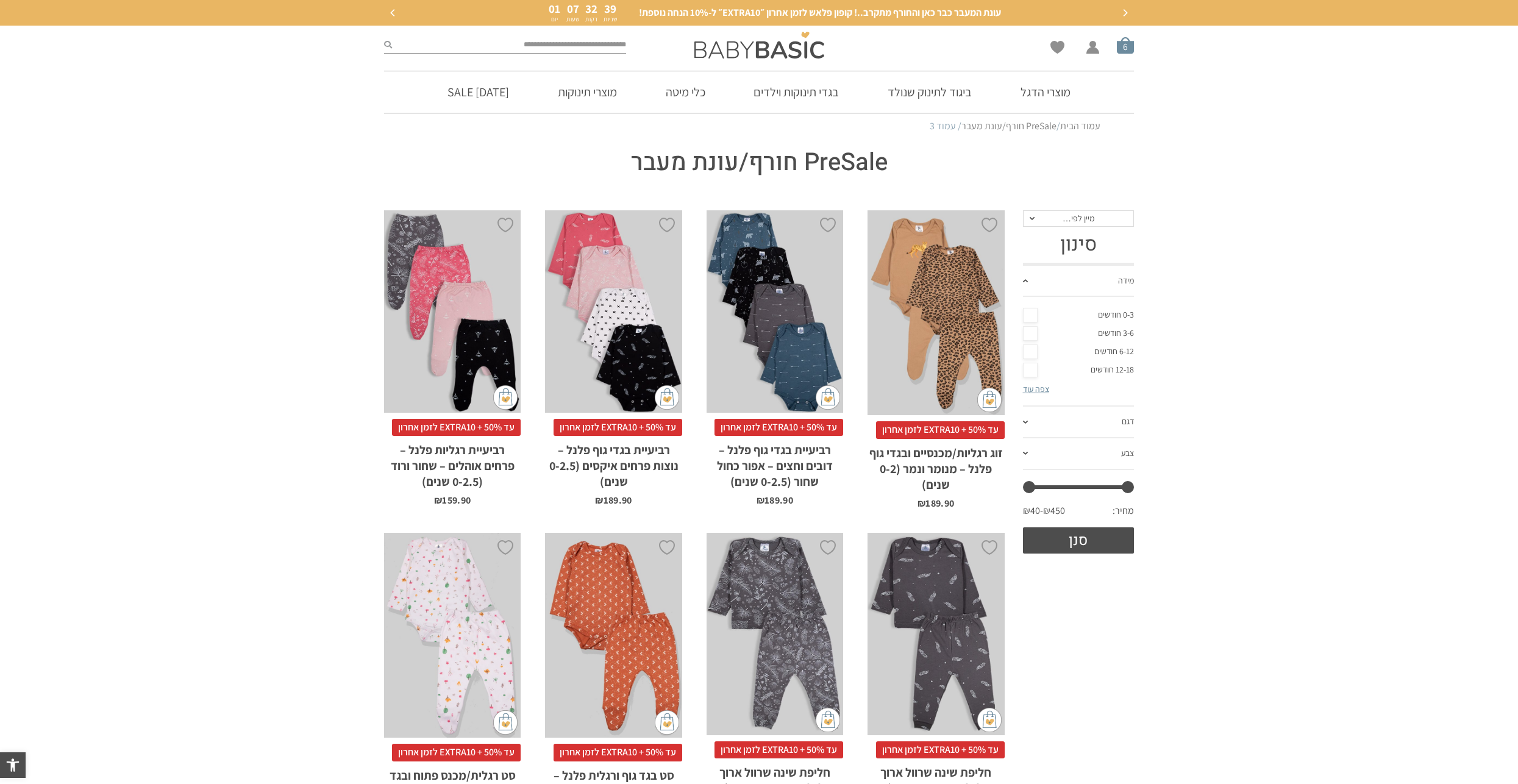
click at [1130, 50] on span "סל קניות" at bounding box center [1125, 45] width 17 height 17
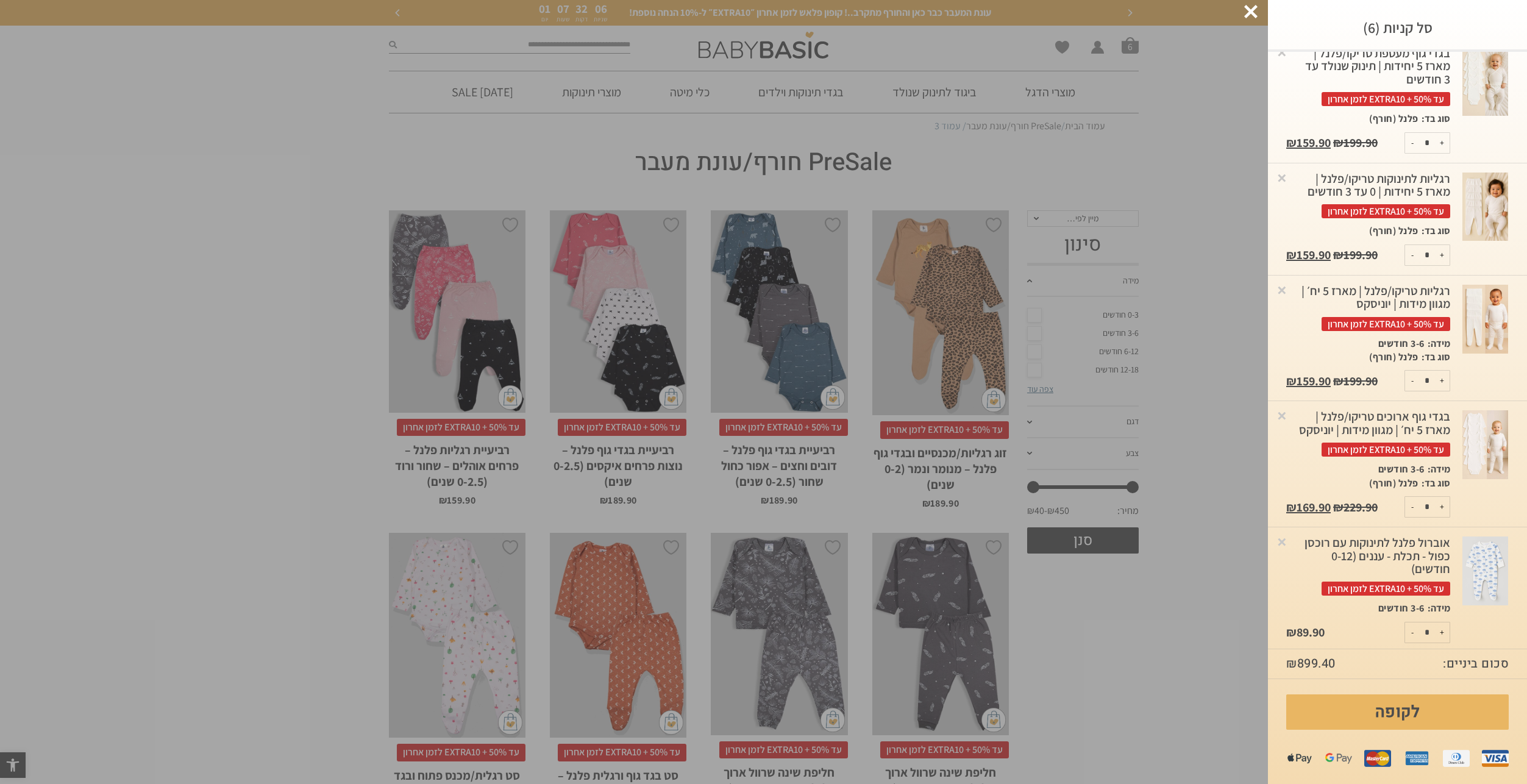
scroll to position [187, 0]
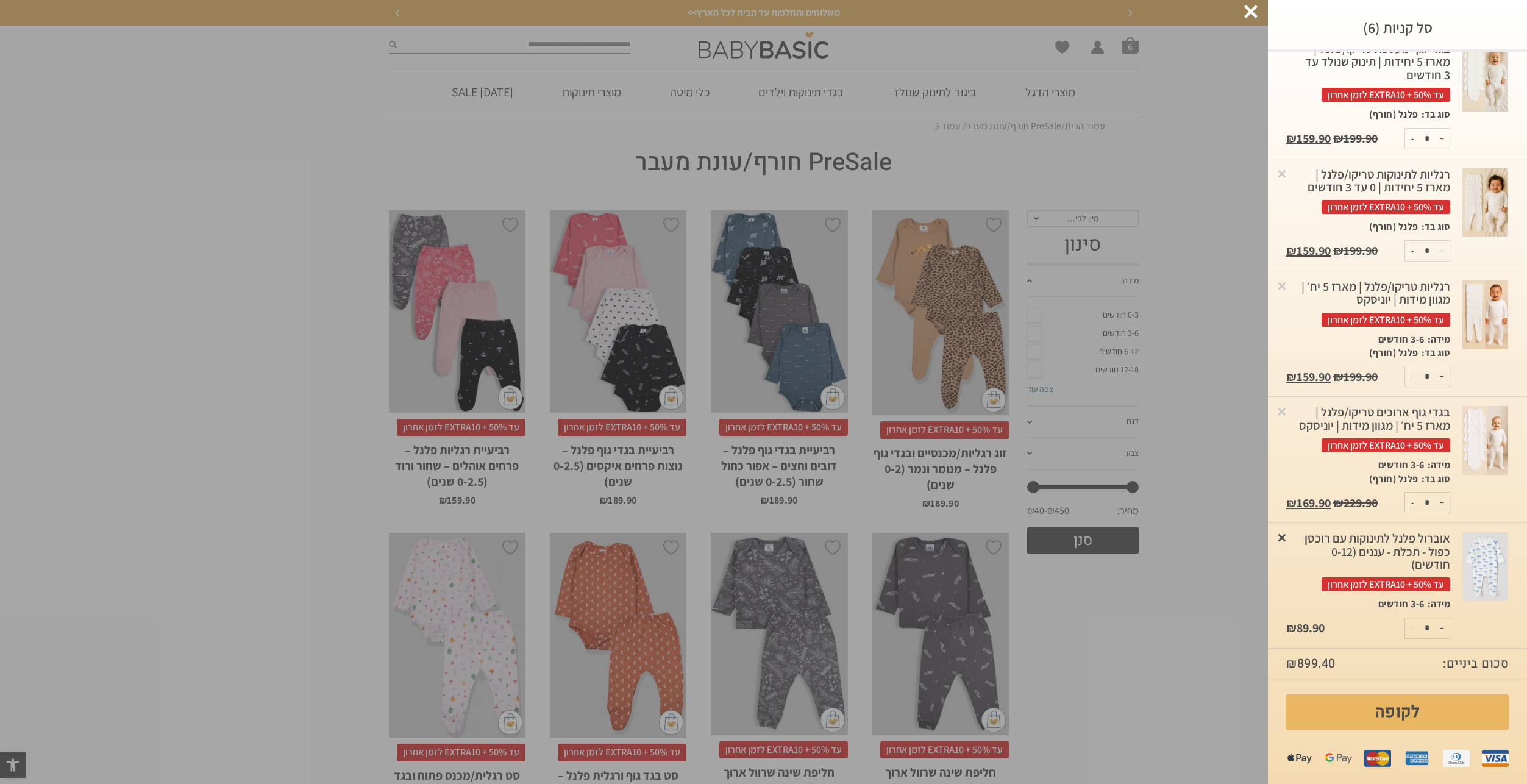
click at [1288, 537] on link "×" at bounding box center [1282, 537] width 13 height 13
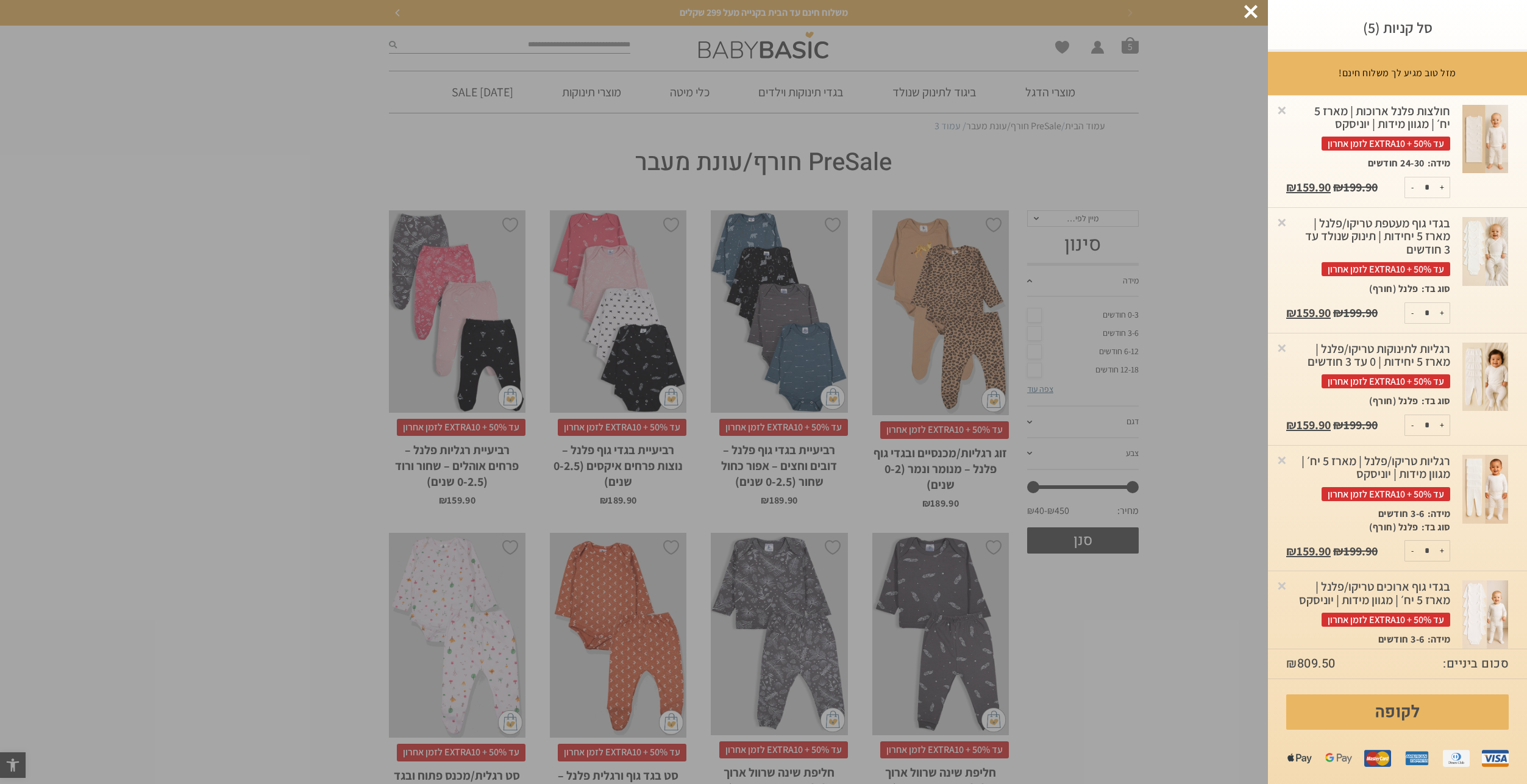
scroll to position [62, 0]
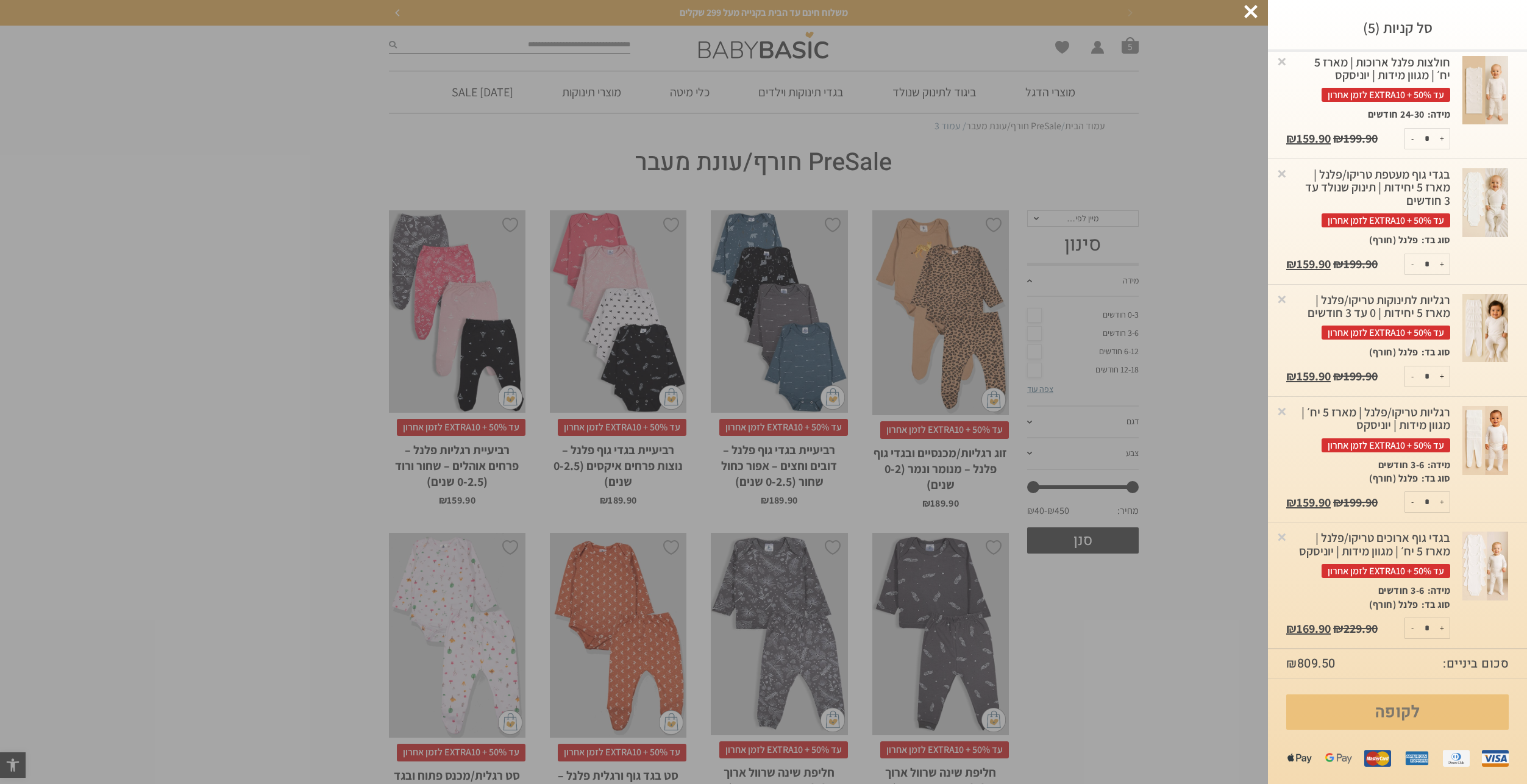
click at [1397, 709] on link "לקופה" at bounding box center [1397, 712] width 222 height 36
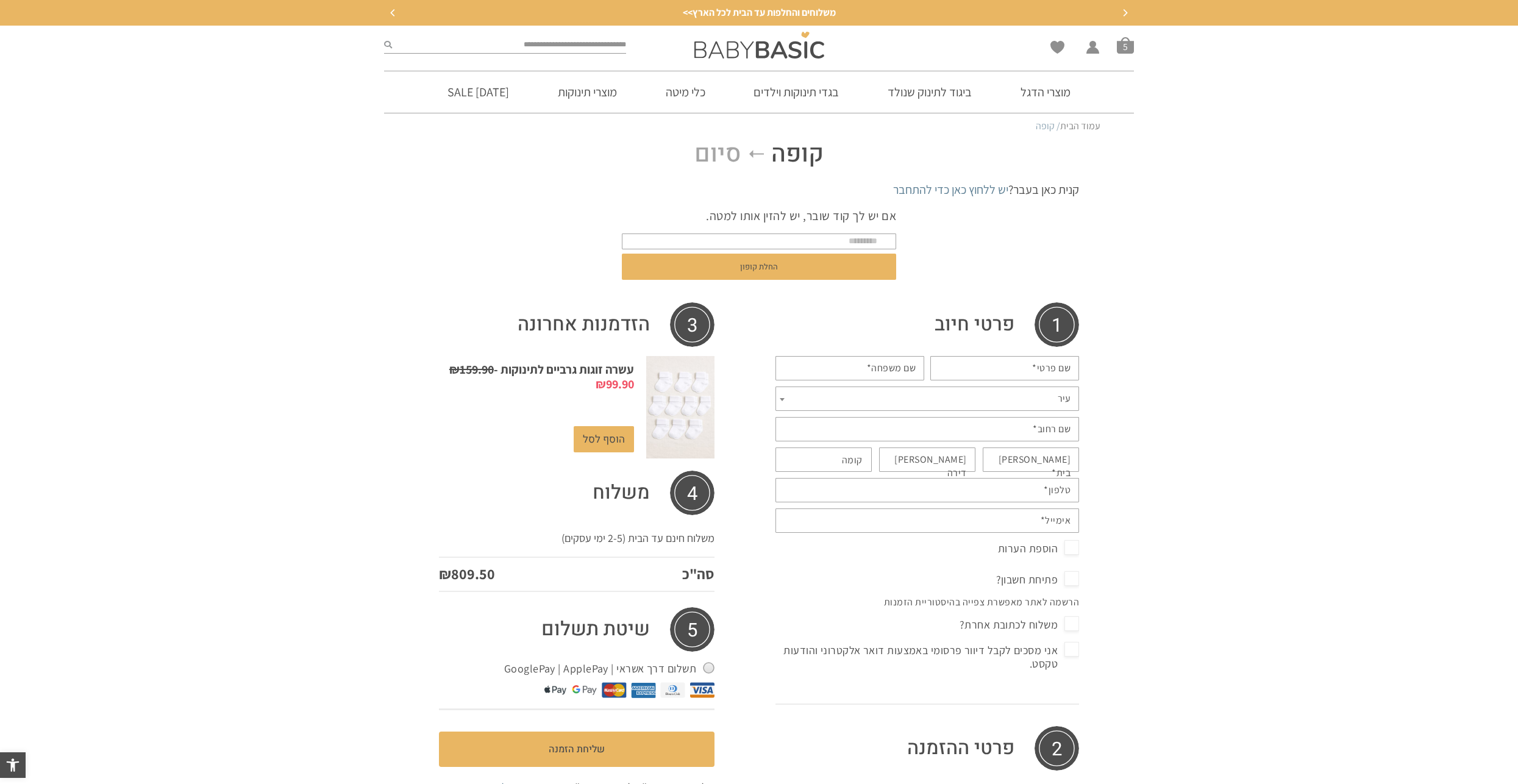
click at [985, 367] on input "שם פרטי *" at bounding box center [1004, 368] width 149 height 24
type input "**"
type input "*******"
type input "****"
type input "**********"
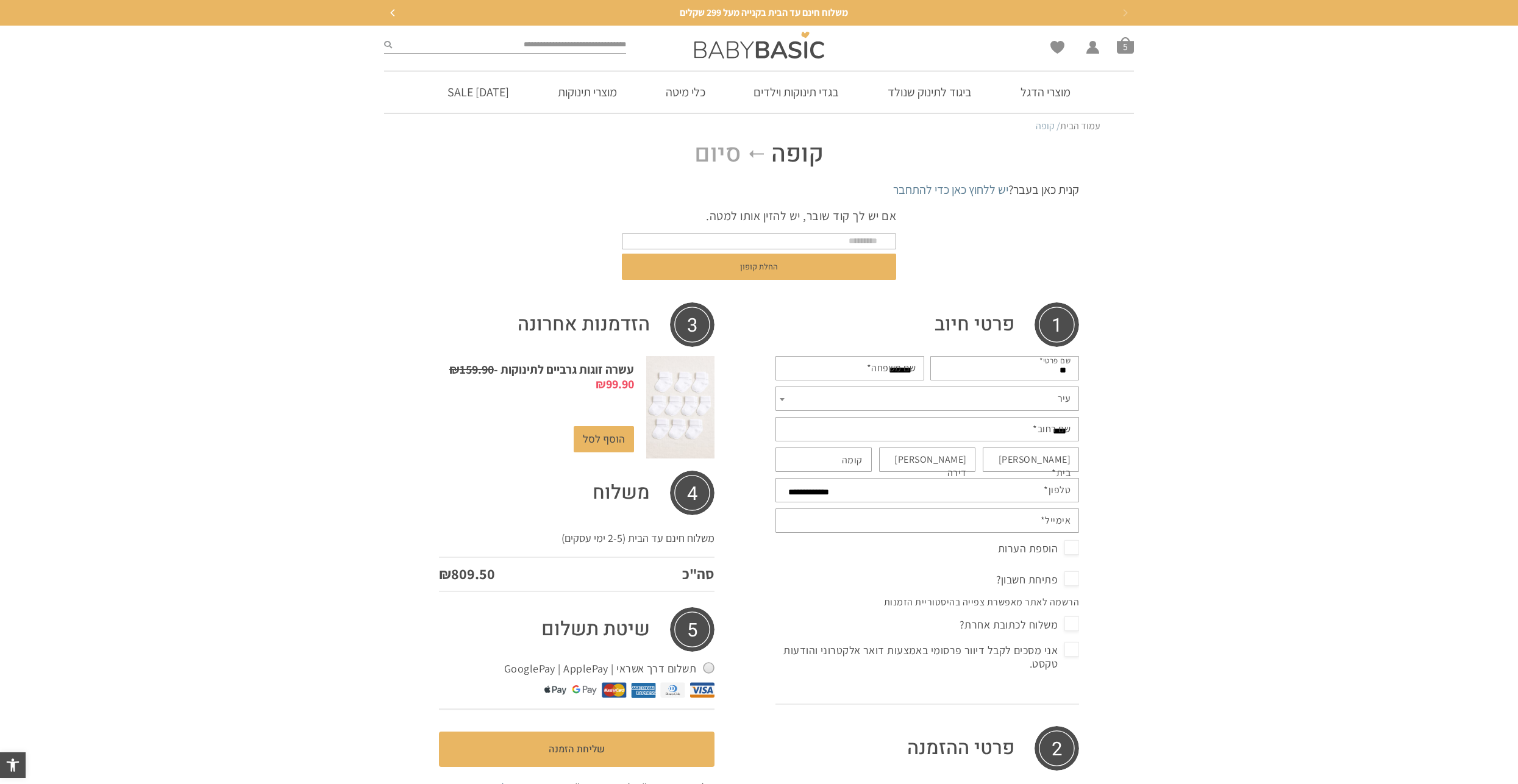
type input "**********"
click at [1028, 395] on span "עיר" at bounding box center [927, 398] width 304 height 24
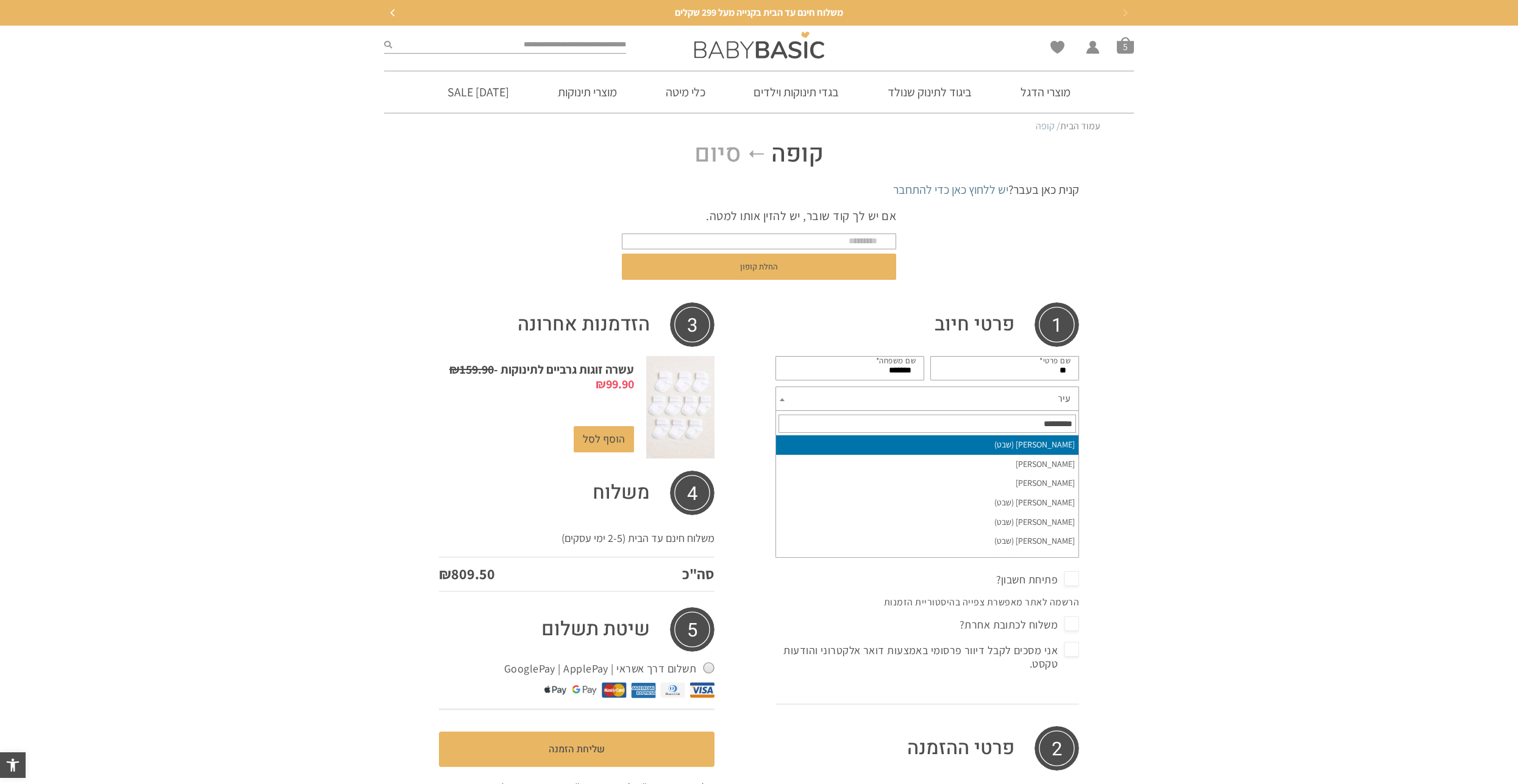
click at [1026, 417] on input "text" at bounding box center [927, 423] width 298 height 18
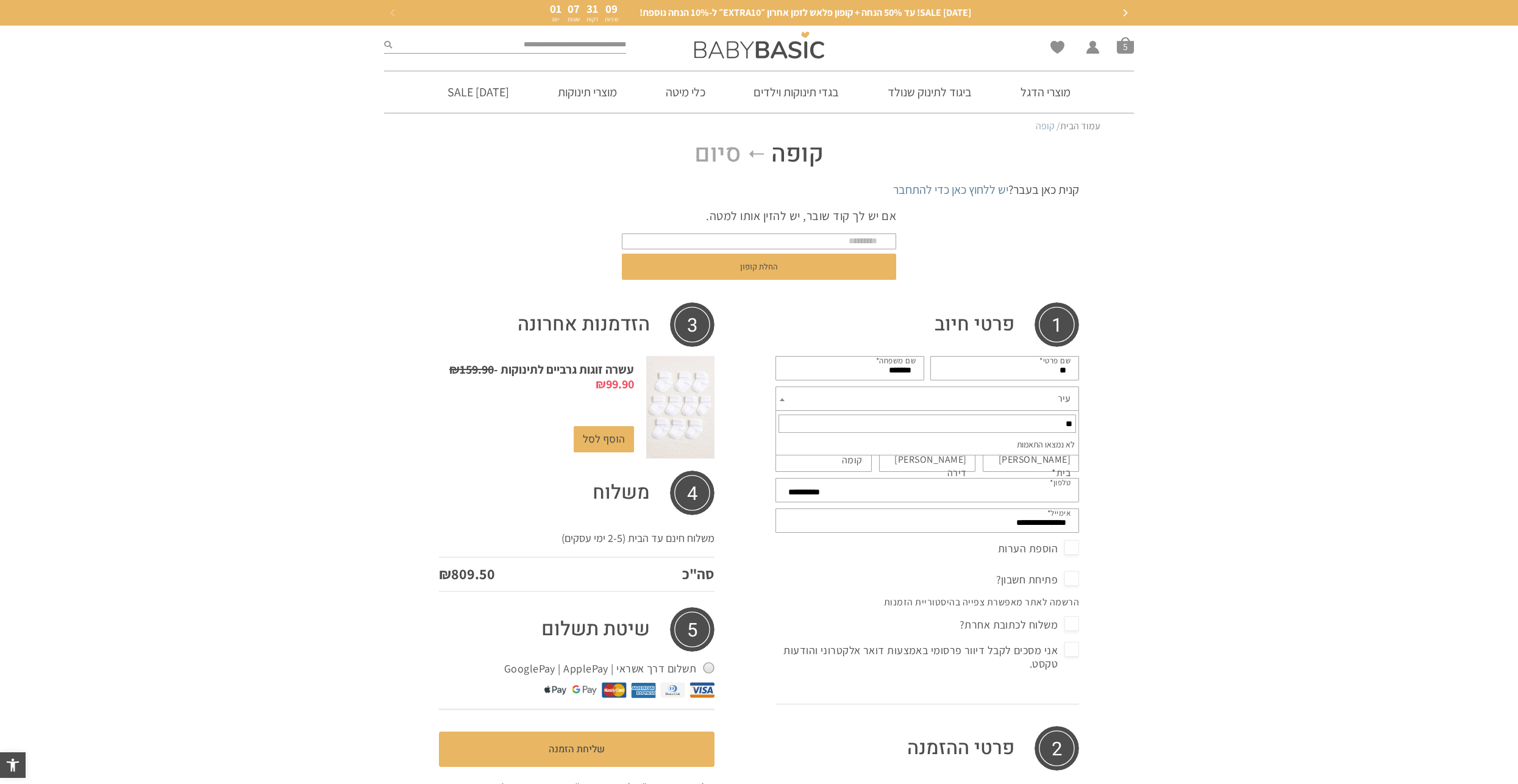
type input "*"
type input "*********"
select select "*********"
click at [1052, 466] on abbr "*" at bounding box center [1053, 472] width 4 height 13
click at [1037, 460] on input "מס בית *" at bounding box center [1031, 459] width 96 height 24
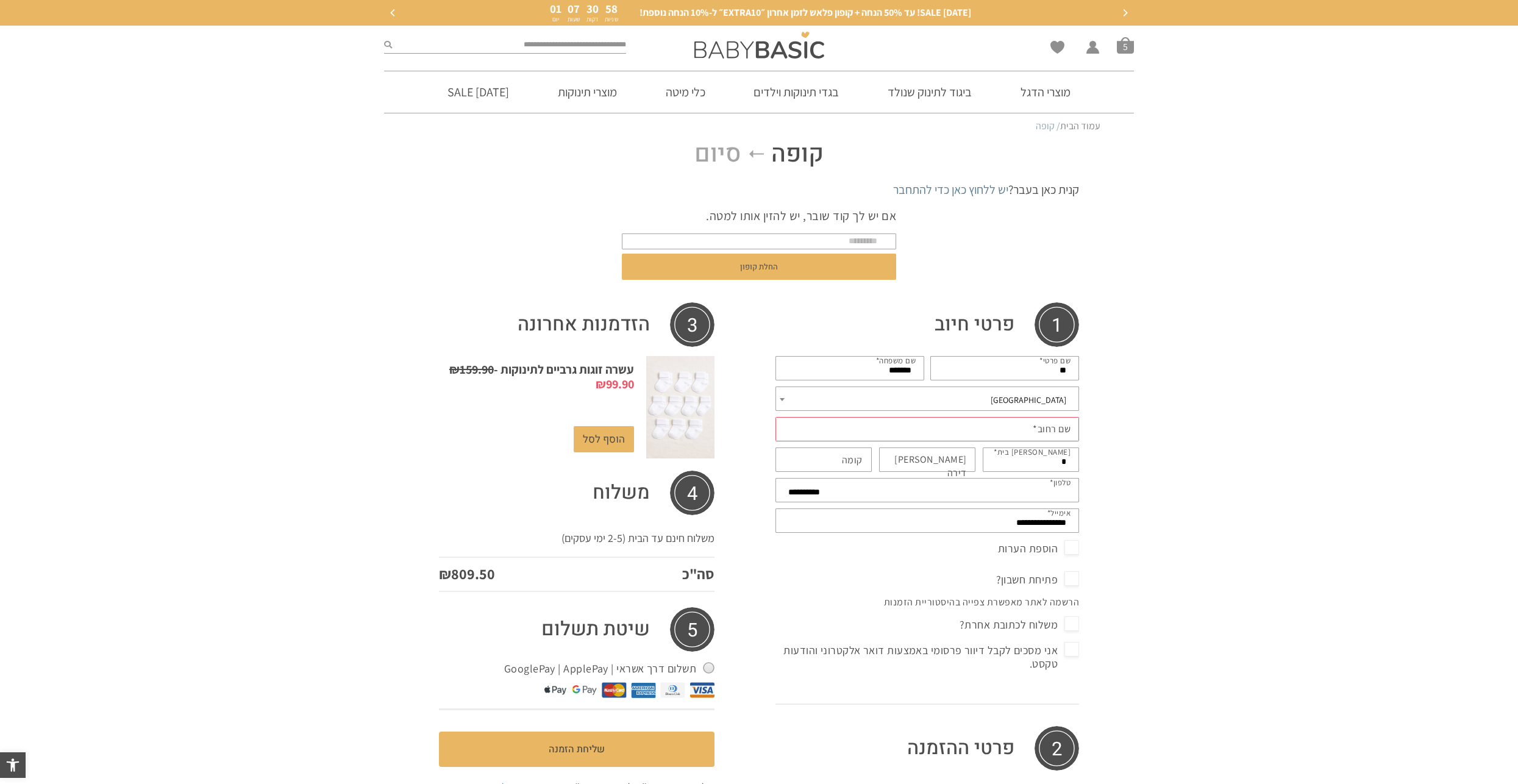
type input "*"
click at [953, 458] on label "מס דירה (אופציונלי)" at bounding box center [921, 466] width 91 height 28
click at [953, 458] on input "מס דירה (אופציונלי)" at bounding box center [927, 459] width 96 height 24
type input "*"
click at [862, 457] on label "קומה (אופציונלי)" at bounding box center [851, 460] width 21 height 13
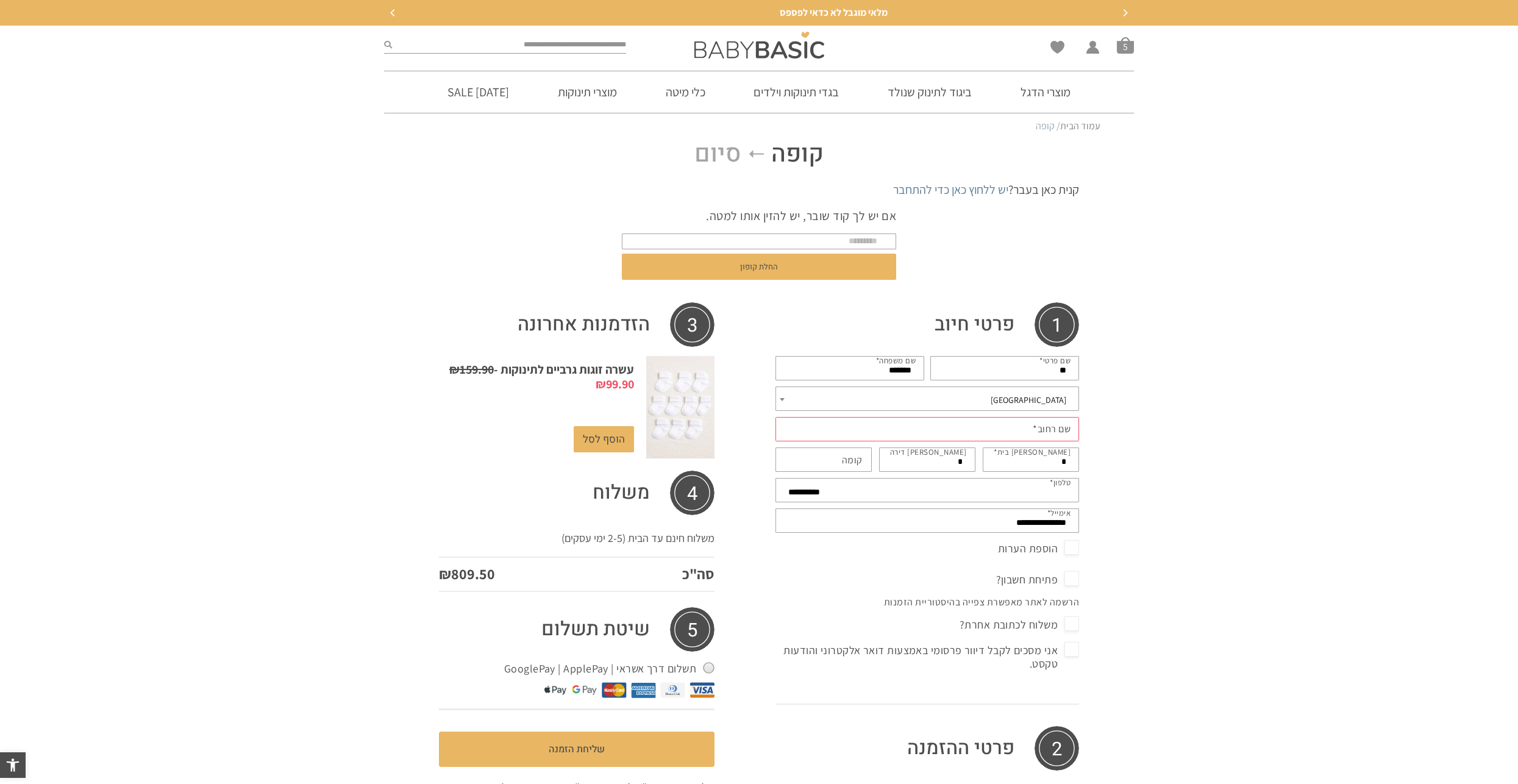
click at [862, 457] on input "קומה (אופציונלי)" at bounding box center [824, 459] width 96 height 24
type input "*"
drag, startPoint x: 876, startPoint y: 371, endPoint x: 932, endPoint y: 369, distance: 56.0
click at [932, 369] on div "**********" at bounding box center [927, 456] width 310 height 208
type input "**********"
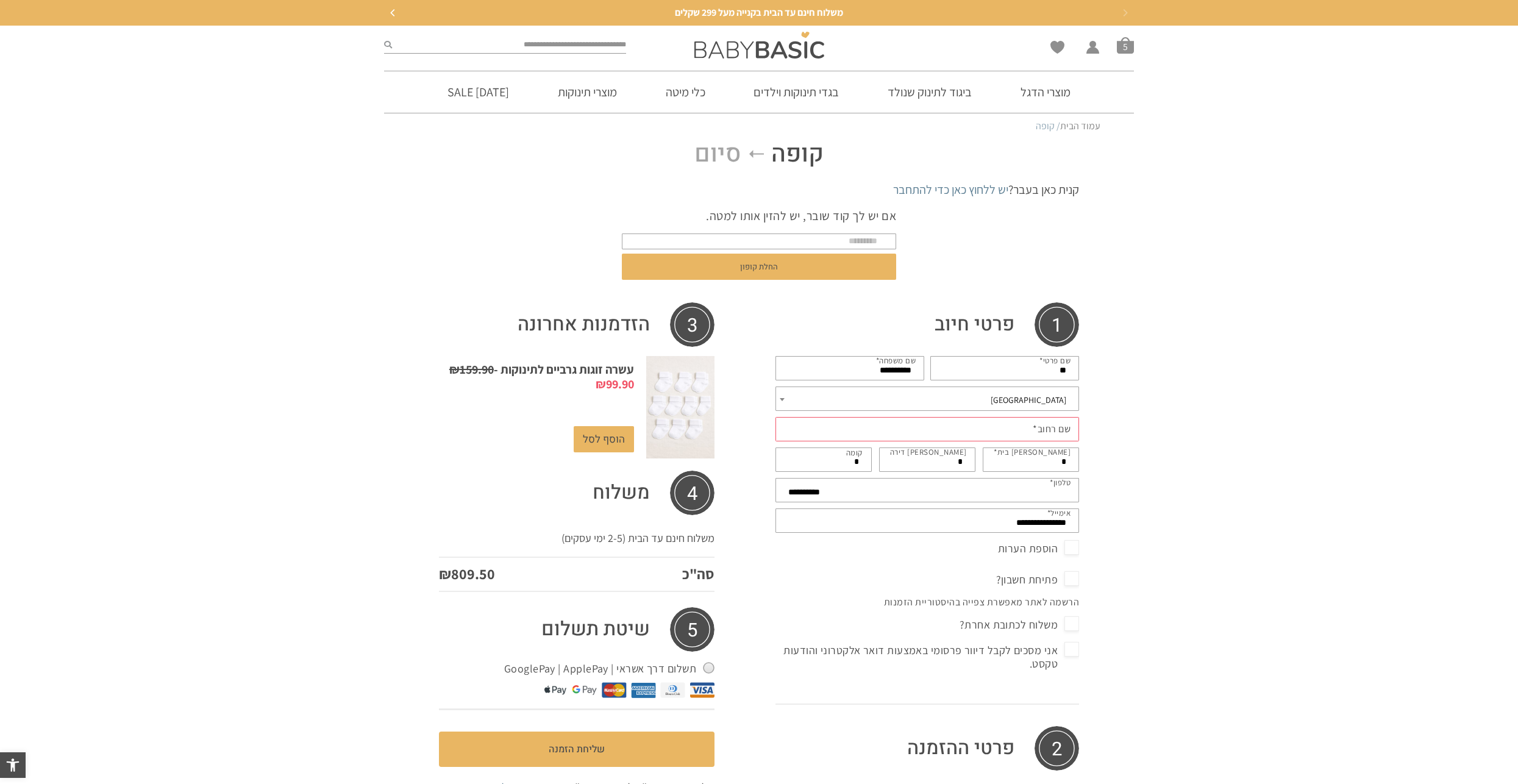
click at [1192, 373] on div "**********" at bounding box center [759, 691] width 1518 height 1104
click at [1033, 430] on abbr "*" at bounding box center [1035, 429] width 4 height 13
click at [1030, 430] on input "שם רחוב *" at bounding box center [927, 429] width 304 height 24
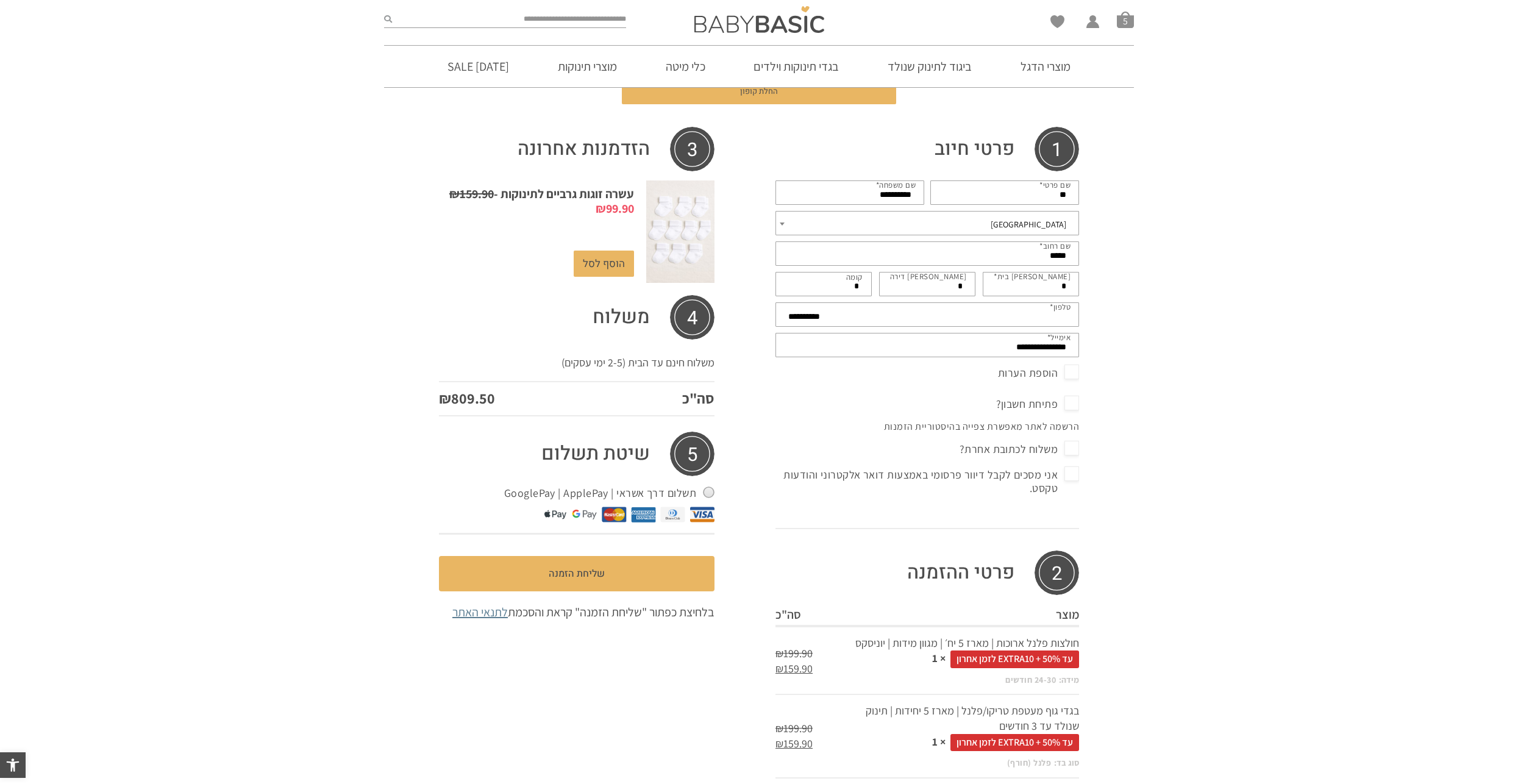
scroll to position [183, 0]
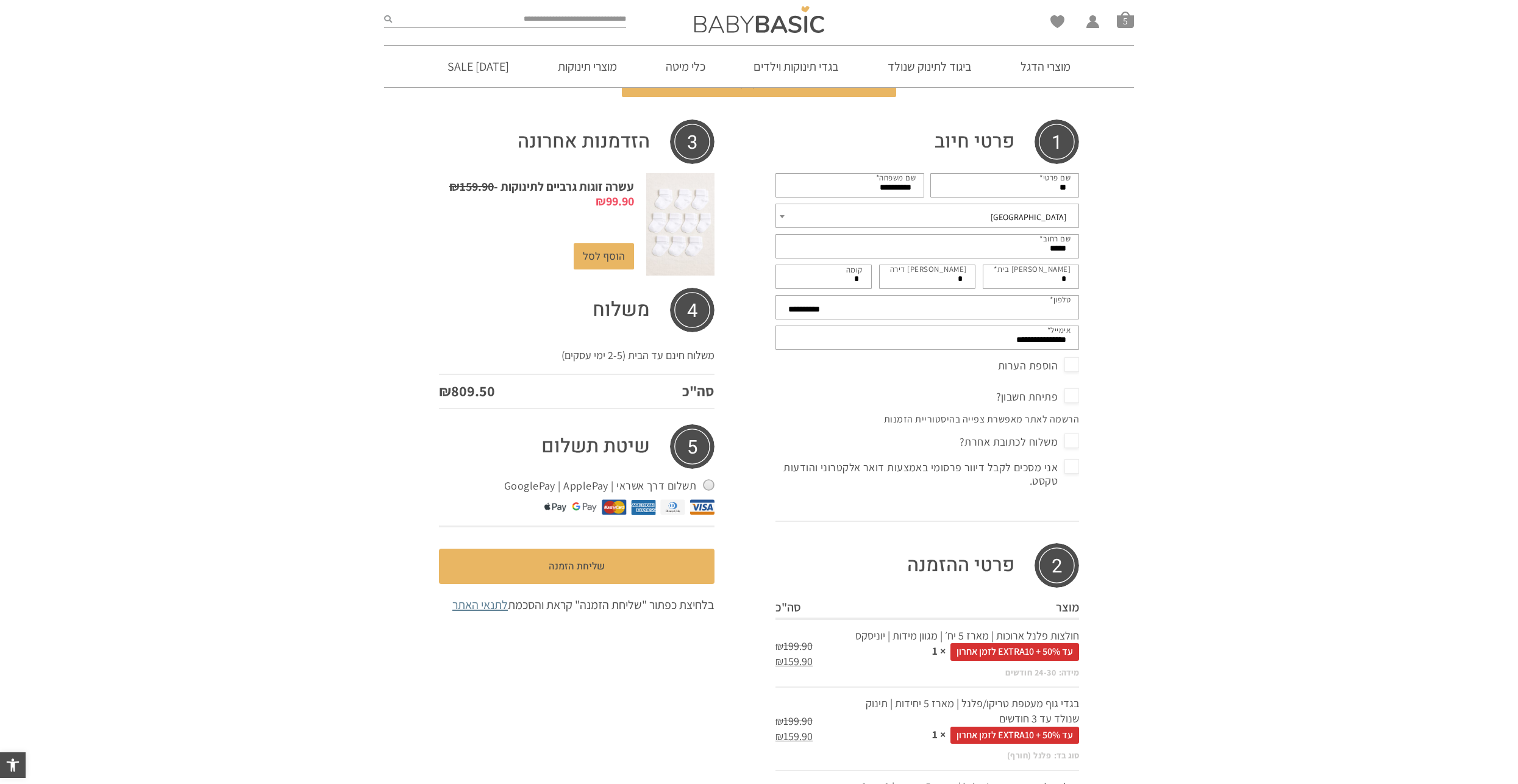
type input "*****"
click at [1070, 463] on span "אני מסכים לקבל דיוור פרסומי באמצעות דואר אלקטרוני והודעות טקסט." at bounding box center [927, 473] width 304 height 32
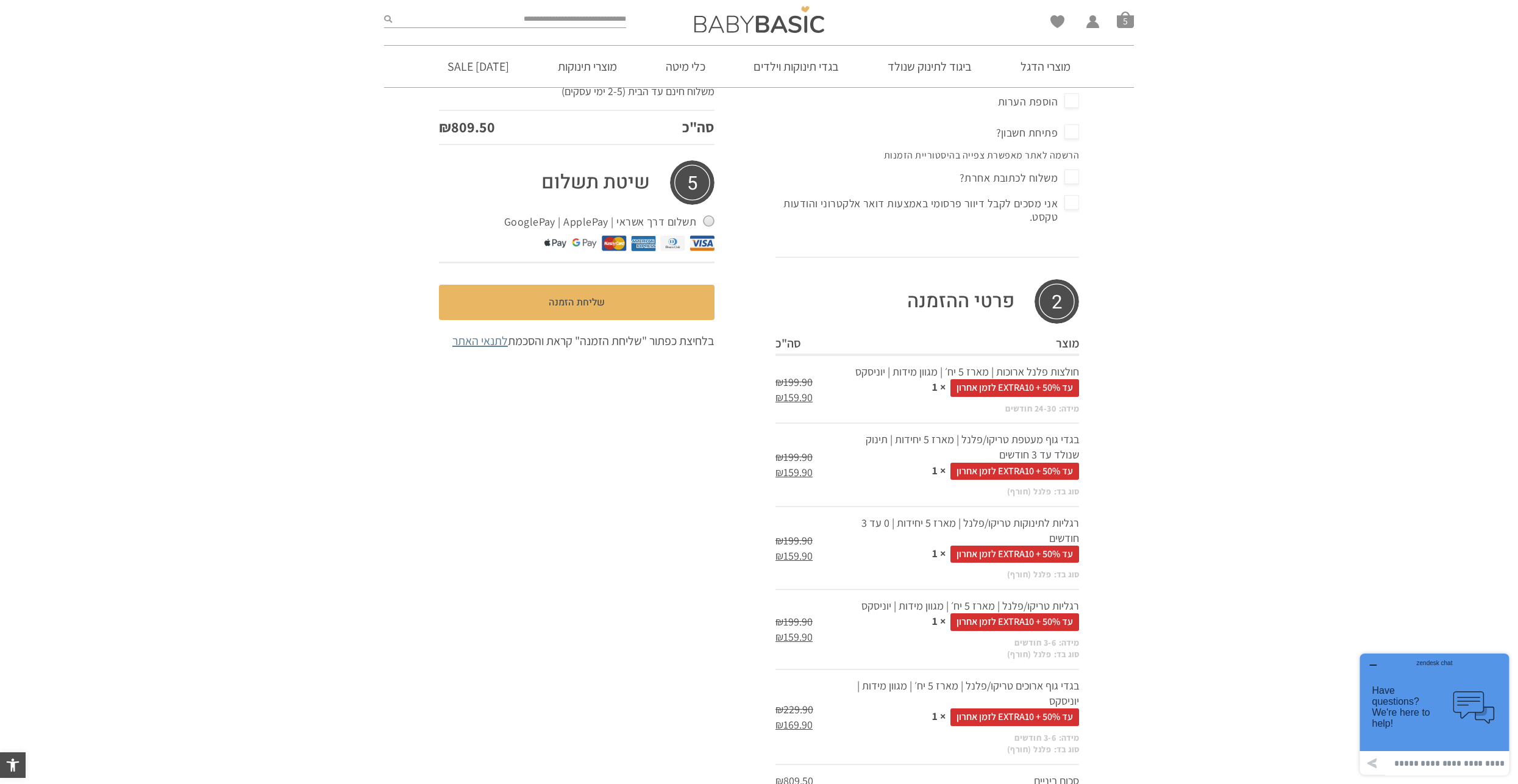
scroll to position [402, 0]
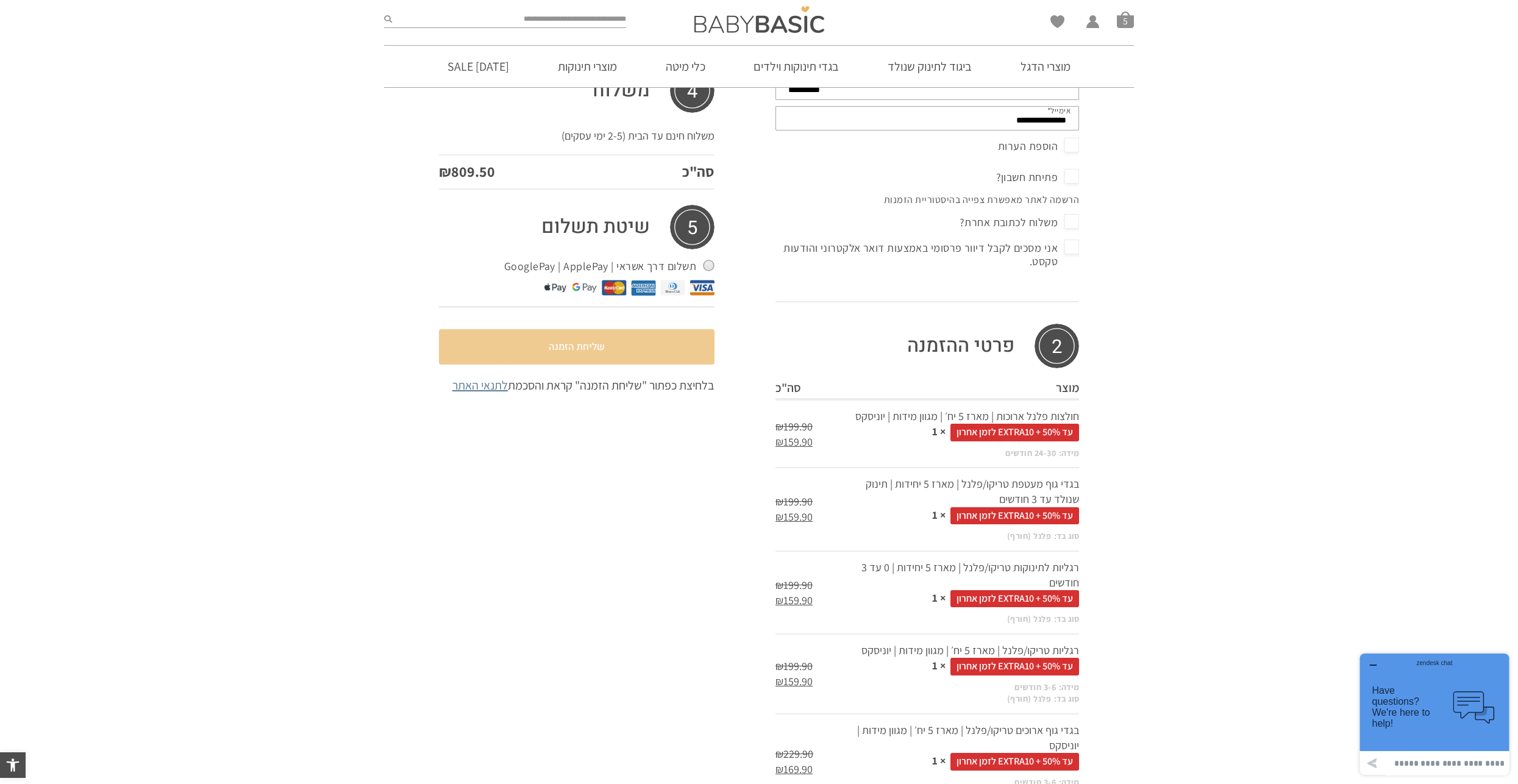
click at [592, 347] on button "שליחת הזמנה" at bounding box center [576, 346] width 275 height 36
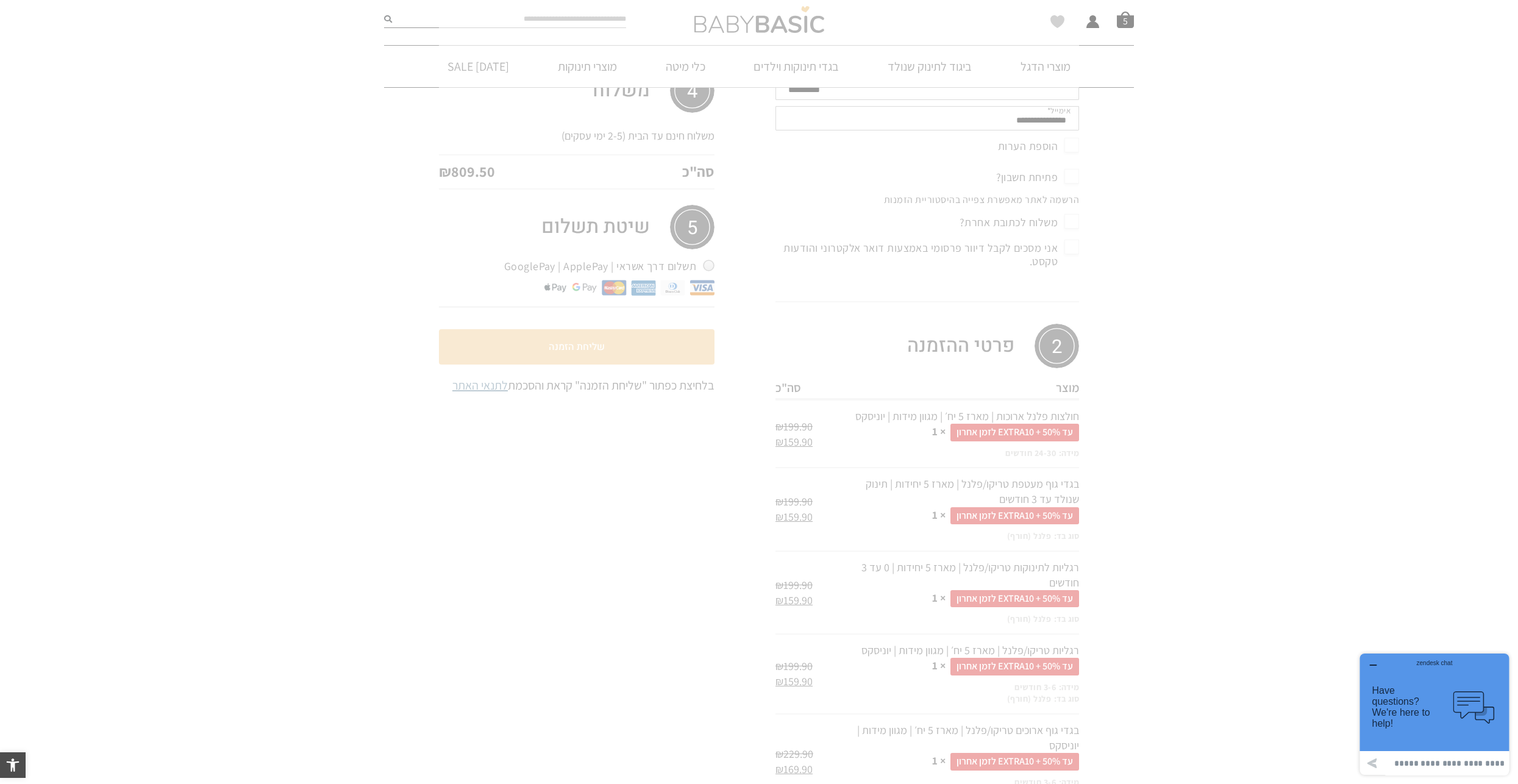
click at [592, 347] on div at bounding box center [759, 366] width 641 height 951
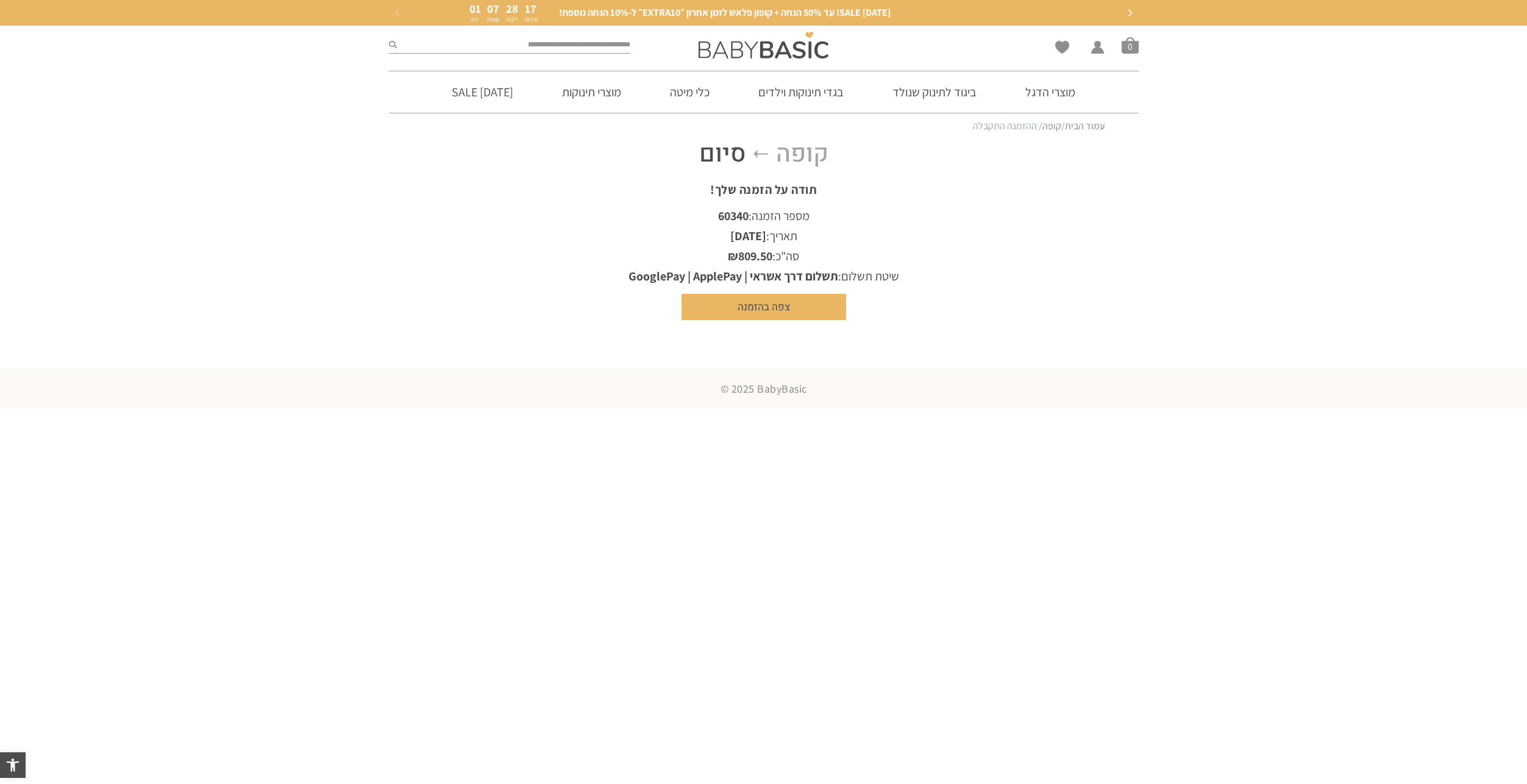
click at [1002, 310] on div "תודה על הזמנה שלך! מספר הזמנה: 60340 תאריך: [DATE] סה"כ: ₪ 809.50 שיטת תשלום: ת…" at bounding box center [764, 251] width 641 height 139
click at [775, 309] on link "צפה בהזמנה" at bounding box center [764, 306] width 164 height 26
